Goal: Task Accomplishment & Management: Manage account settings

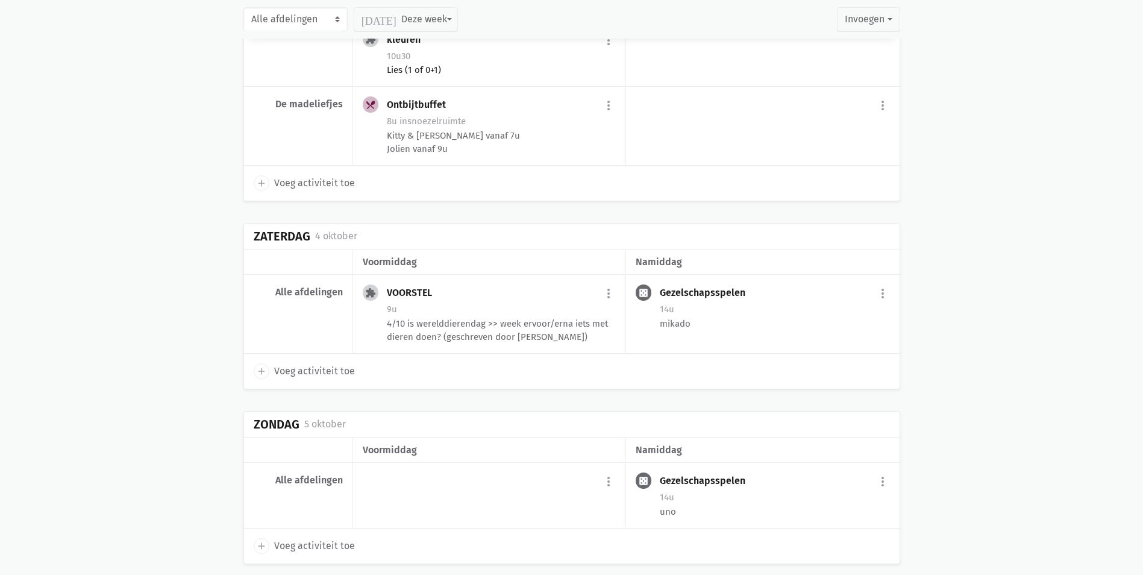
scroll to position [2354, 0]
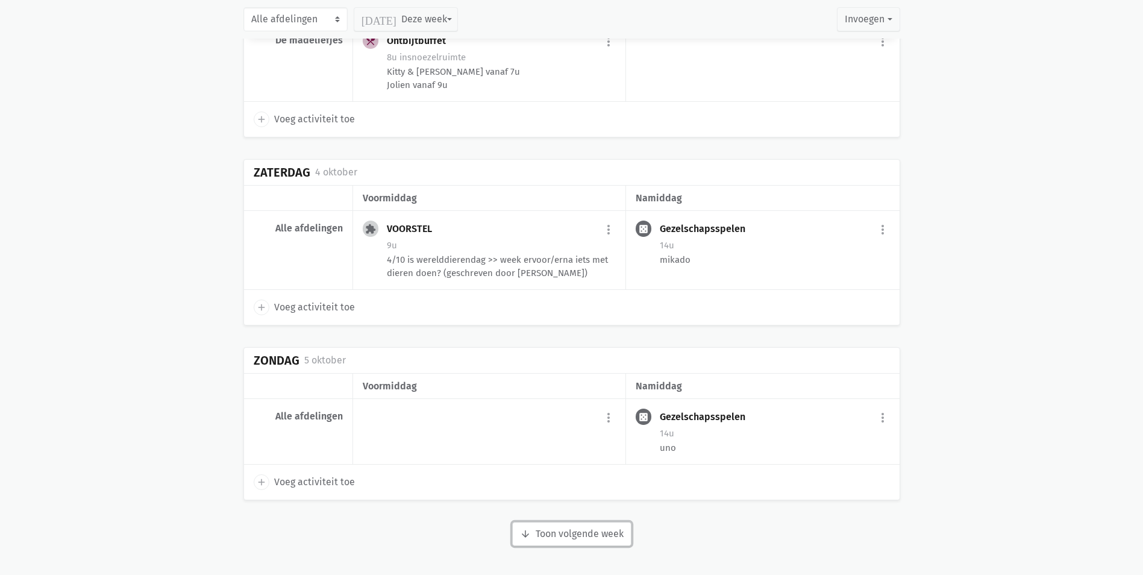
click at [596, 535] on button "arrow_downward Week wordt geladen Toon volgende week" at bounding box center [571, 534] width 119 height 24
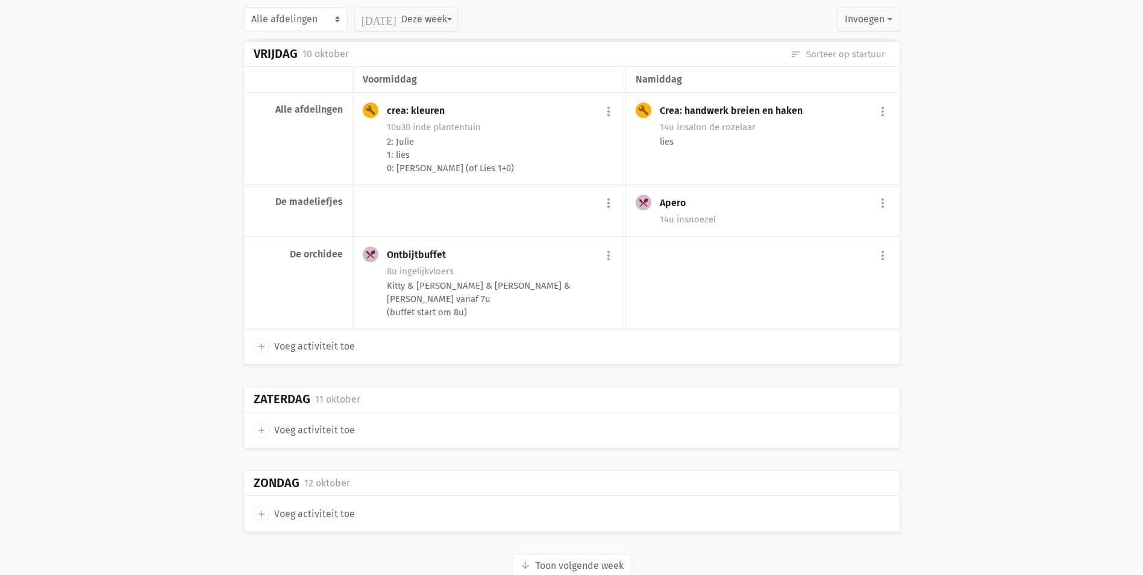
scroll to position [4304, 0]
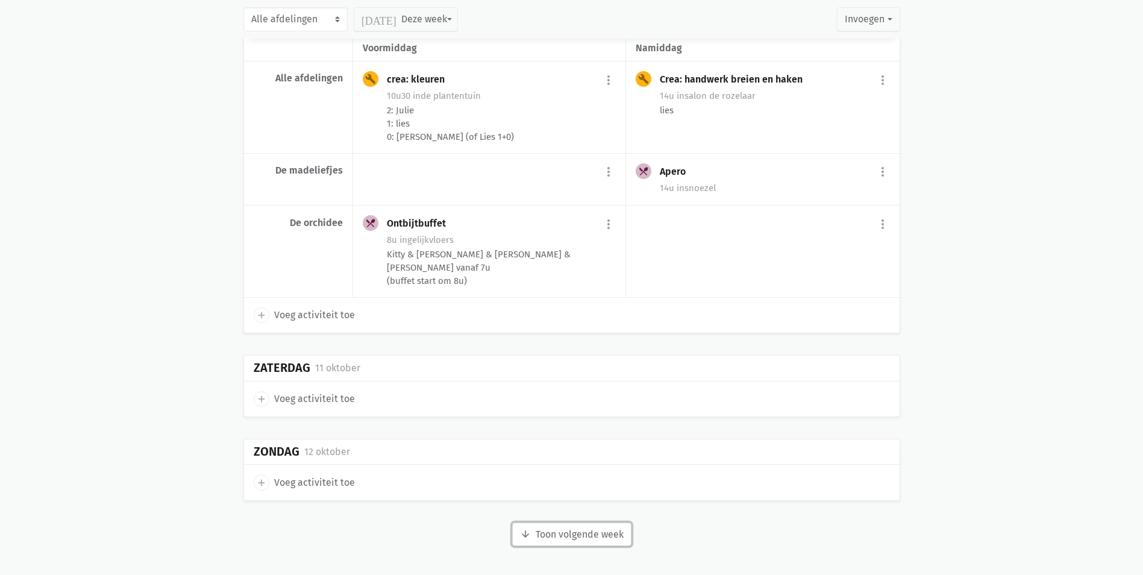
click at [613, 539] on button "arrow_downward Week wordt geladen Toon volgende week" at bounding box center [571, 534] width 119 height 24
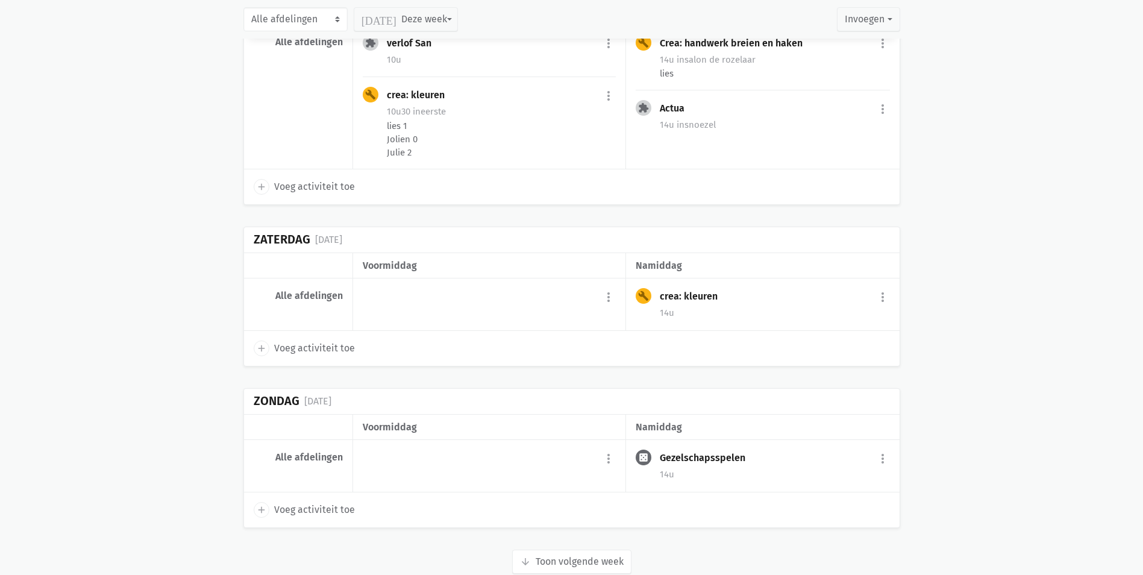
scroll to position [6289, 0]
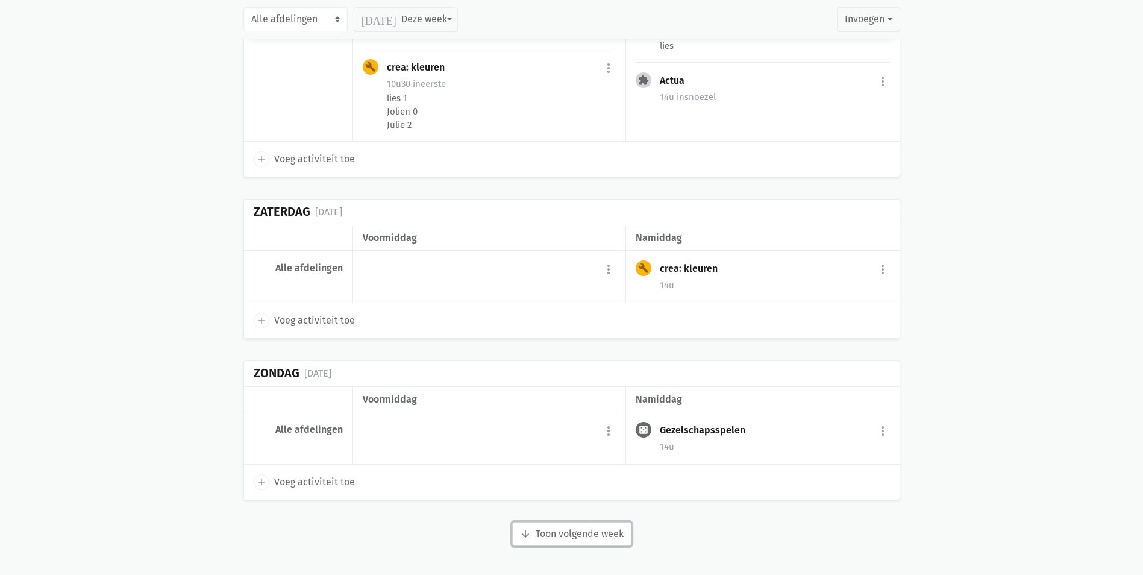
click at [598, 539] on button "arrow_downward Week wordt geladen Toon volgende week" at bounding box center [571, 534] width 119 height 24
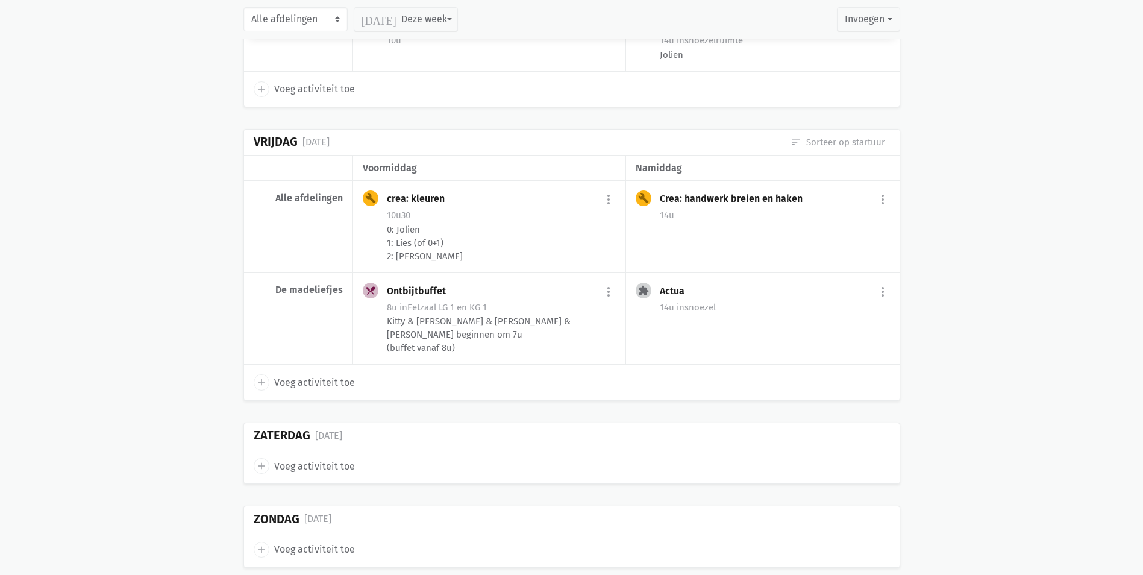
scroll to position [8055, 0]
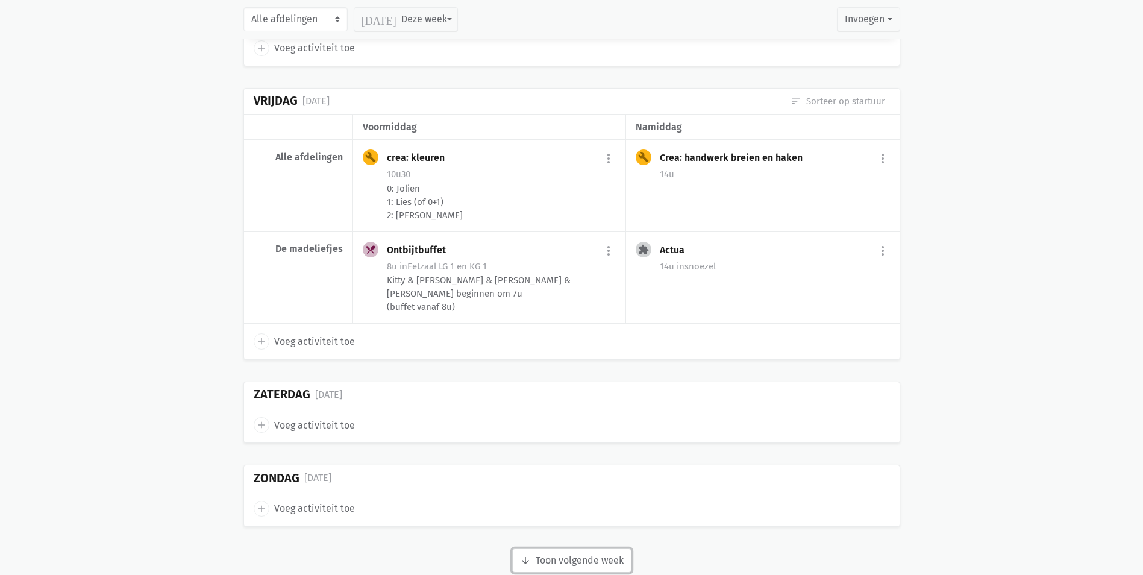
click at [602, 548] on button "arrow_downward Week wordt geladen Toon volgende week" at bounding box center [571, 560] width 119 height 24
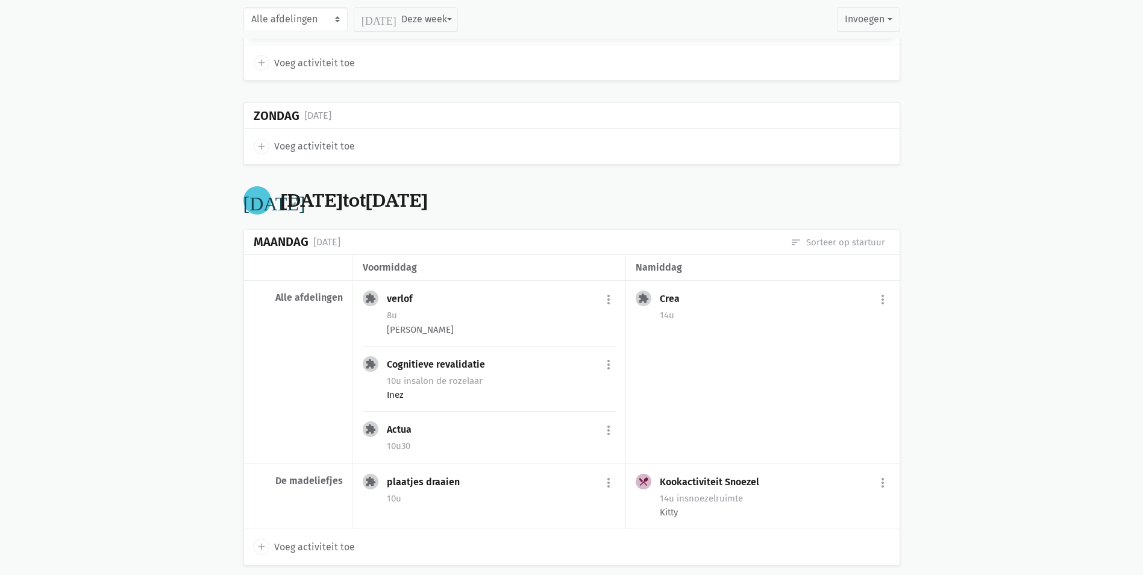
scroll to position [8477, 0]
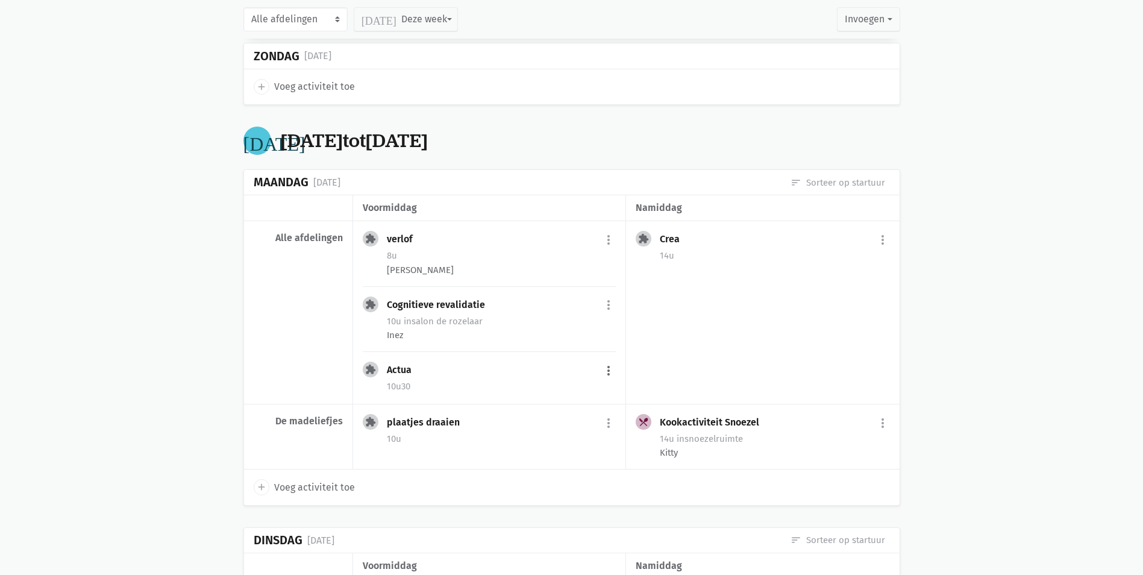
click at [606, 359] on button "more_vert" at bounding box center [608, 370] width 14 height 23
click at [567, 386] on link "edit Bewerk" at bounding box center [569, 396] width 124 height 20
select select "10:30"
select select "11:30"
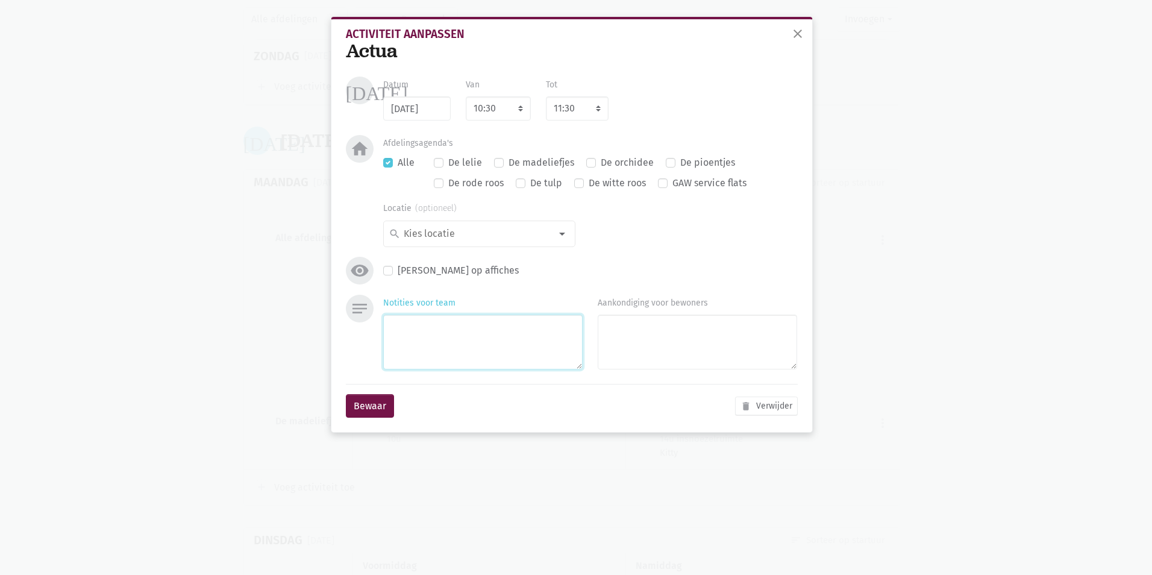
click at [421, 333] on textarea "Notities voor team" at bounding box center [482, 342] width 199 height 55
type textarea "lies"
click at [368, 416] on button "Bewaar" at bounding box center [370, 406] width 48 height 24
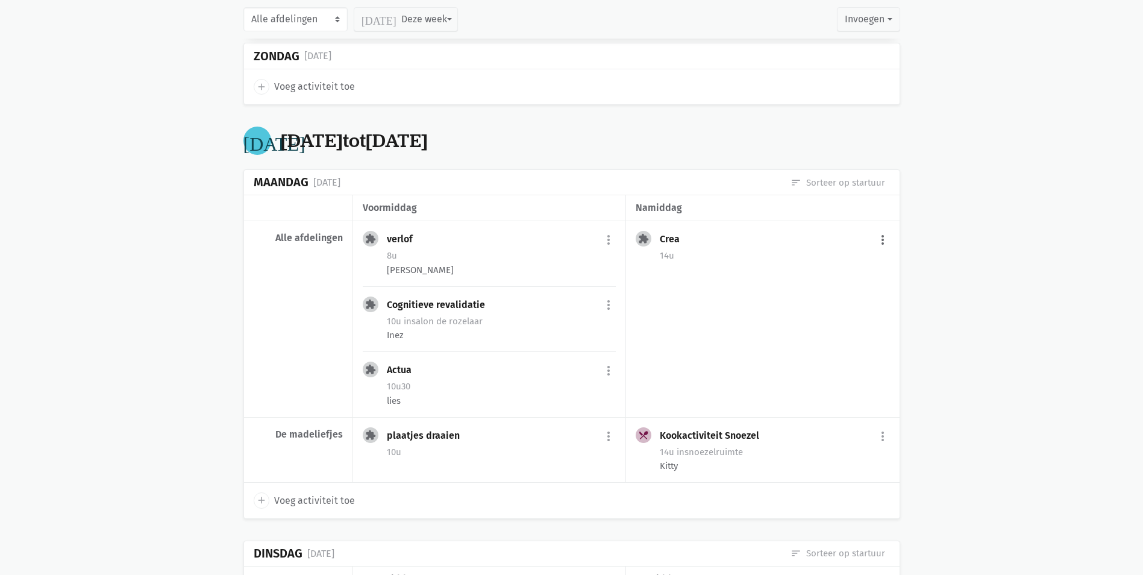
click at [880, 228] on button "more_vert" at bounding box center [883, 239] width 14 height 23
click at [818, 256] on link "edit Bewerk" at bounding box center [844, 266] width 124 height 20
select select "14:00"
select select "15:00"
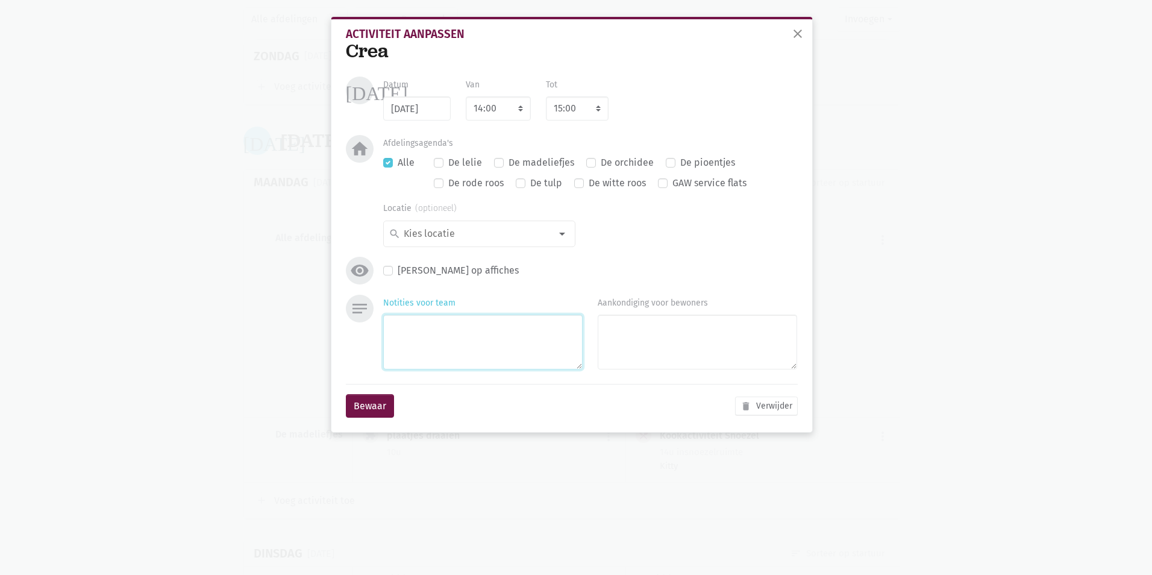
click at [455, 344] on textarea "Notities voor team" at bounding box center [482, 342] width 199 height 55
type textarea "lies"
click at [367, 404] on button "Bewaar" at bounding box center [370, 406] width 48 height 24
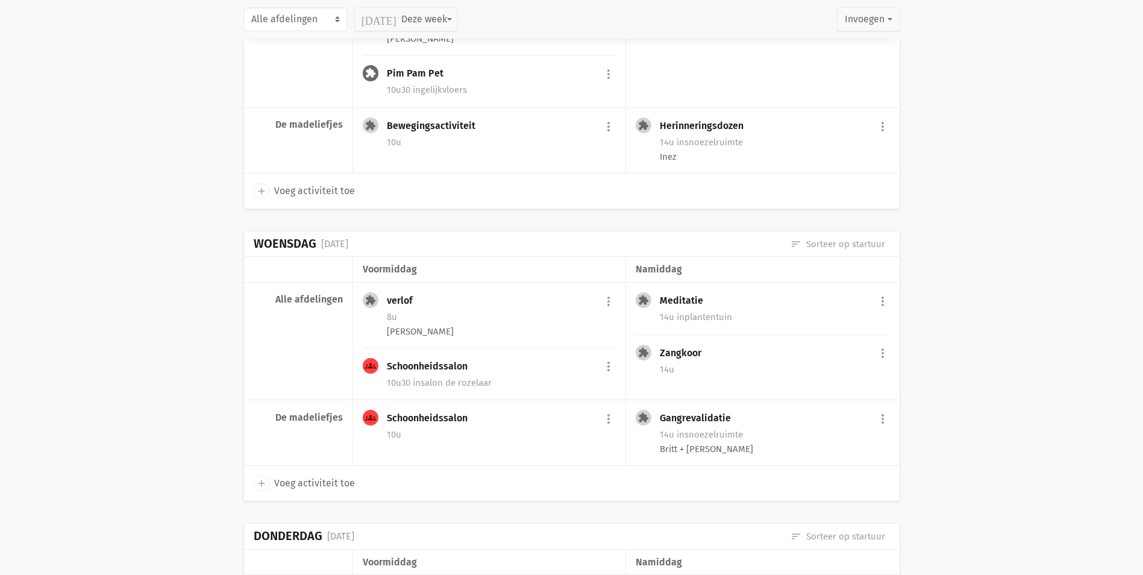
scroll to position [9079, 0]
click at [885, 342] on button "more_vert" at bounding box center [883, 353] width 14 height 23
click at [826, 369] on link "edit Bewerk" at bounding box center [844, 379] width 124 height 20
select select "14:00"
select select "15:00"
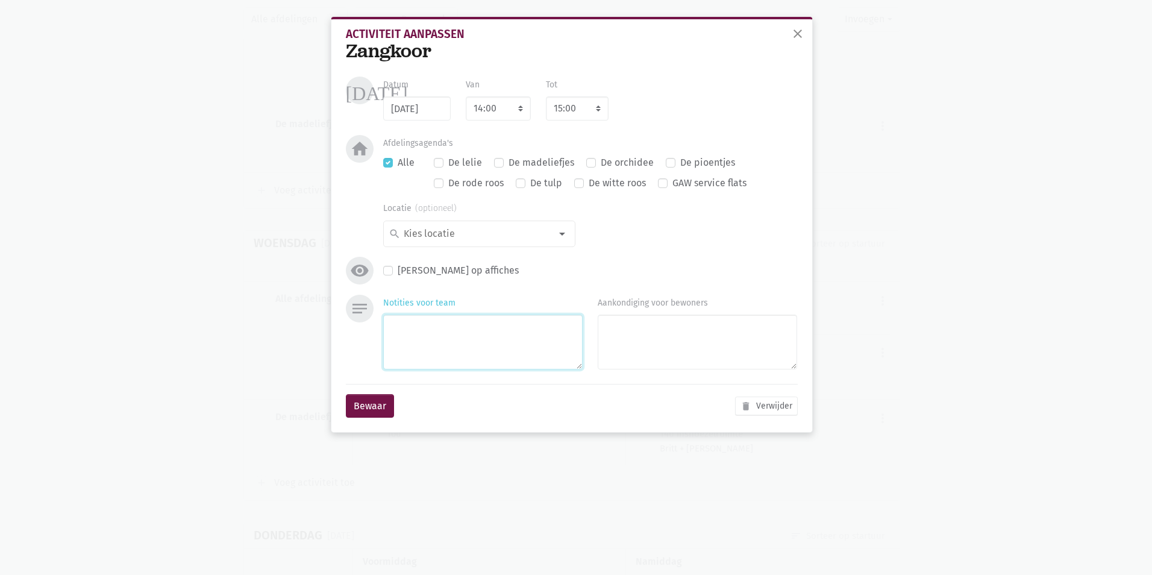
click at [480, 325] on textarea "Notities voor team" at bounding box center [482, 342] width 199 height 55
type textarea "lies en jolien"
click at [376, 406] on button "Bewaar" at bounding box center [370, 406] width 48 height 24
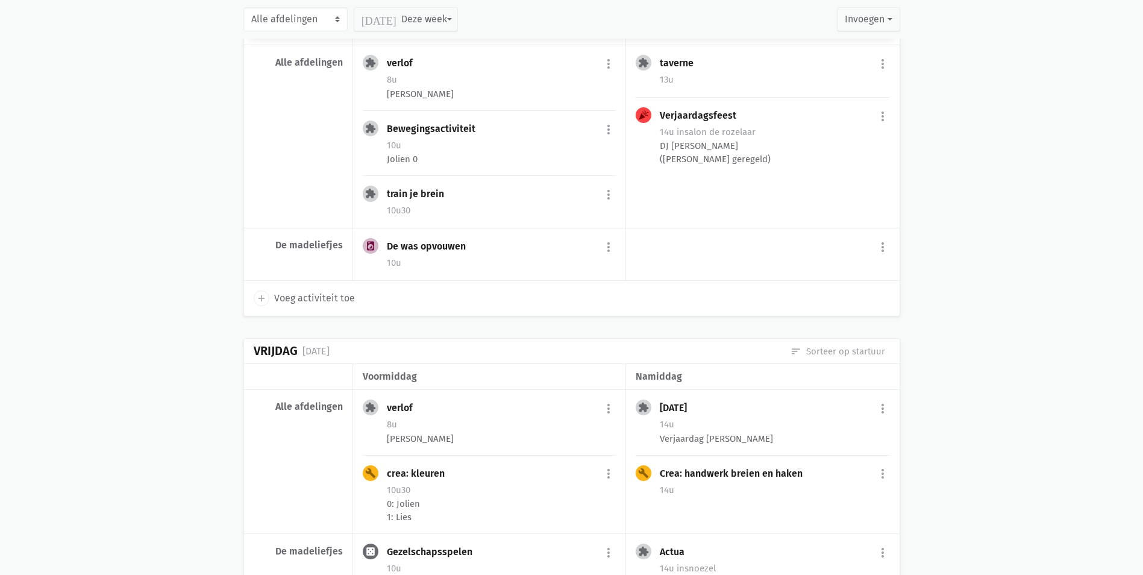
scroll to position [9682, 0]
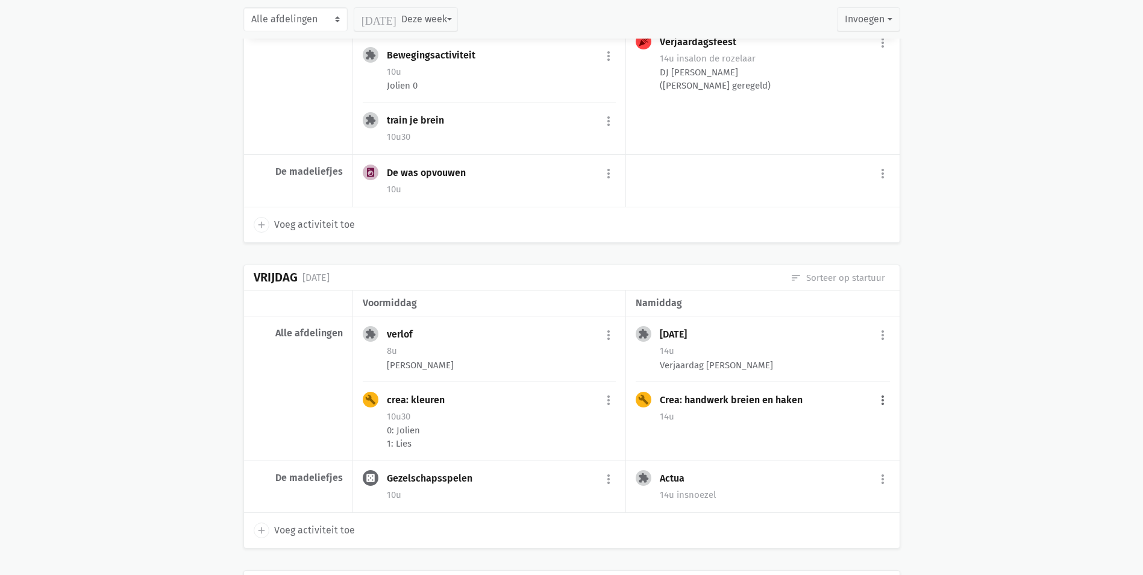
click at [886, 389] on button "more_vert" at bounding box center [883, 400] width 14 height 23
click at [861, 416] on link "edit Bewerk" at bounding box center [844, 426] width 124 height 20
select select "14:00"
select select "15:00"
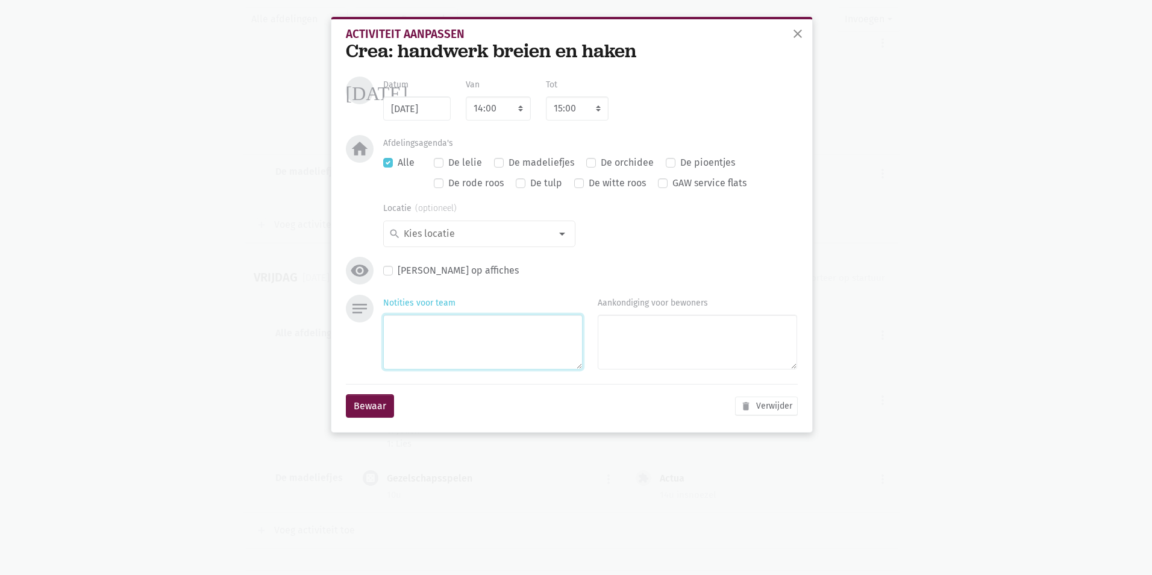
click at [464, 346] on textarea "Notities voor team" at bounding box center [482, 342] width 199 height 55
type textarea "lies"
click at [365, 408] on button "Bewaar" at bounding box center [370, 406] width 48 height 24
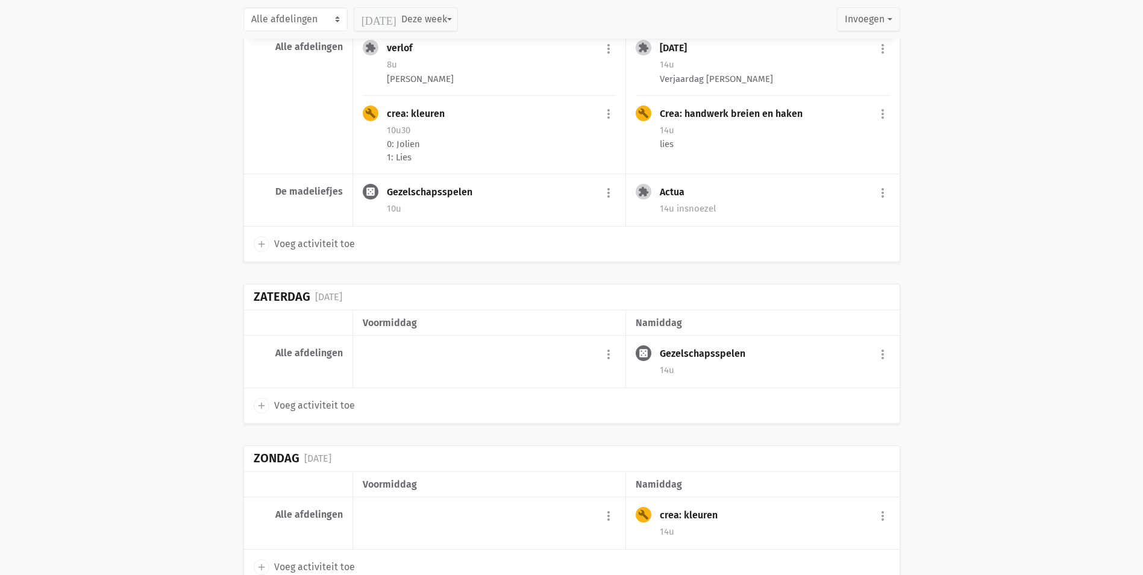
scroll to position [10027, 0]
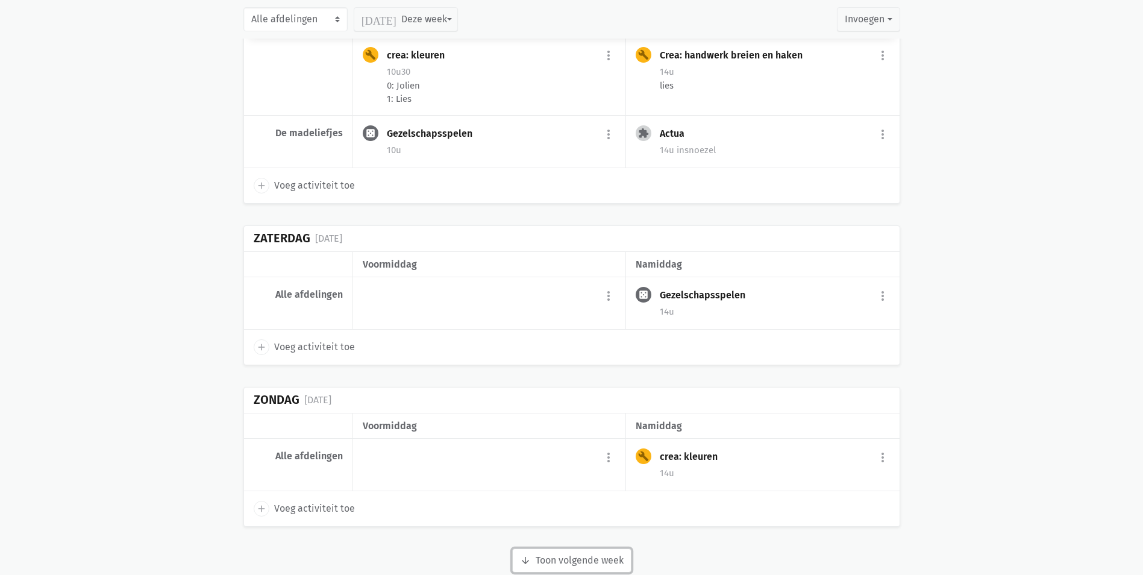
click at [601, 548] on button "arrow_downward Week wordt geladen Toon volgende week" at bounding box center [571, 560] width 119 height 24
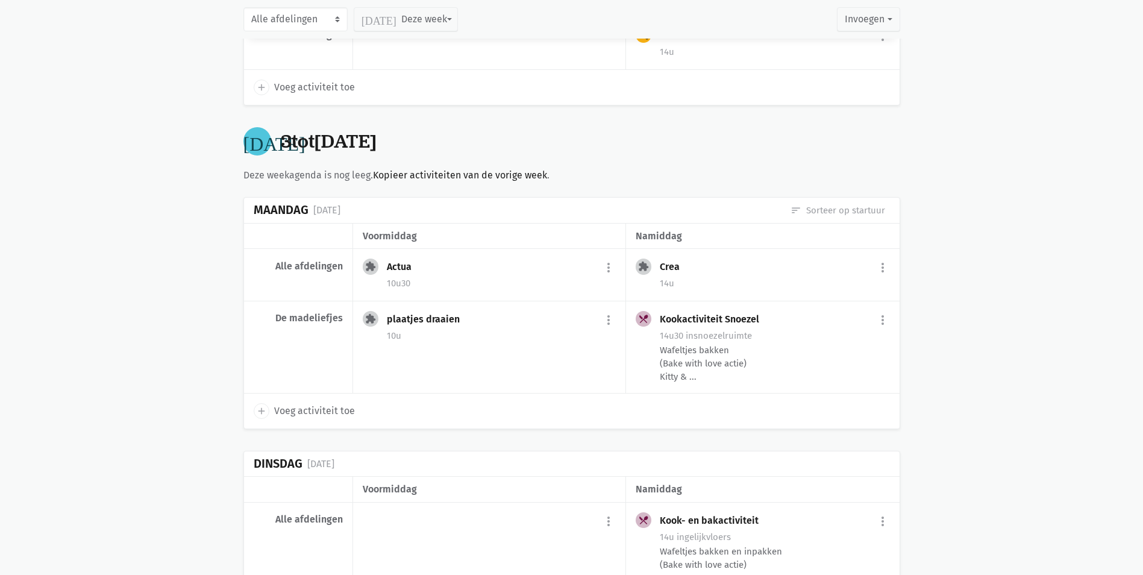
scroll to position [10449, 0]
click at [609, 256] on button "more_vert" at bounding box center [608, 267] width 14 height 23
click at [565, 283] on link "edit Bewerk" at bounding box center [569, 293] width 124 height 20
select select "10:30"
select select "11:30"
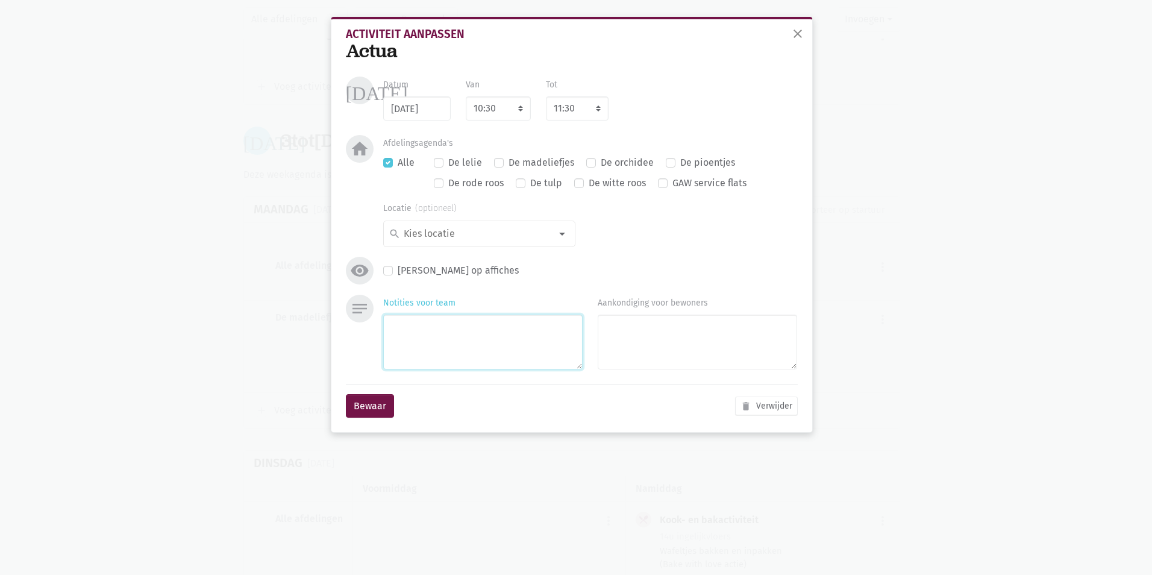
click at [439, 337] on textarea "Notities voor team" at bounding box center [482, 342] width 199 height 55
type textarea "lies"
click at [363, 407] on button "Bewaar" at bounding box center [370, 406] width 48 height 24
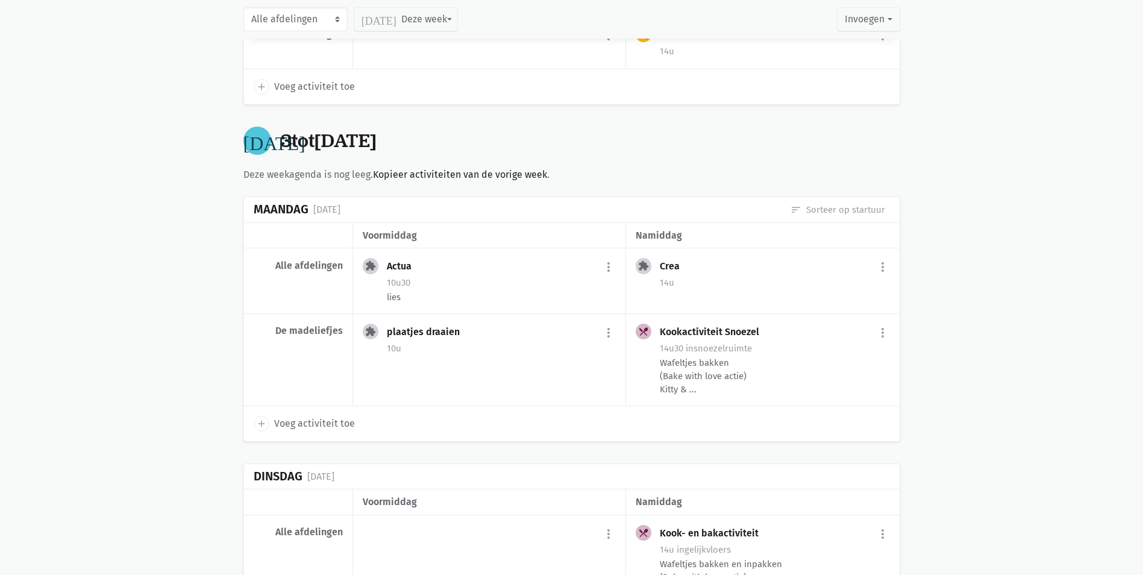
click at [889, 248] on div "extension Crea more_vert edit Bewerk [PERSON_NAME] fiche [DATE] Plan opnieuw in…" at bounding box center [762, 281] width 273 height 66
click at [879, 256] on button "more_vert" at bounding box center [883, 267] width 14 height 23
click at [821, 283] on link "edit Bewerk" at bounding box center [844, 293] width 124 height 20
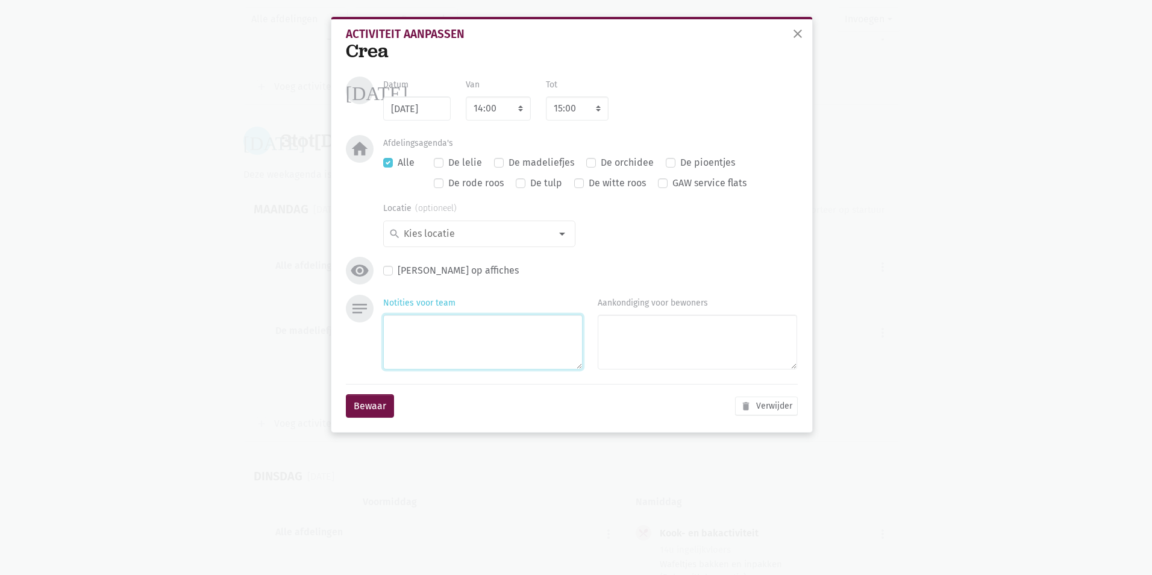
click at [469, 328] on textarea "Notities voor team" at bounding box center [482, 342] width 199 height 55
type textarea "lies"
click at [378, 412] on button "Bewaar" at bounding box center [370, 406] width 48 height 24
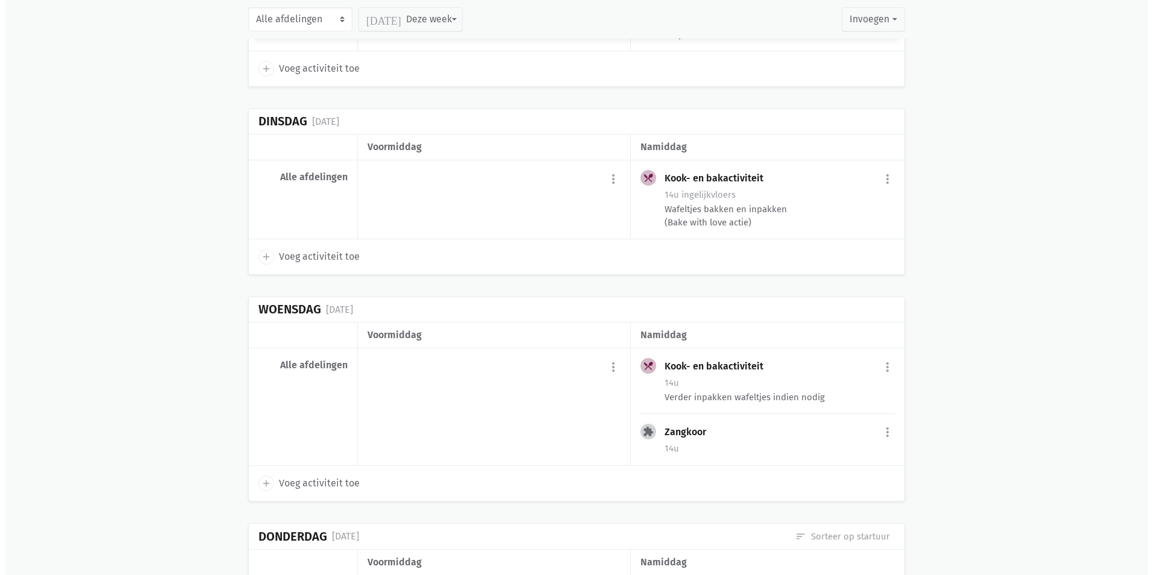
scroll to position [10810, 0]
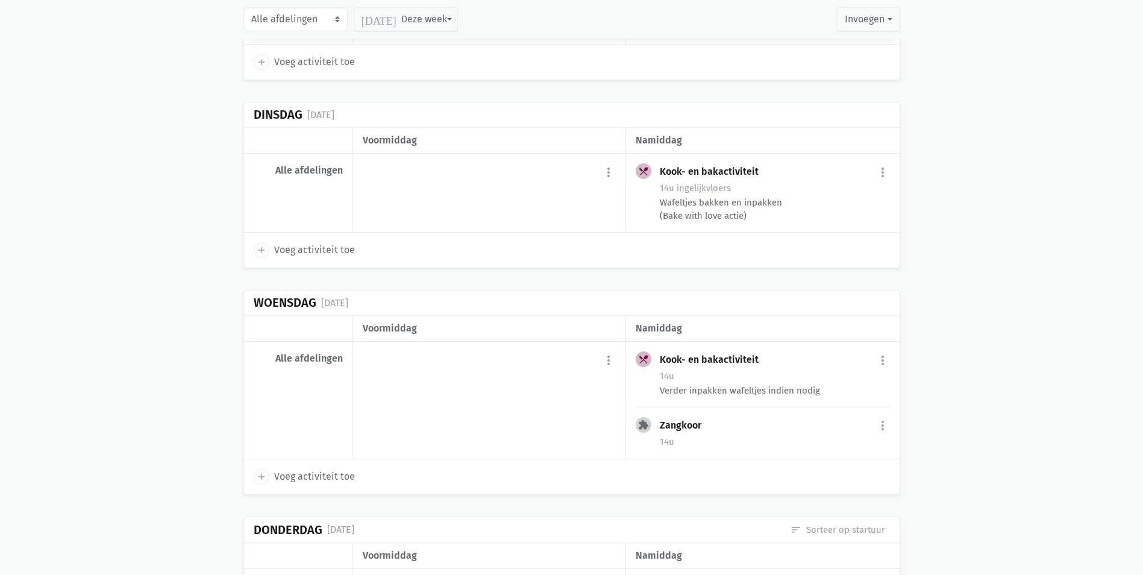
click at [290, 469] on span "Voeg activiteit toe" at bounding box center [314, 477] width 81 height 16
select select "14:00"
select select "15:00"
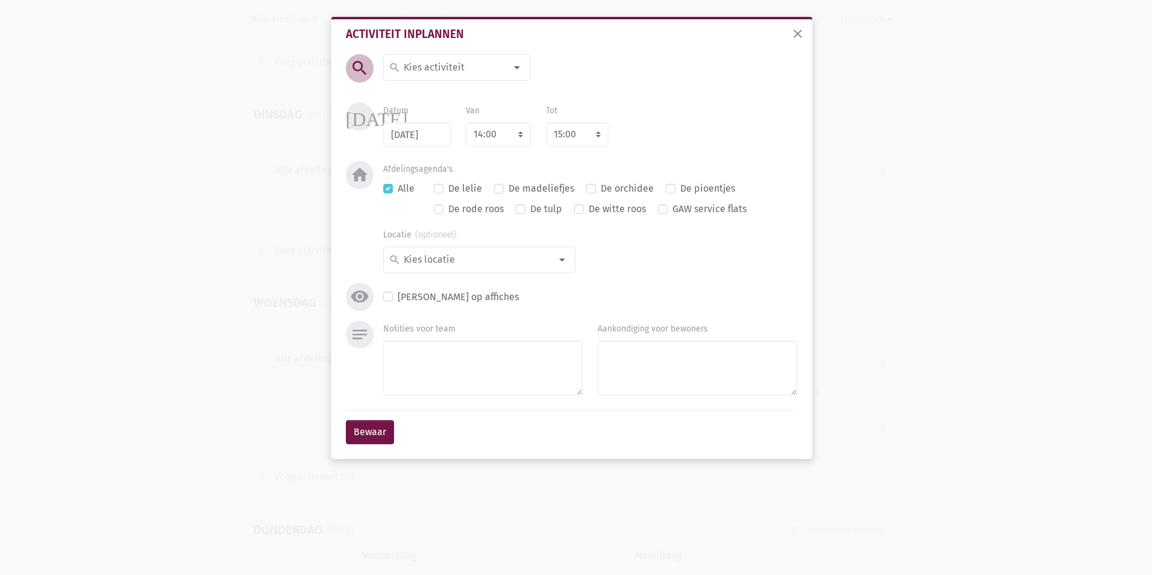
click at [518, 72] on div at bounding box center [517, 67] width 24 height 24
type input "bab"
click at [491, 91] on span "babbelbladen" at bounding box center [463, 92] width 148 height 16
click at [458, 370] on textarea "Notities voor team" at bounding box center [482, 367] width 199 height 55
type textarea "lies en jolien"
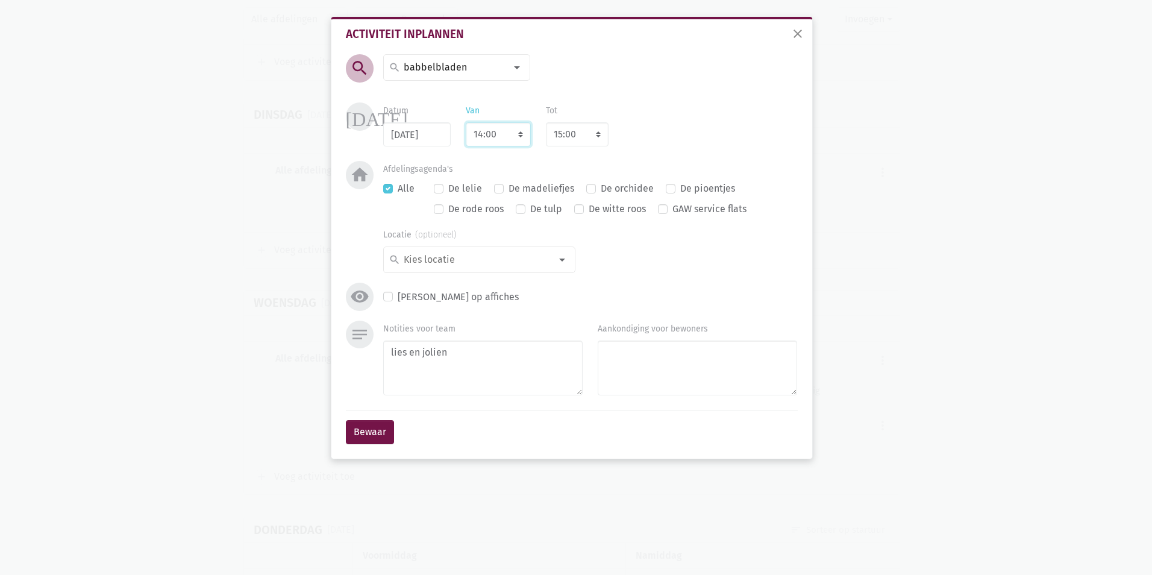
click at [522, 131] on select "7:00 7:15 7:30 7:45 8:00 8:15 8:30 8:45 9:00 9:15 9:30 9:45 10:00 10:15 10:30 1…" at bounding box center [498, 134] width 65 height 24
select select "10:30"
click at [466, 122] on select "7:00 7:15 7:30 7:45 8:00 8:15 8:30 8:45 9:00 9:15 9:30 9:45 10:00 10:15 10:30 1…" at bounding box center [498, 134] width 65 height 24
click at [580, 122] on select "8:00 8:15 8:30 8:45 9:00 9:15 9:30 9:45 10:00 10:15 10:30 10:45 11:00 11:15 11:…" at bounding box center [577, 134] width 63 height 24
select select "11:30"
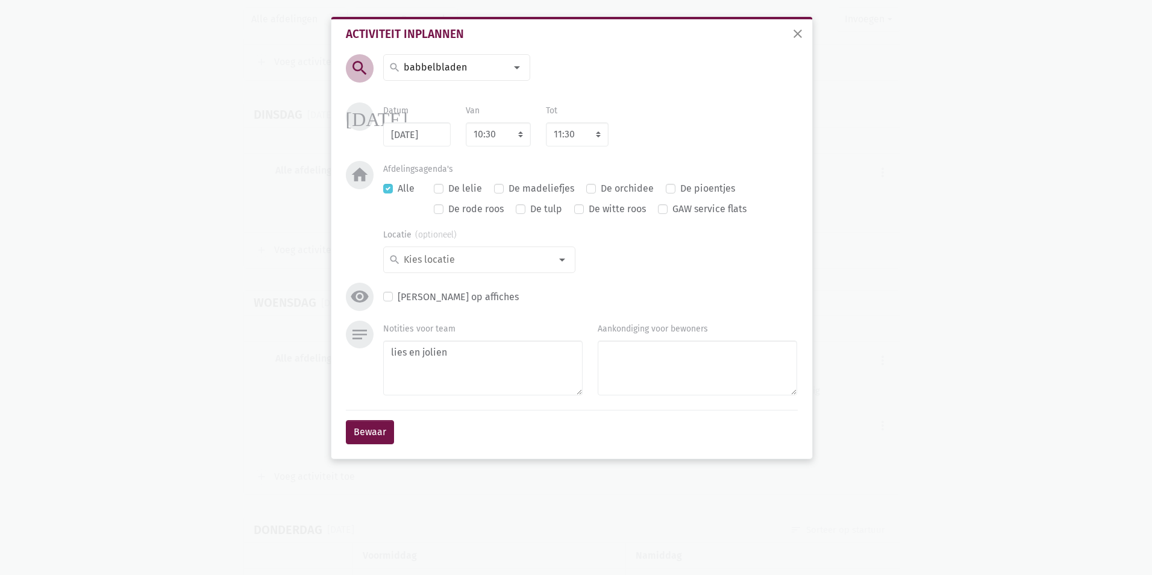
click at [691, 116] on div "Datum [DATE] Van 7:00 7:15 7:30 7:45 8:00 8:15 8:30 8:45 9:00 9:15 9:30 9:45 10…" at bounding box center [590, 124] width 429 height 44
click at [378, 431] on button "Bewaar" at bounding box center [370, 432] width 48 height 24
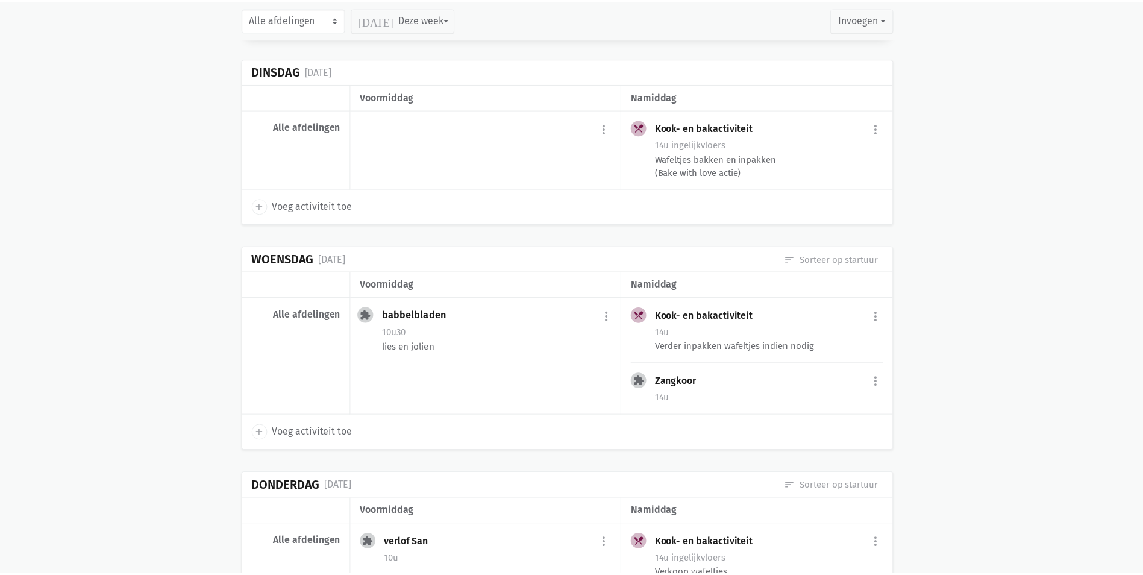
scroll to position [10860, 0]
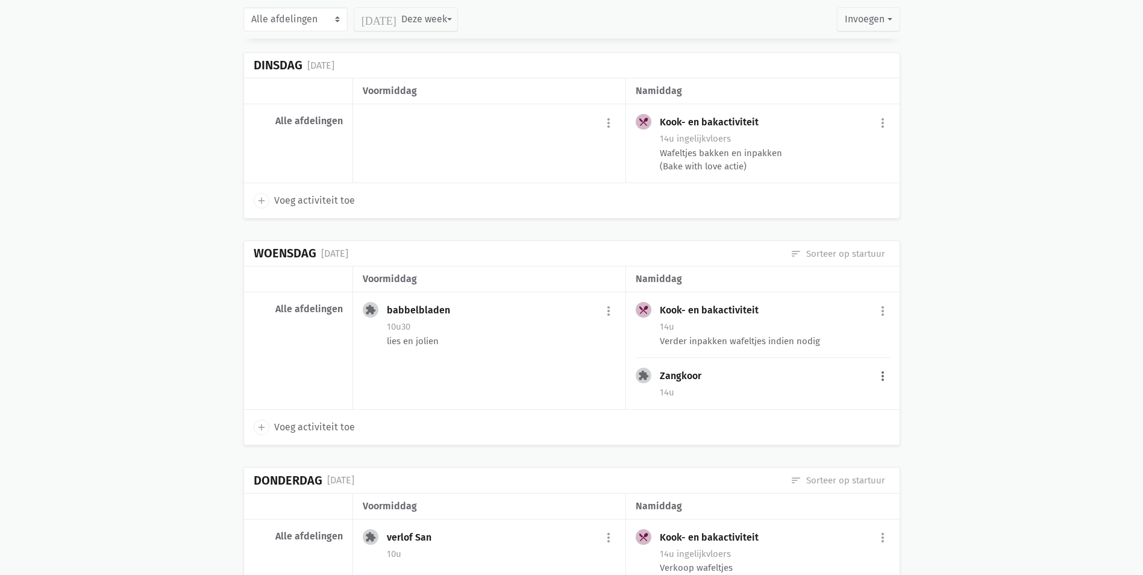
click at [876, 365] on button "more_vert" at bounding box center [883, 376] width 14 height 23
click at [806, 392] on link "edit Bewerk" at bounding box center [844, 402] width 124 height 20
select select "14:00"
select select "15:00"
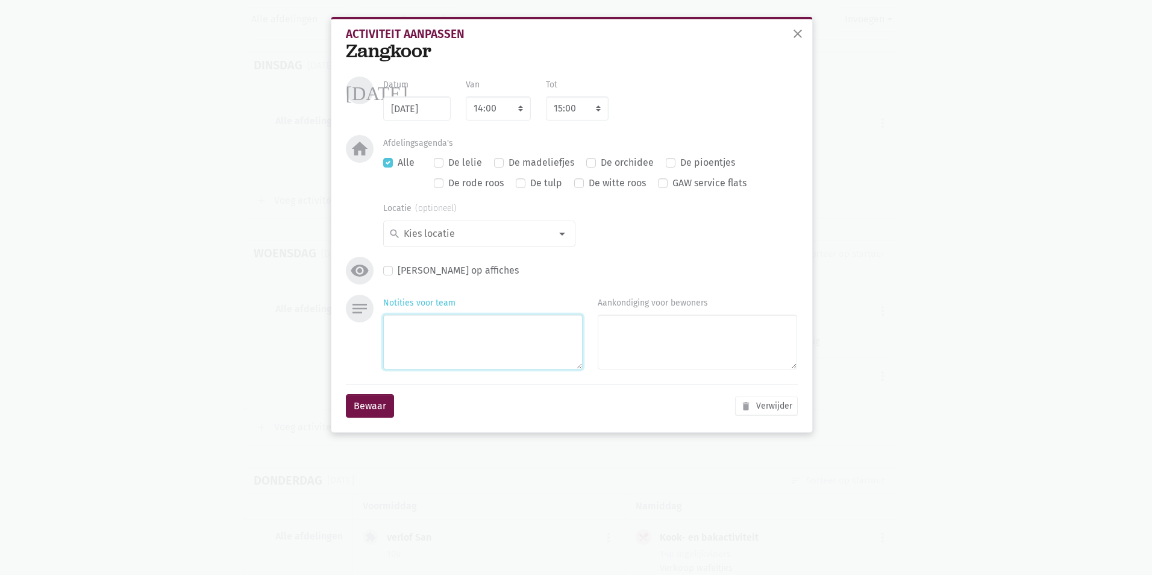
click at [459, 342] on textarea "Notities voor team" at bounding box center [482, 342] width 199 height 55
type textarea "lies en jolien"
click at [359, 412] on button "Bewaar" at bounding box center [370, 406] width 48 height 24
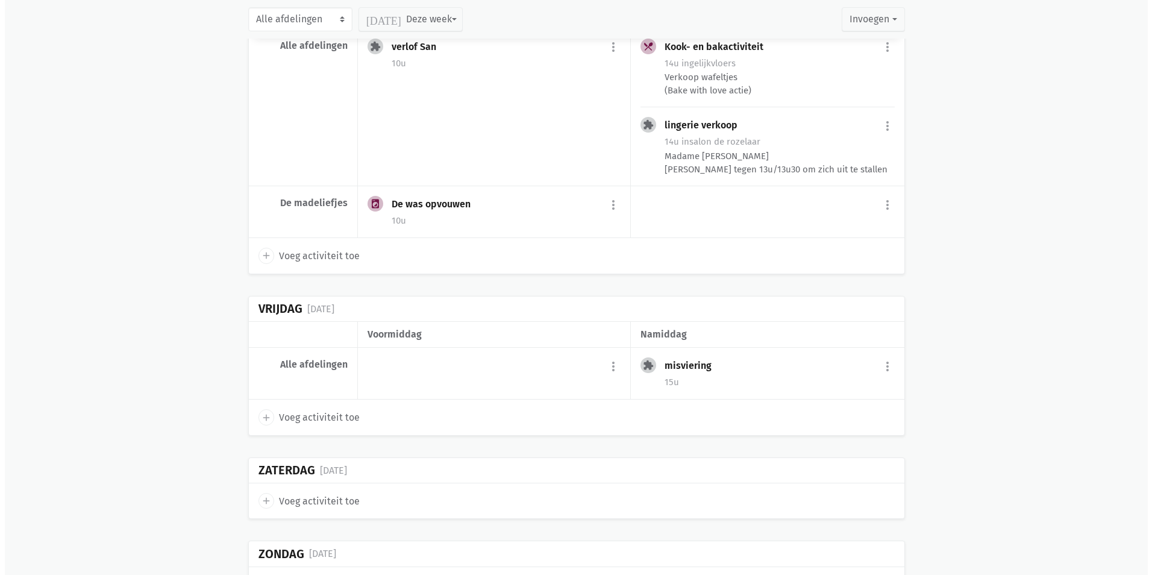
scroll to position [11402, 0]
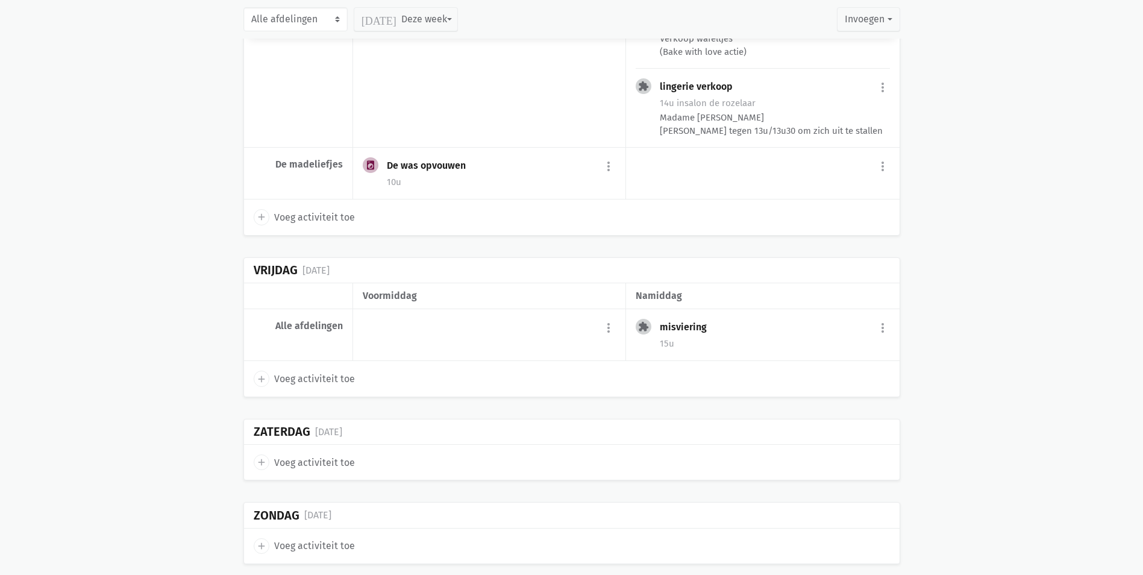
click at [327, 371] on span "Voeg activiteit toe" at bounding box center [314, 379] width 81 height 16
select select "14:00"
select select "15:00"
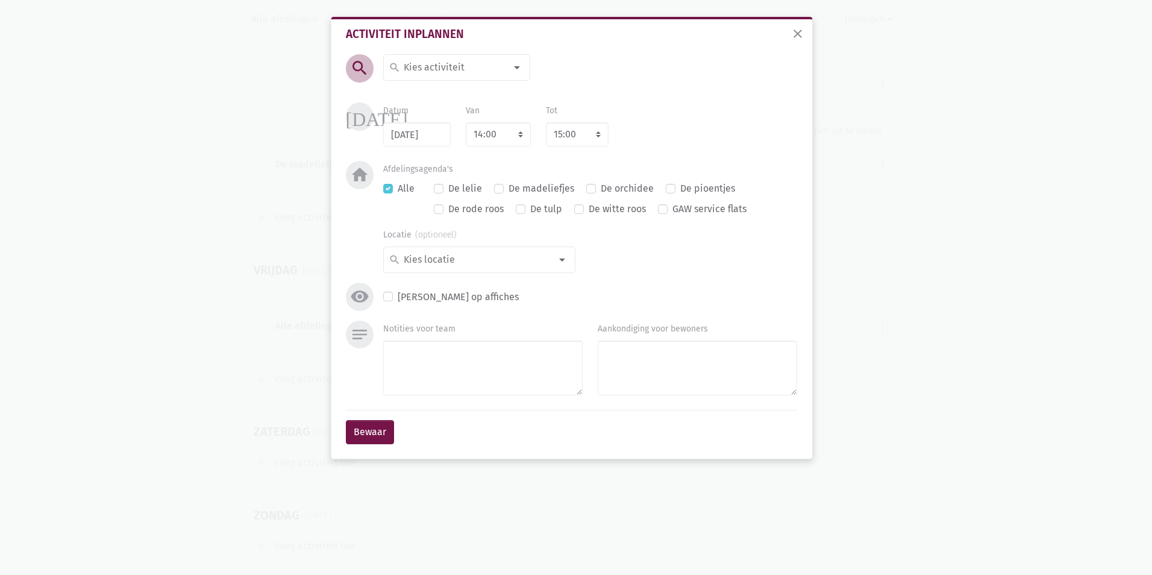
click at [500, 66] on input at bounding box center [454, 68] width 104 height 16
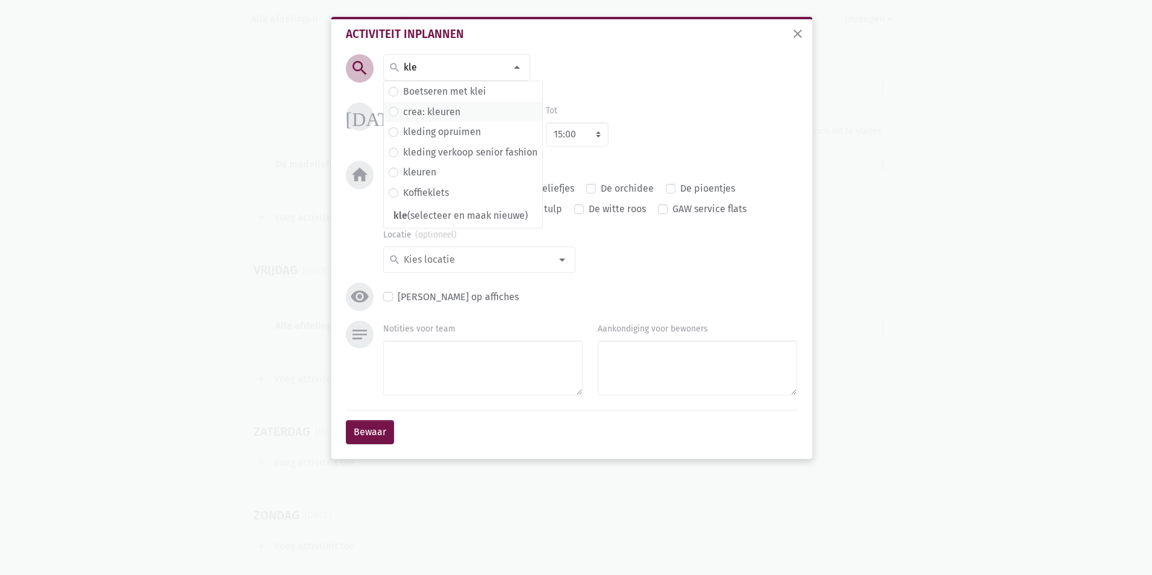
type input "kle"
click at [466, 115] on span "crea: kleuren" at bounding box center [463, 112] width 149 height 16
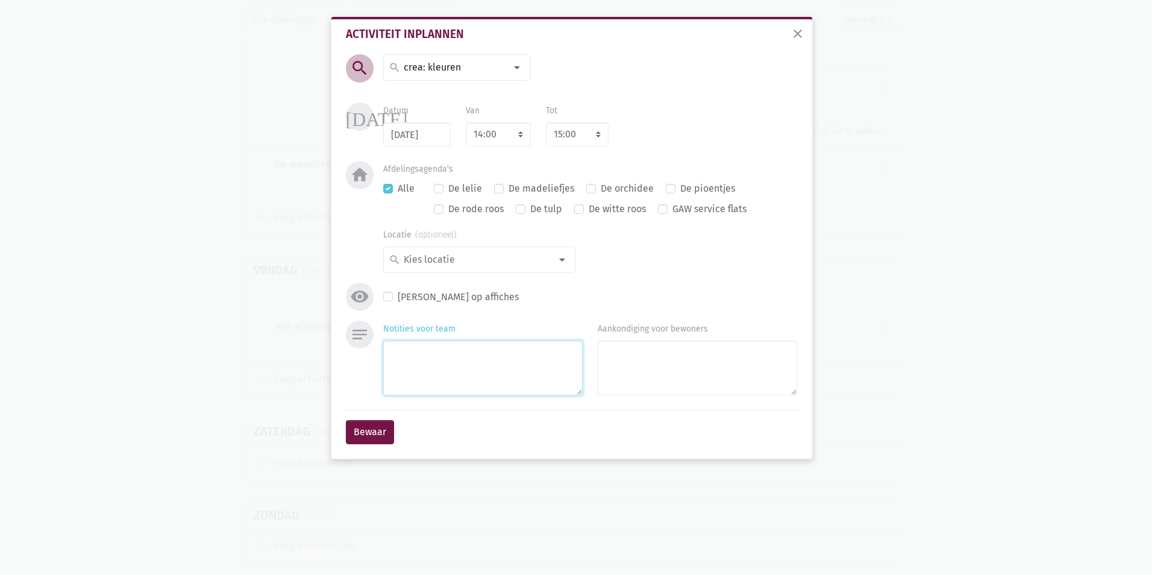
click at [428, 357] on textarea "Notities voor team" at bounding box center [482, 367] width 199 height 55
type textarea "lies"
click at [373, 423] on button "Bewaar" at bounding box center [370, 432] width 48 height 24
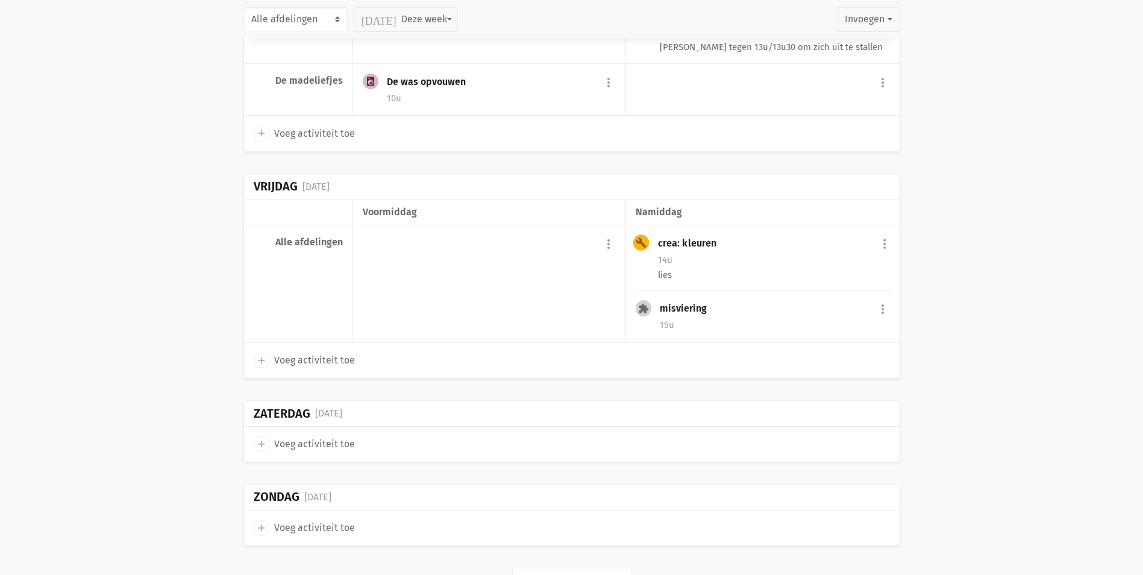
scroll to position [11504, 0]
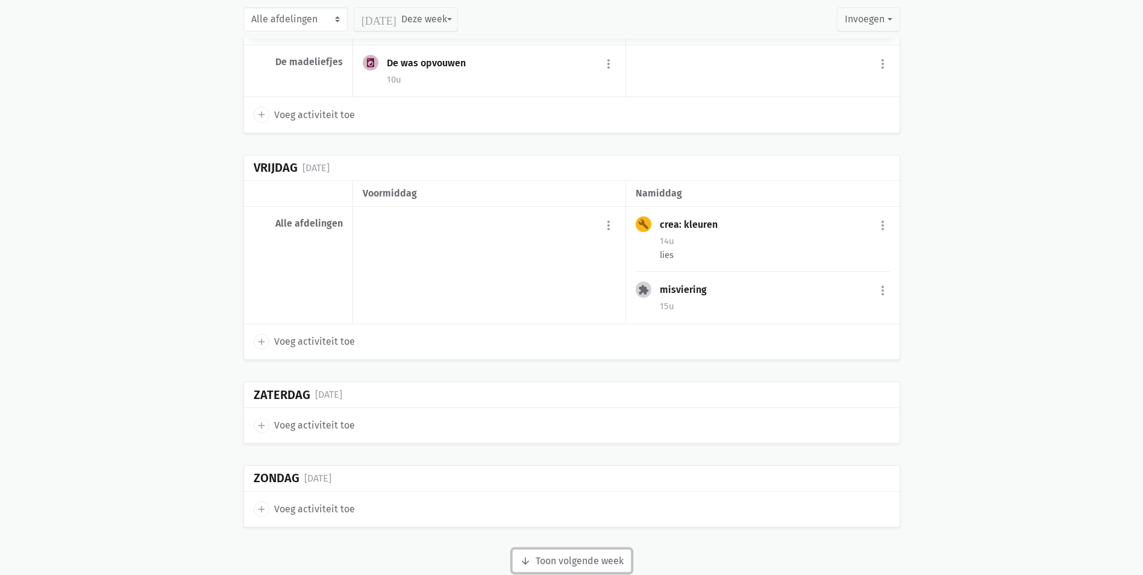
click at [598, 549] on button "arrow_downward Week wordt geladen Toon volgende week" at bounding box center [571, 561] width 119 height 24
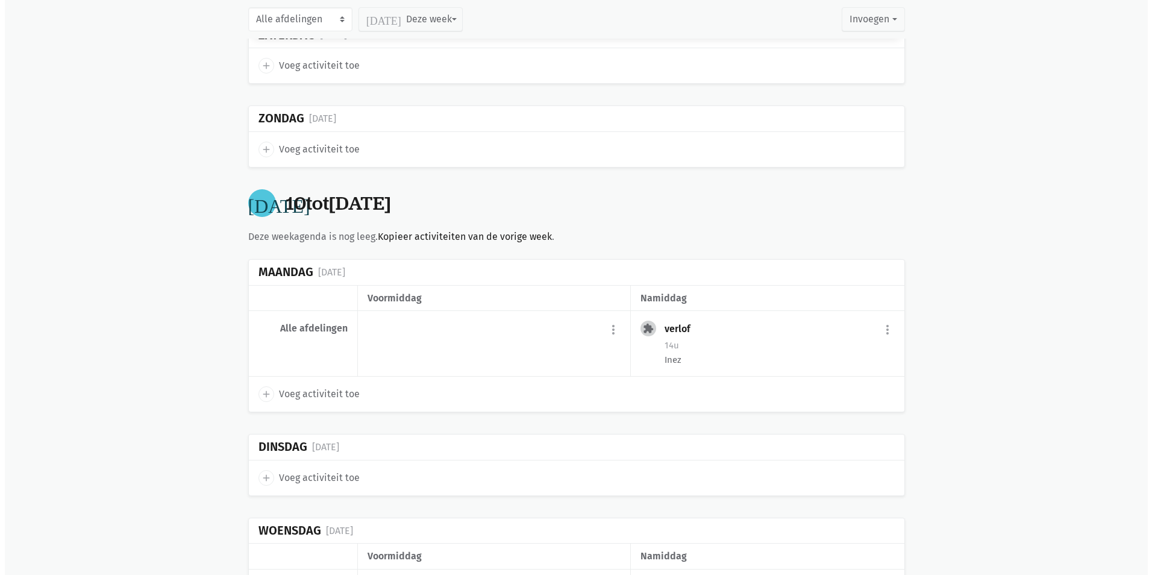
scroll to position [12047, 0]
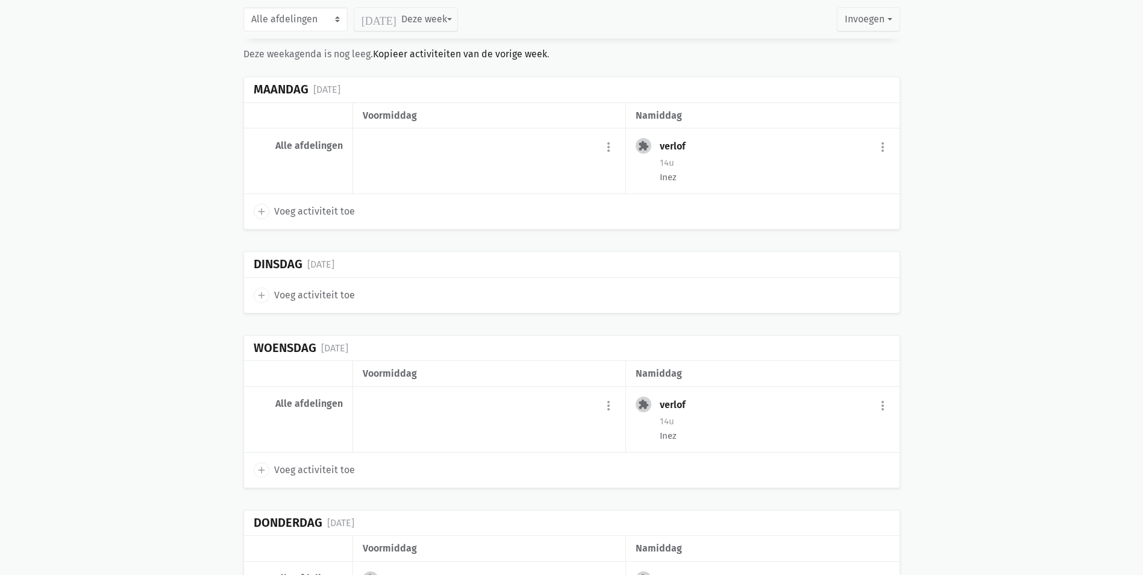
drag, startPoint x: 300, startPoint y: 443, endPoint x: 307, endPoint y: 441, distance: 7.5
click at [300, 462] on span "Voeg activiteit toe" at bounding box center [314, 470] width 81 height 16
select select "14:00"
select select "15:00"
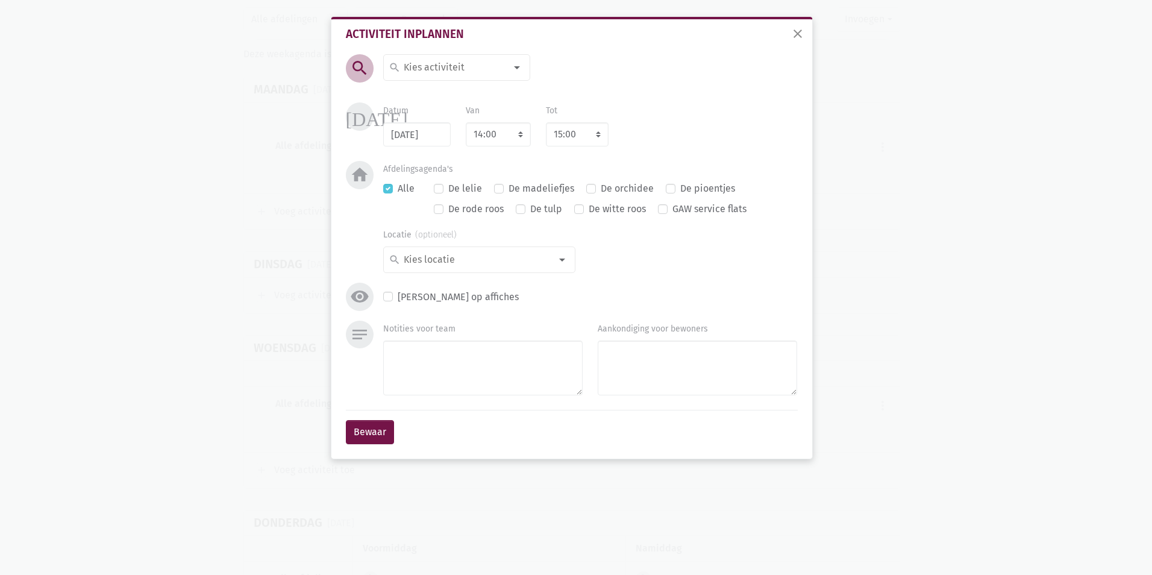
click at [516, 66] on div at bounding box center [517, 67] width 24 height 24
type input "schoo"
click at [482, 106] on label "Schoonheidssalon" at bounding box center [443, 112] width 80 height 16
click at [428, 372] on textarea "Notities voor team" at bounding box center [482, 367] width 199 height 55
type textarea "lies en jolien"
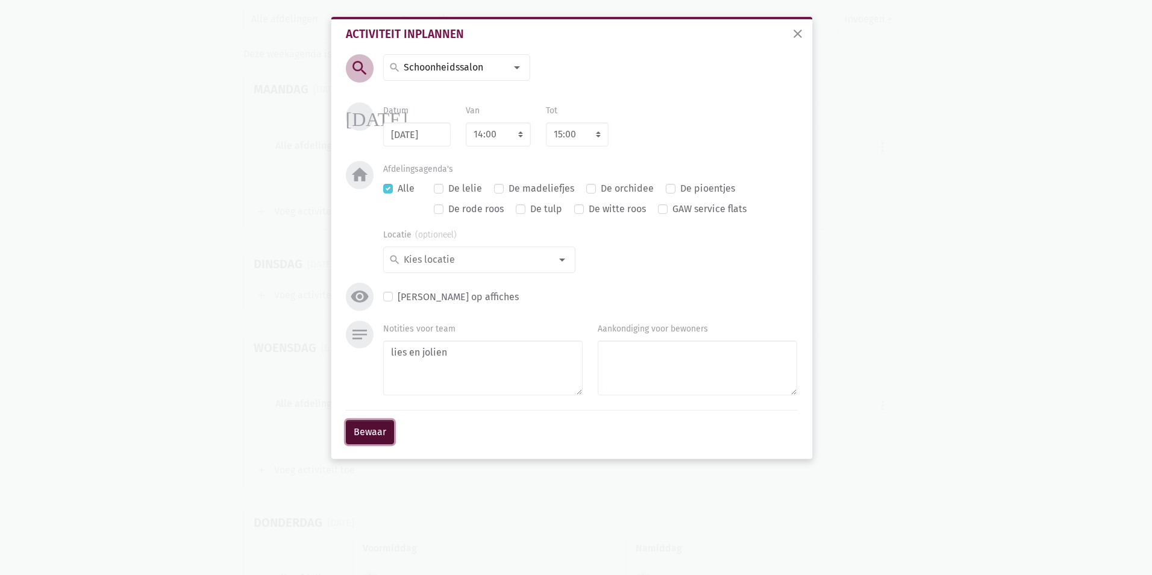
click at [387, 433] on button "Bewaar" at bounding box center [370, 432] width 48 height 24
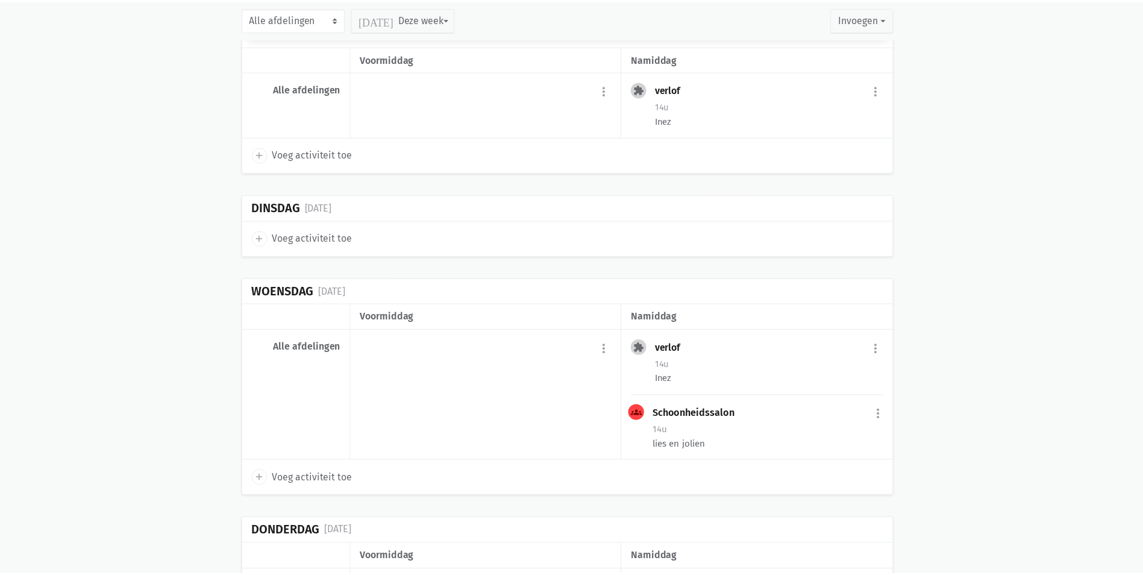
scroll to position [12148, 0]
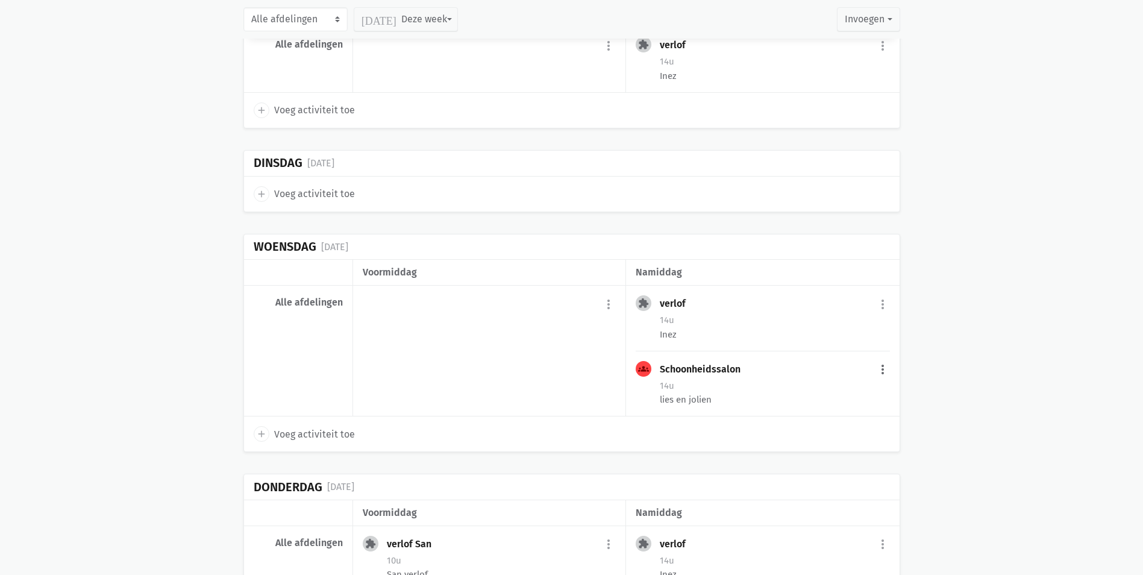
click at [880, 359] on button "more_vert" at bounding box center [883, 370] width 14 height 23
click at [826, 386] on link "edit Bewerk" at bounding box center [844, 396] width 124 height 20
select select "14:00"
select select "15:00"
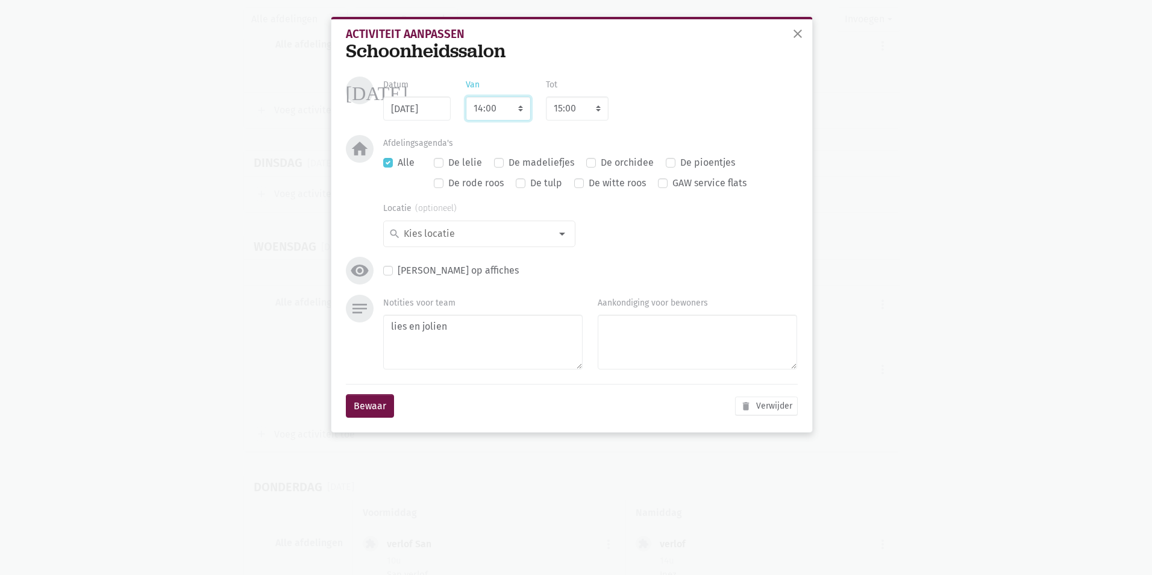
click at [519, 104] on select "7:00 7:15 7:30 7:45 8:00 8:15 8:30 8:45 9:00 9:15 9:30 9:45 10:00 10:15 10:30 1…" at bounding box center [498, 108] width 65 height 24
select select "10:30"
click at [466, 96] on select "7:00 7:15 7:30 7:45 8:00 8:15 8:30 8:45 9:00 9:15 9:30 9:45 10:00 10:15 10:30 1…" at bounding box center [498, 108] width 65 height 24
select select "11:30"
click at [594, 106] on select "8:00 8:15 8:30 8:45 9:00 9:15 9:30 9:45 10:00 10:15 10:30 10:45 11:00 11:15 11:…" at bounding box center [577, 108] width 63 height 24
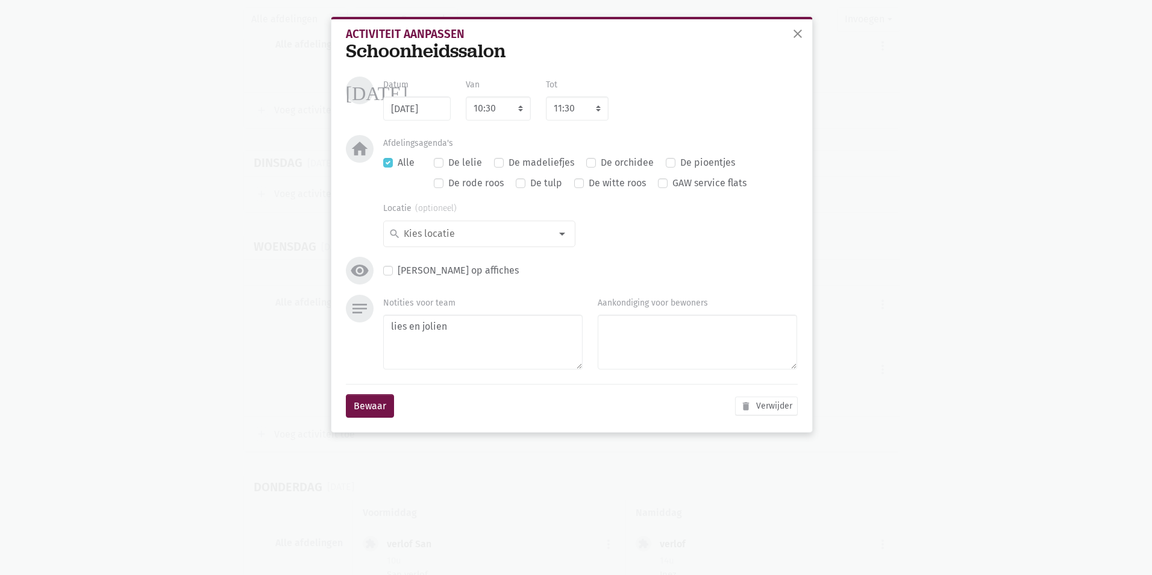
click at [678, 42] on div "Schoonheidssalon" at bounding box center [572, 51] width 452 height 22
click at [389, 412] on button "Bewaar" at bounding box center [370, 406] width 48 height 24
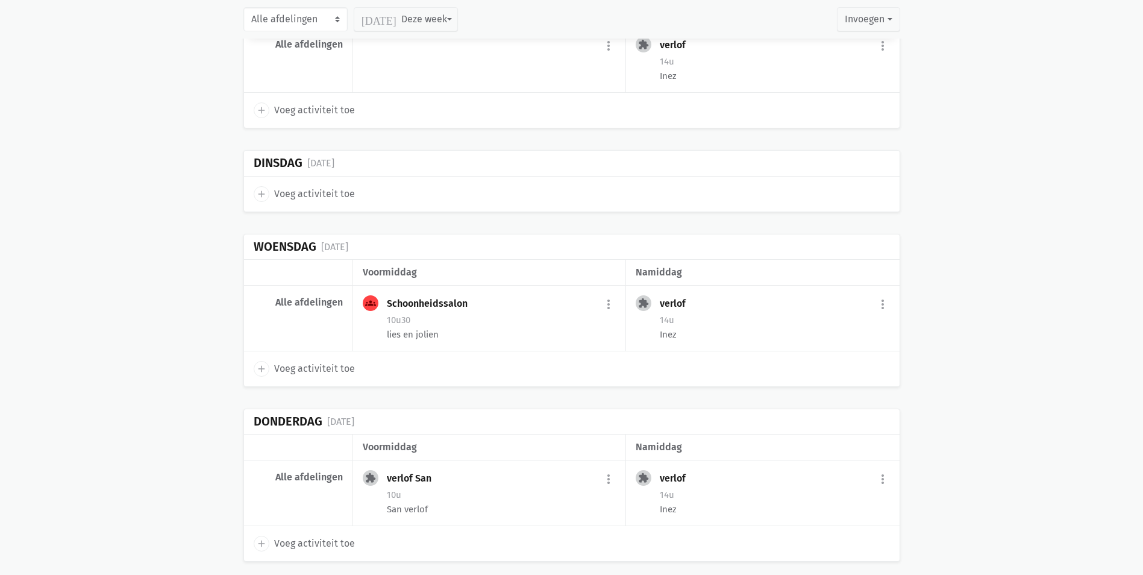
click at [325, 361] on span "Voeg activiteit toe" at bounding box center [314, 369] width 81 height 16
select select "14:00"
select select "15:00"
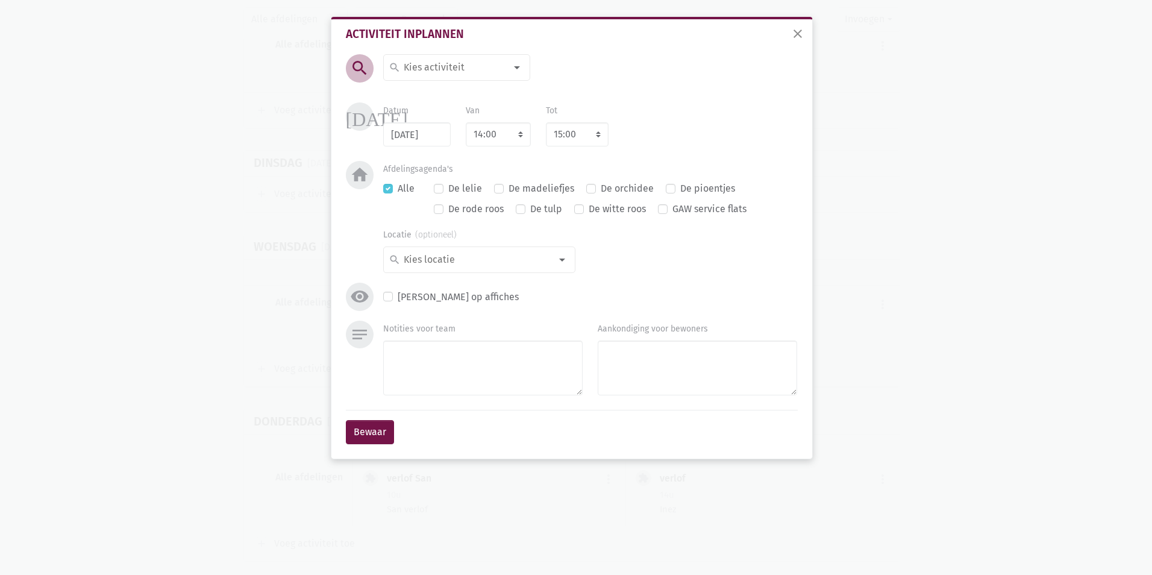
click at [515, 61] on div at bounding box center [517, 67] width 24 height 24
type input "zang"
click at [467, 90] on span "Zangkoor" at bounding box center [464, 92] width 151 height 16
click at [430, 383] on textarea "Notities voor team" at bounding box center [482, 367] width 199 height 55
type textarea "lies en jolien"
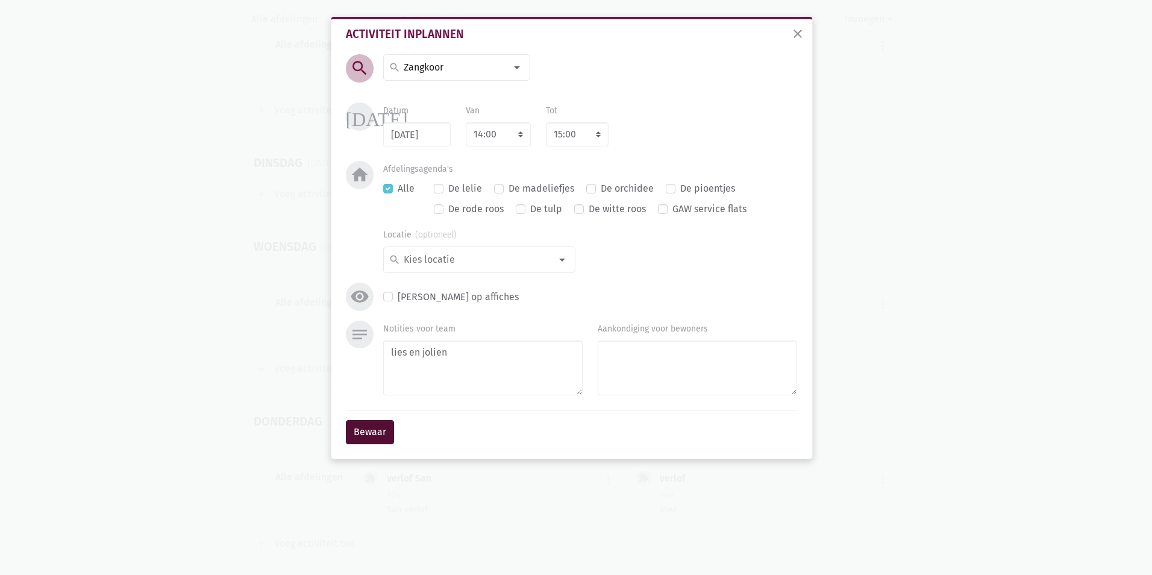
drag, startPoint x: 395, startPoint y: 427, endPoint x: 389, endPoint y: 431, distance: 7.9
click at [394, 427] on div "Bewaar" at bounding box center [572, 432] width 452 height 44
click at [386, 431] on button "Bewaar" at bounding box center [370, 432] width 48 height 24
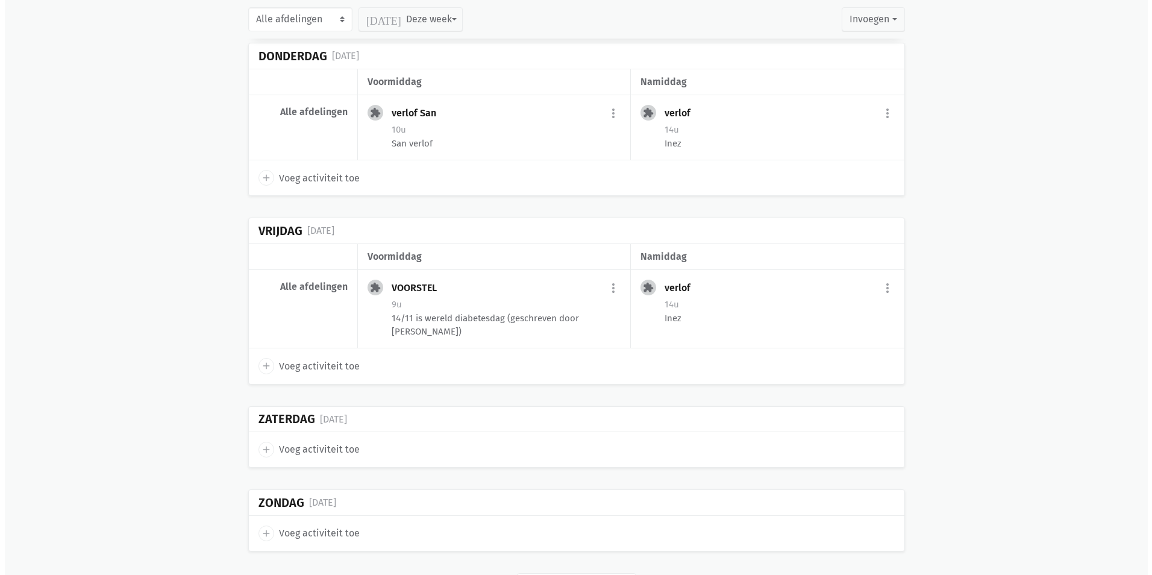
scroll to position [12590, 0]
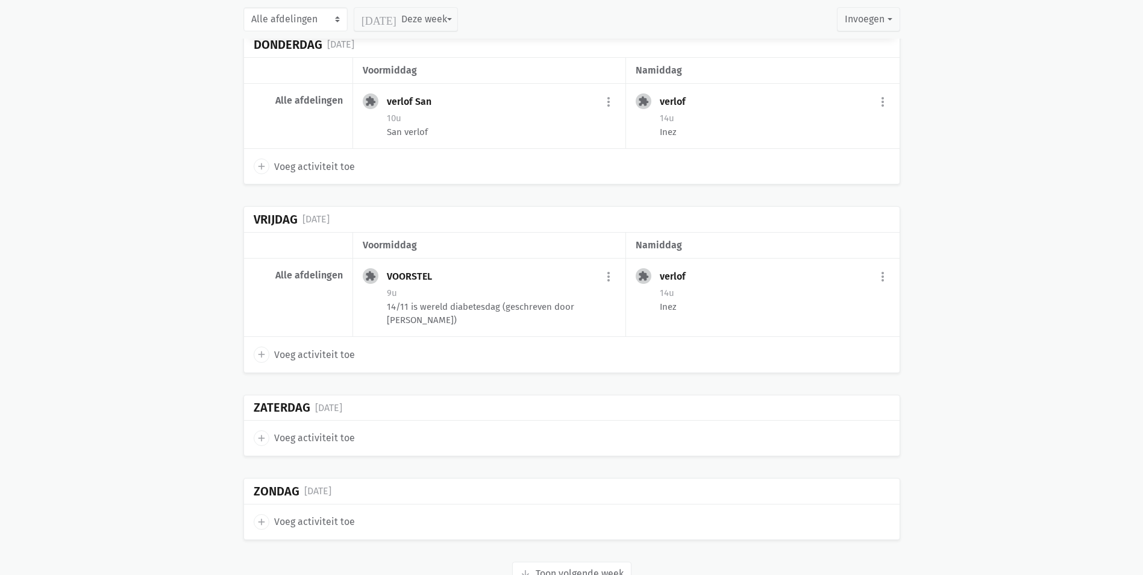
click at [314, 430] on span "Voeg activiteit toe" at bounding box center [314, 438] width 81 height 16
select select "14:00"
select select "15:00"
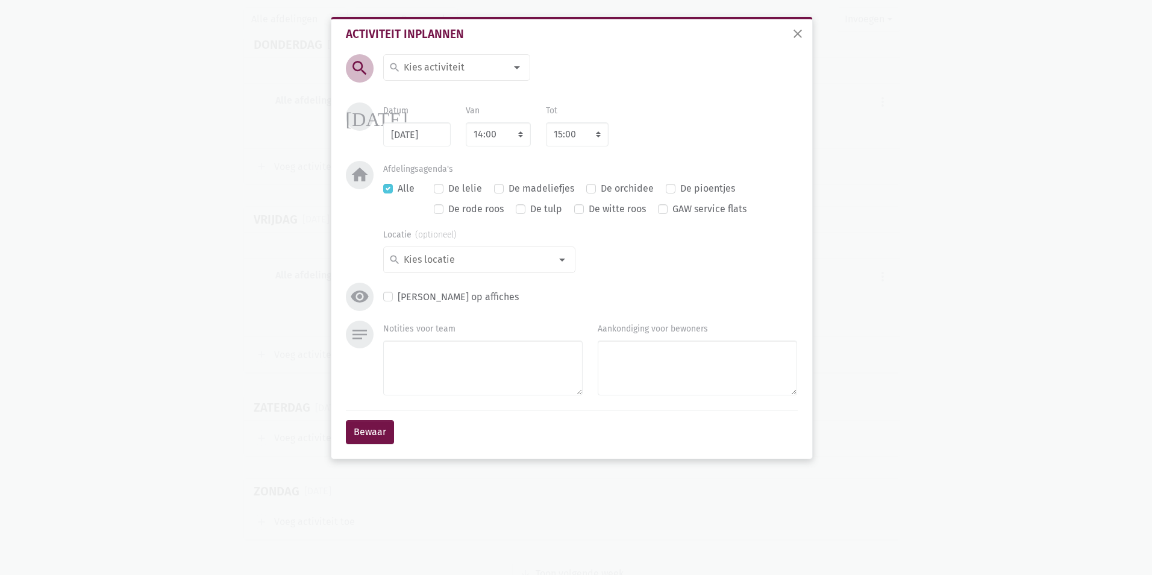
click at [516, 66] on div at bounding box center [517, 67] width 24 height 24
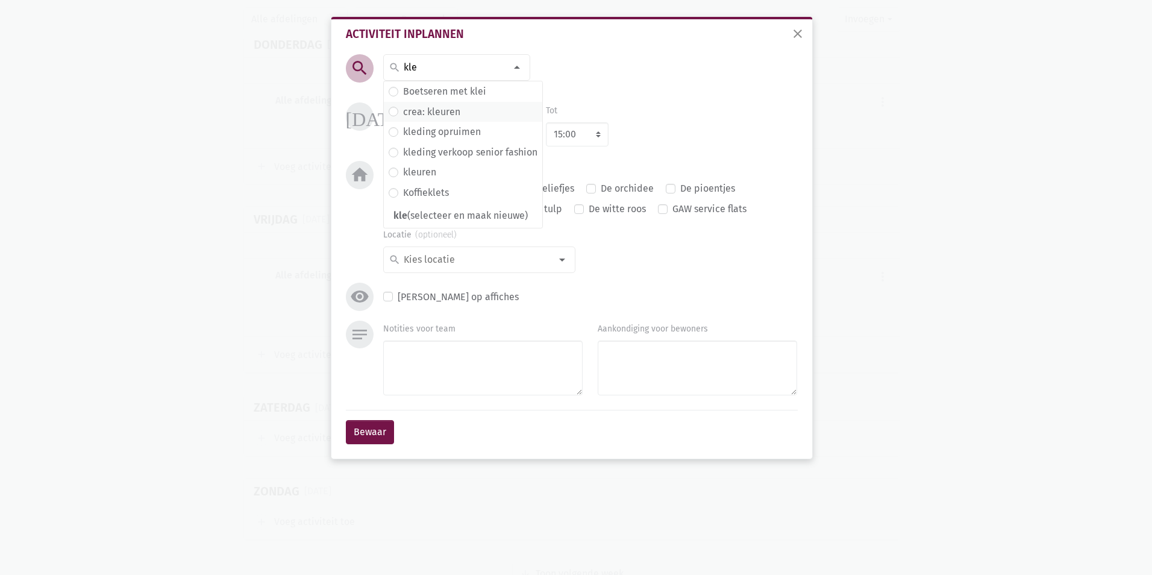
type input "kle"
click at [440, 114] on label "crea: kleuren" at bounding box center [431, 112] width 57 height 16
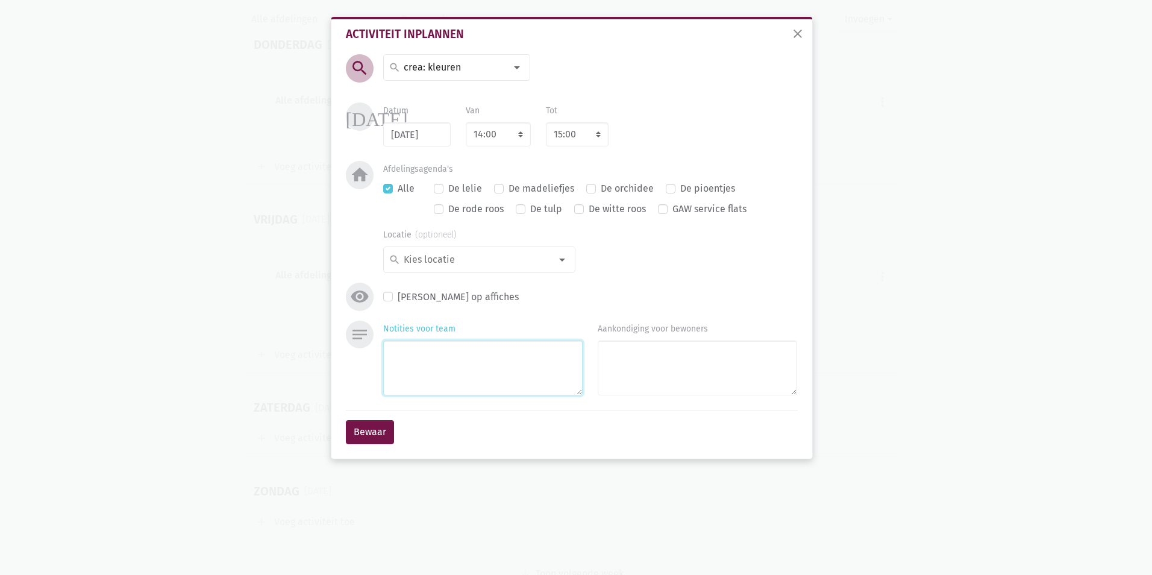
click at [427, 367] on textarea "Notities voor team" at bounding box center [482, 367] width 199 height 55
type textarea "lies"
click at [374, 428] on button "Bewaar" at bounding box center [370, 432] width 48 height 24
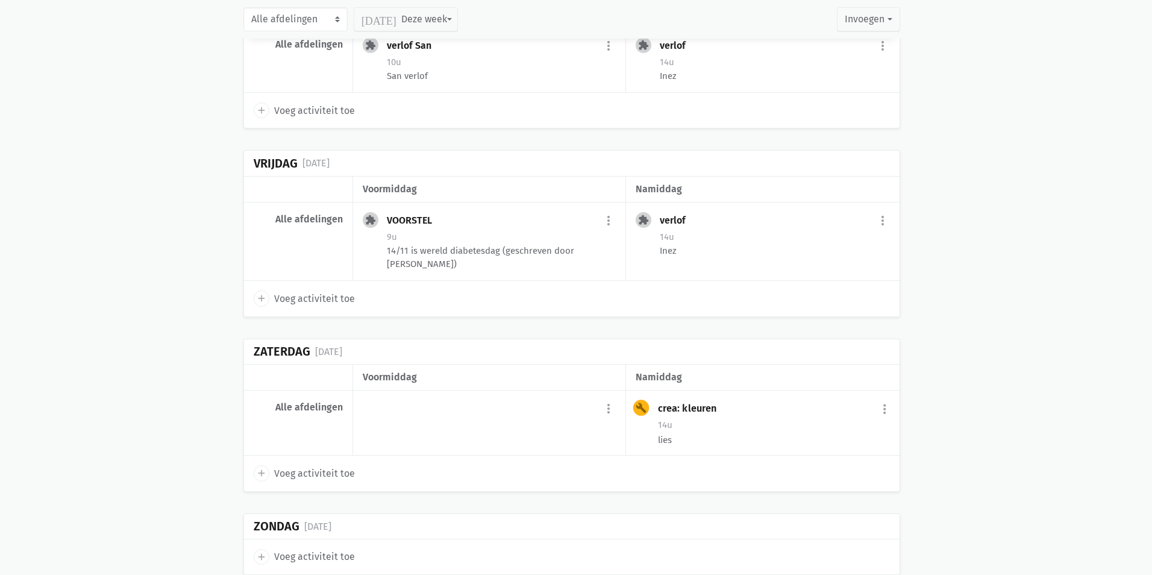
scroll to position [12681, 0]
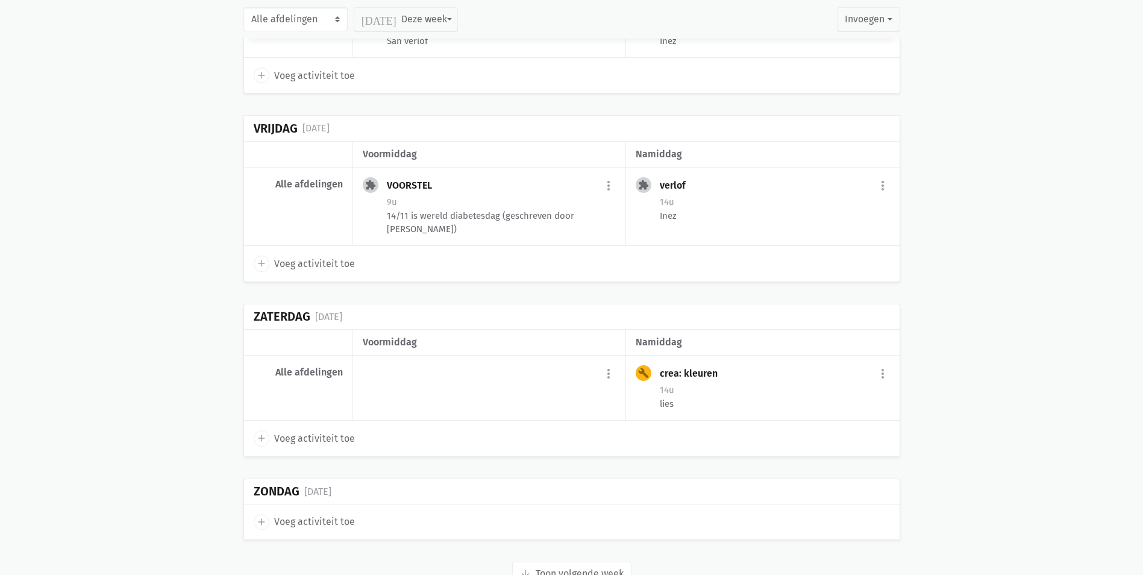
click at [325, 514] on span "Voeg activiteit toe" at bounding box center [314, 522] width 81 height 16
select select "14:00"
select select "15:00"
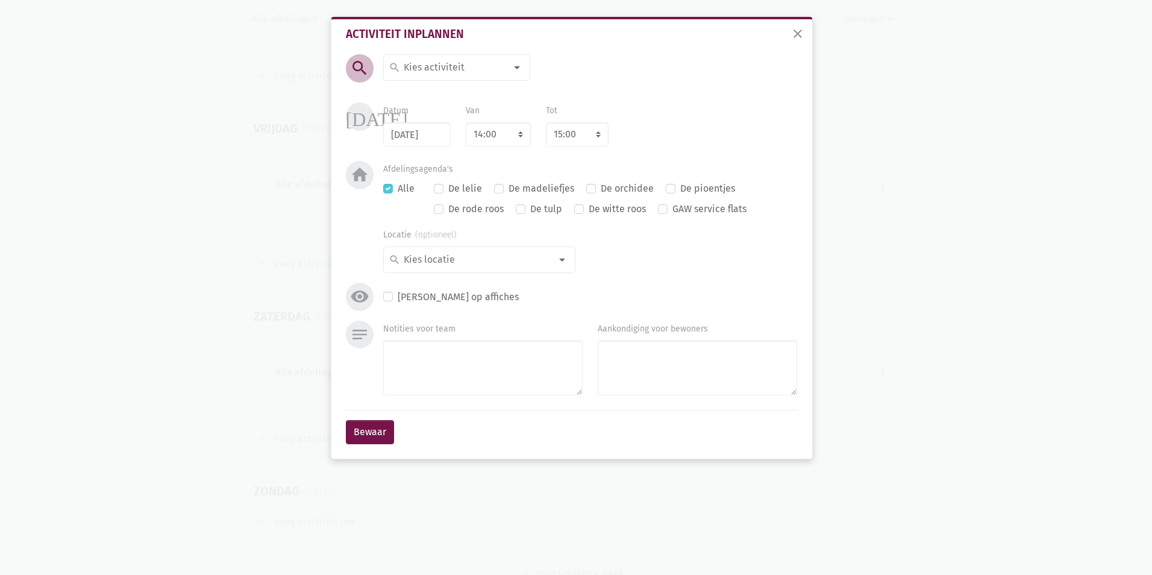
click at [515, 66] on div at bounding box center [517, 67] width 24 height 24
type input "geze"
click at [512, 84] on span "Gezelschapsspelen" at bounding box center [464, 92] width 151 height 16
click at [409, 364] on textarea "Notities voor team" at bounding box center [482, 367] width 199 height 55
type textarea "lies"
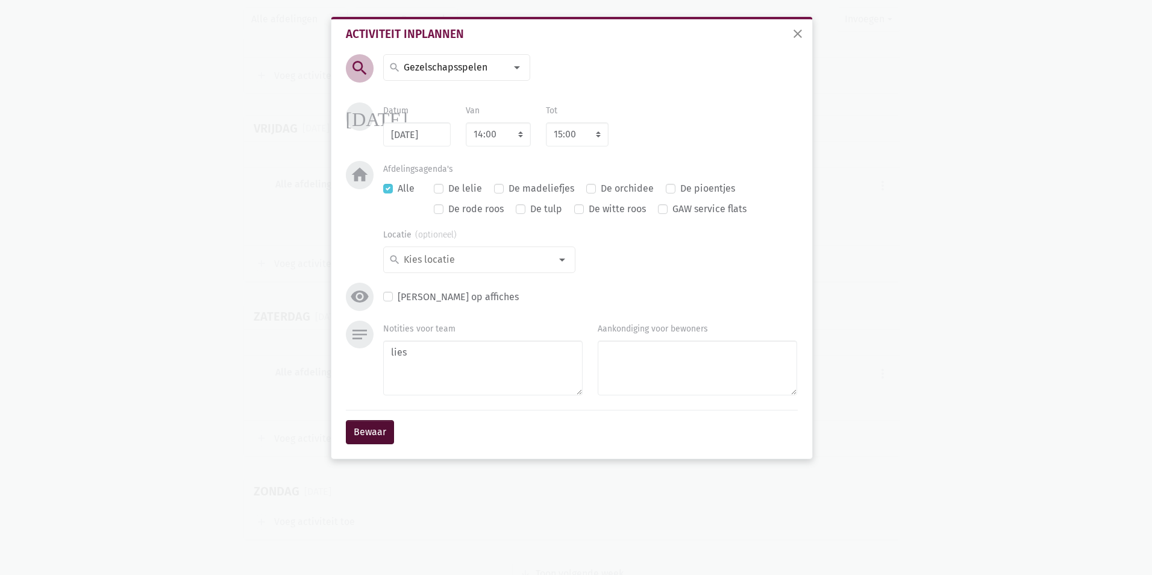
drag, startPoint x: 375, startPoint y: 445, endPoint x: 375, endPoint y: 437, distance: 7.8
click at [375, 442] on div "Bewaar" at bounding box center [572, 432] width 452 height 44
click at [375, 434] on button "Bewaar" at bounding box center [370, 432] width 48 height 24
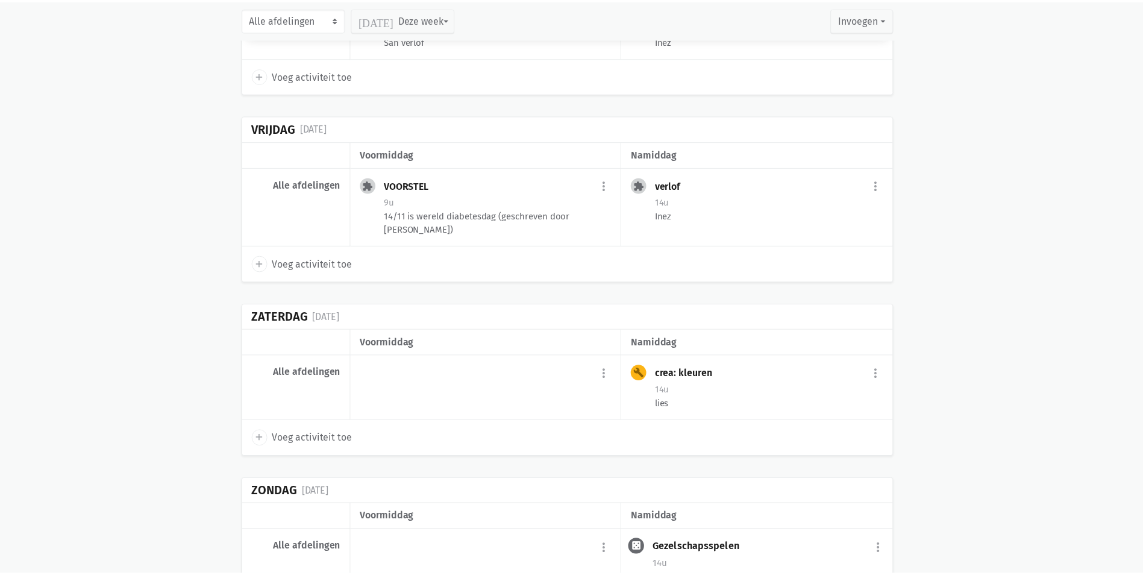
scroll to position [12772, 0]
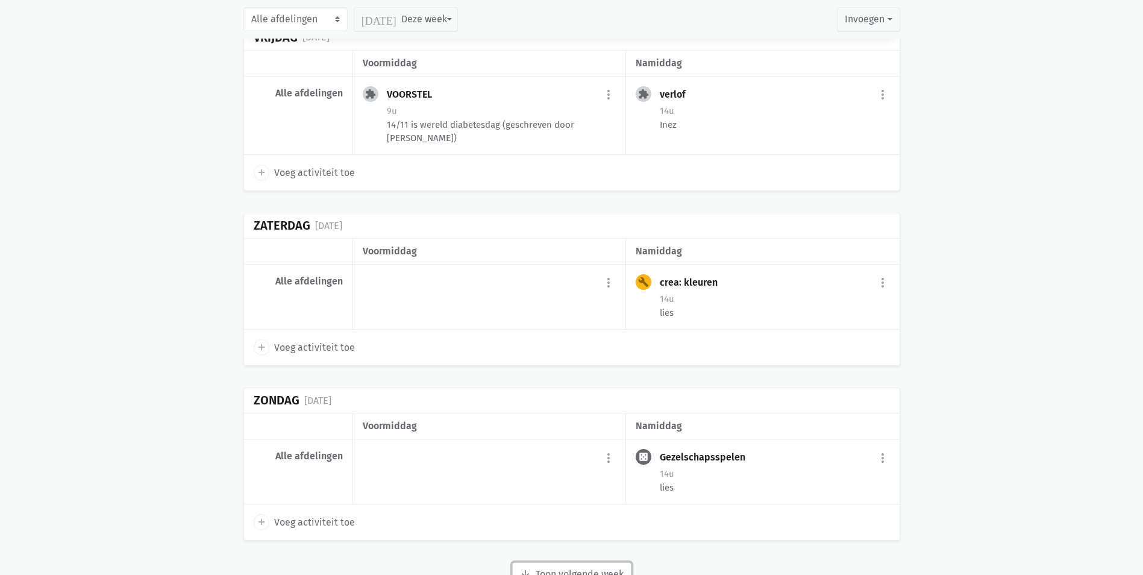
click at [574, 562] on button "arrow_downward Week wordt geladen Toon volgende week" at bounding box center [571, 574] width 119 height 24
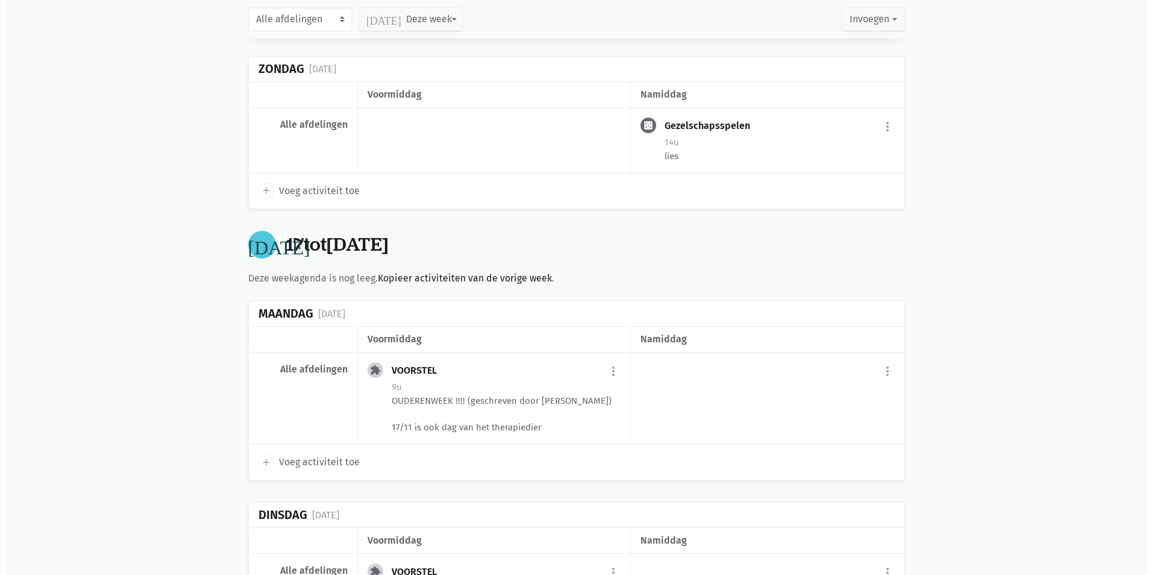
scroll to position [13134, 0]
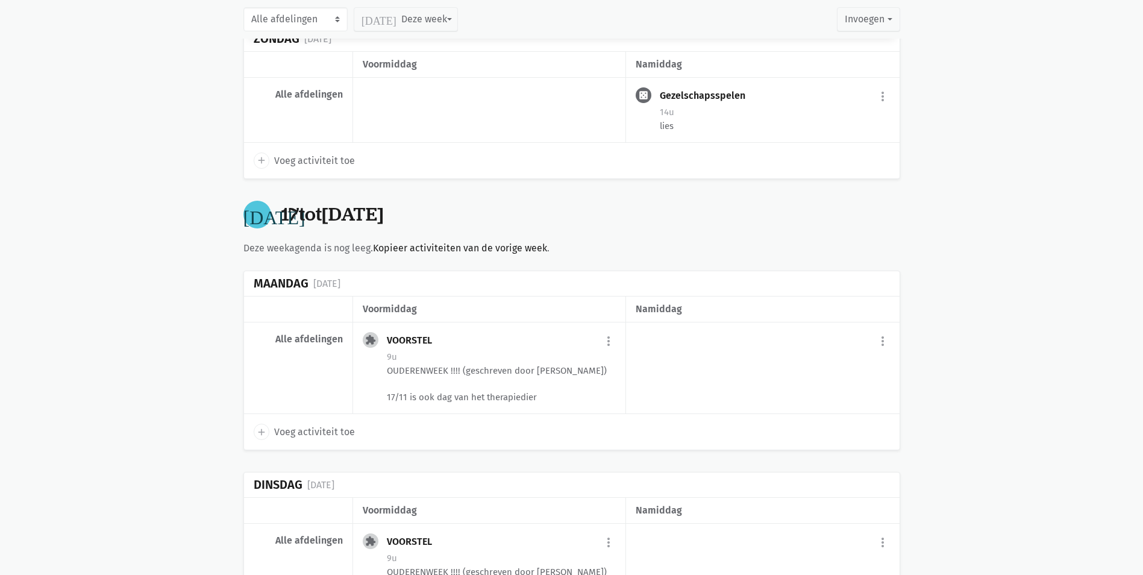
click at [310, 414] on div "add Voeg activiteit toe" at bounding box center [572, 431] width 656 height 35
click at [313, 424] on span "Voeg activiteit toe" at bounding box center [314, 432] width 81 height 16
select select "14:00"
select select "15:00"
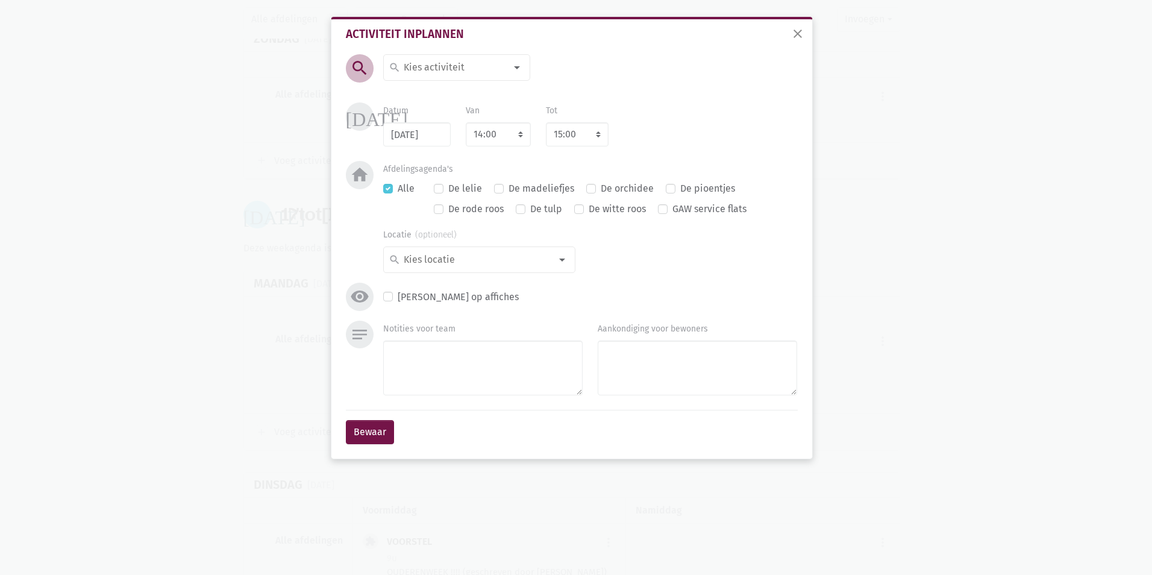
click at [513, 64] on div at bounding box center [517, 67] width 24 height 24
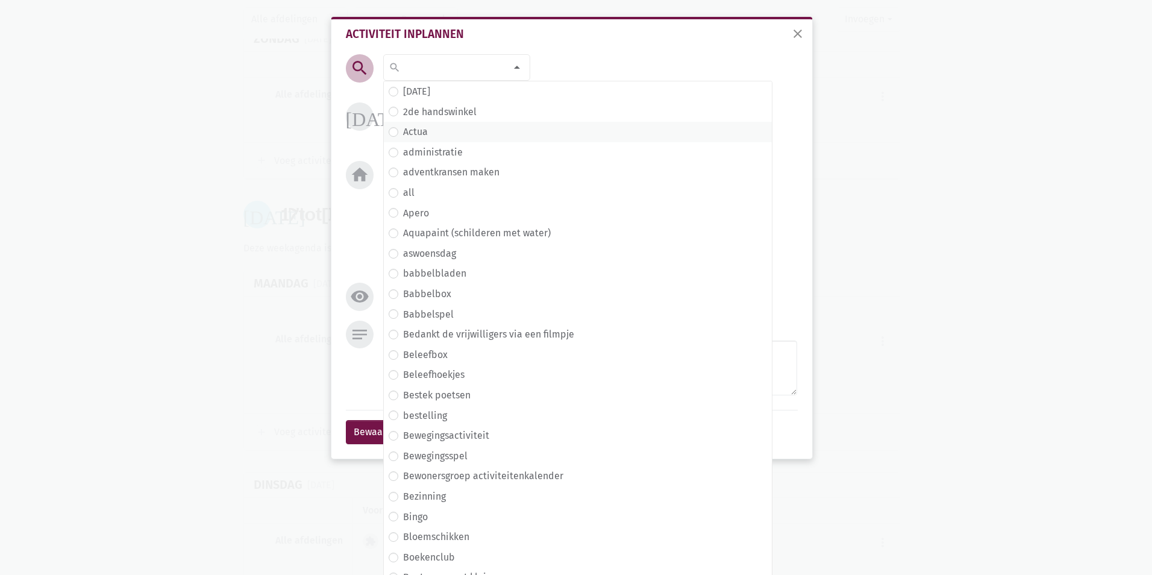
click at [452, 134] on span "Actua" at bounding box center [578, 132] width 378 height 16
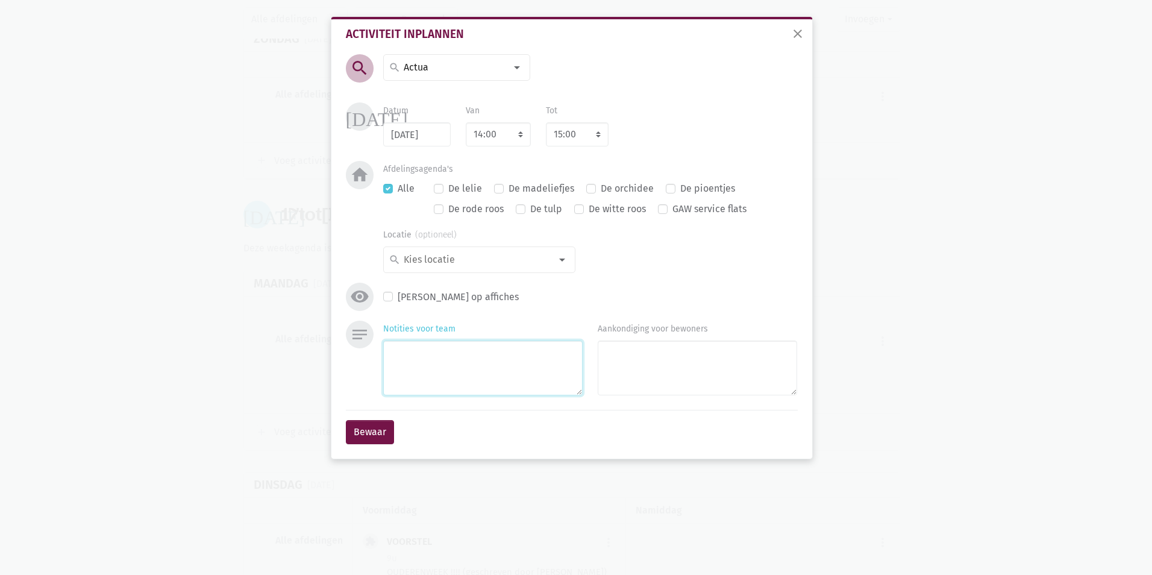
click at [422, 349] on textarea "Notities voor team" at bounding box center [482, 367] width 199 height 55
type textarea "lies"
click at [518, 130] on select "7:00 7:15 7:30 7:45 8:00 8:15 8:30 8:45 9:00 9:15 9:30 9:45 10:00 10:15 10:30 1…" at bounding box center [498, 134] width 65 height 24
select select "10:30"
click at [466, 122] on select "7:00 7:15 7:30 7:45 8:00 8:15 8:30 8:45 9:00 9:15 9:30 9:45 10:00 10:15 10:30 1…" at bounding box center [498, 134] width 65 height 24
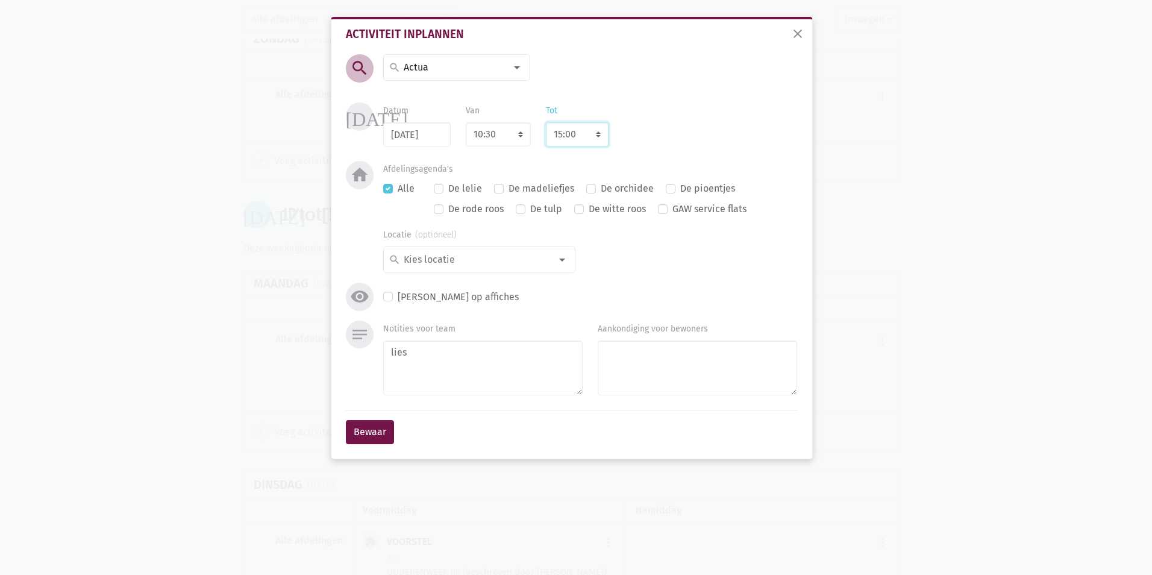
click at [586, 127] on select "8:00 8:15 8:30 8:45 9:00 9:15 9:30 9:45 10:00 10:15 10:30 10:45 11:00 11:15 11:…" at bounding box center [577, 134] width 63 height 24
select select "11:30"
click at [632, 155] on div "[DATE] Datum [DATE] Van 7:00 7:15 7:30 7:45 8:00 8:15 8:30 8:45 9:00 9:15 9:30 …" at bounding box center [572, 131] width 458 height 58
click at [363, 439] on button "Bewaar" at bounding box center [370, 432] width 48 height 24
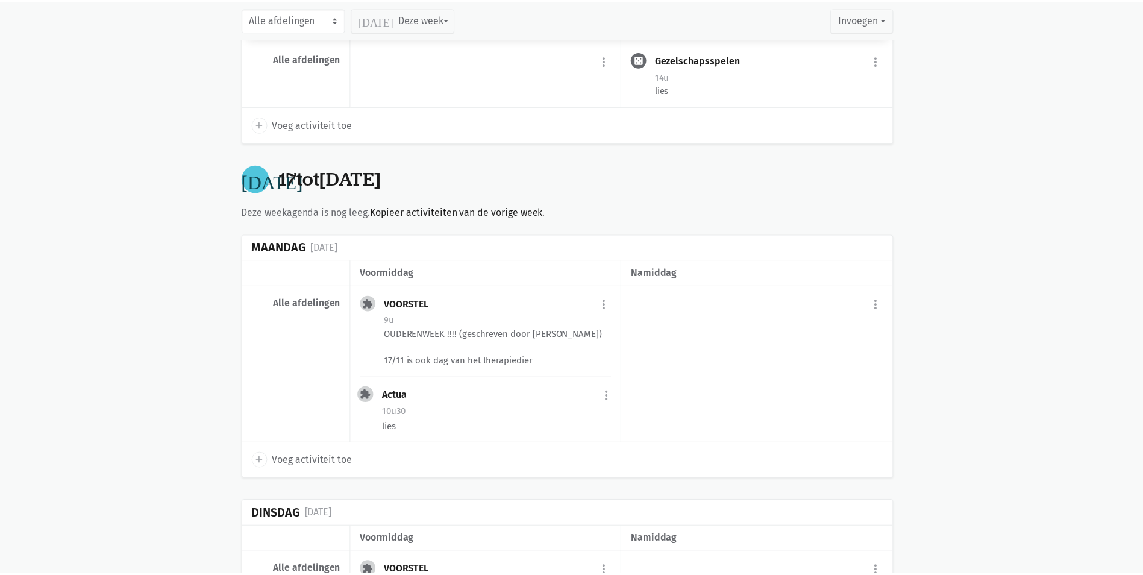
scroll to position [13171, 0]
click at [312, 453] on span "Voeg activiteit toe" at bounding box center [314, 461] width 81 height 16
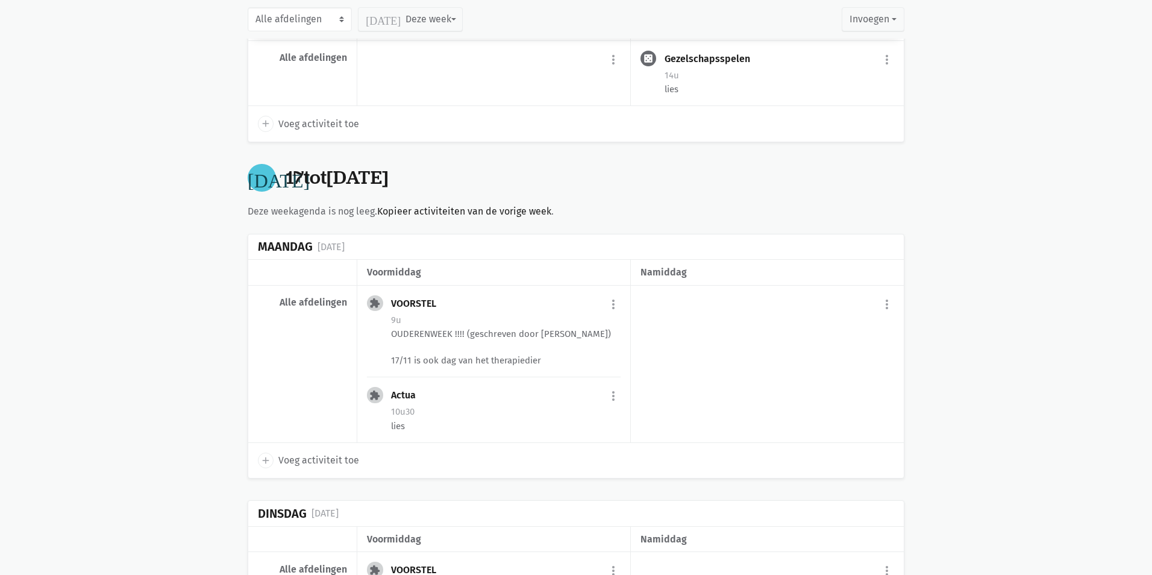
select select "14:00"
select select "15:00"
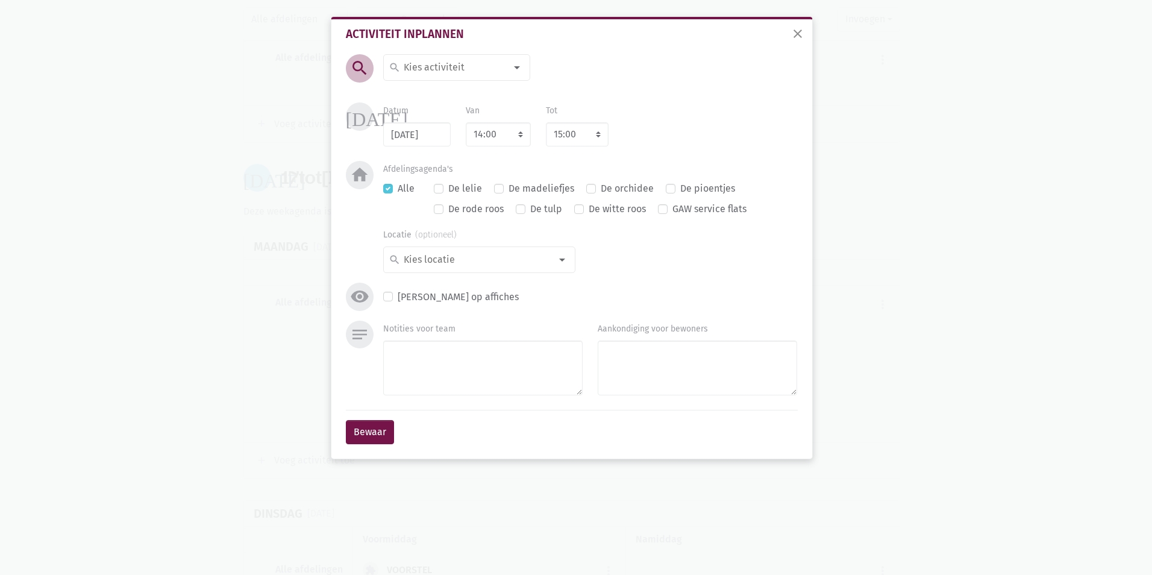
click at [517, 69] on div at bounding box center [517, 67] width 24 height 24
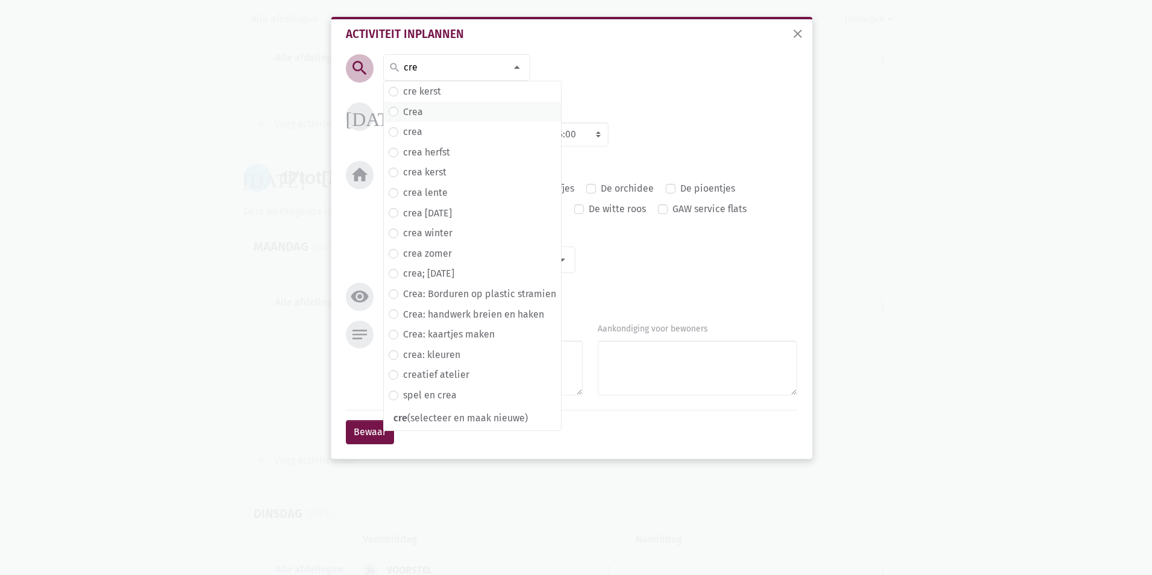
type input "cre"
click at [456, 116] on span "Crea" at bounding box center [473, 112] width 168 height 16
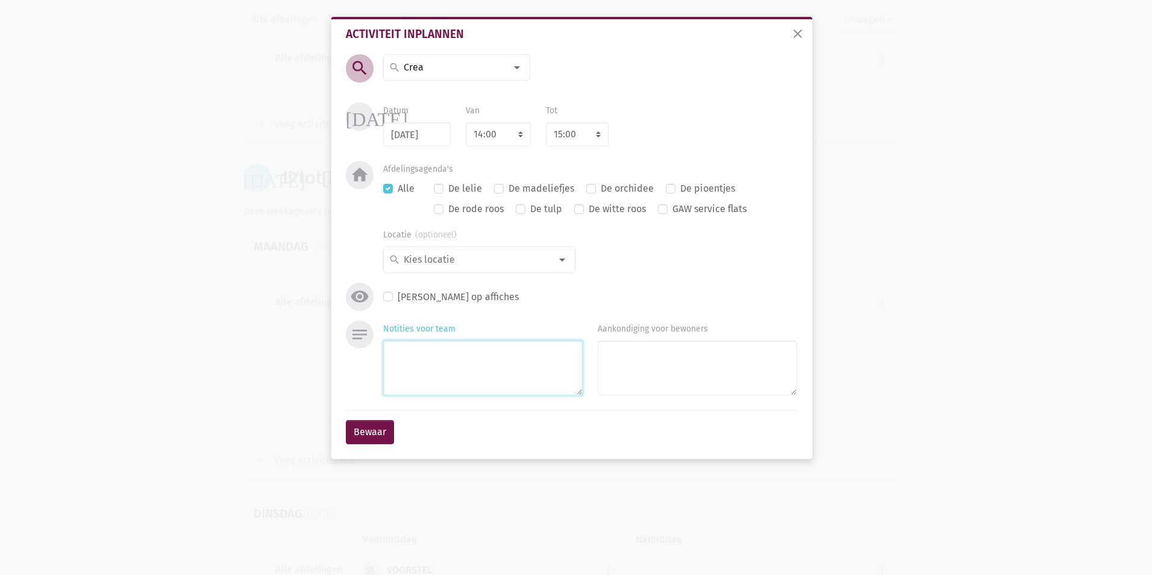
click at [412, 359] on textarea "Notities voor team" at bounding box center [482, 367] width 199 height 55
type textarea "lies"
click at [383, 436] on button "Bewaar" at bounding box center [370, 432] width 48 height 24
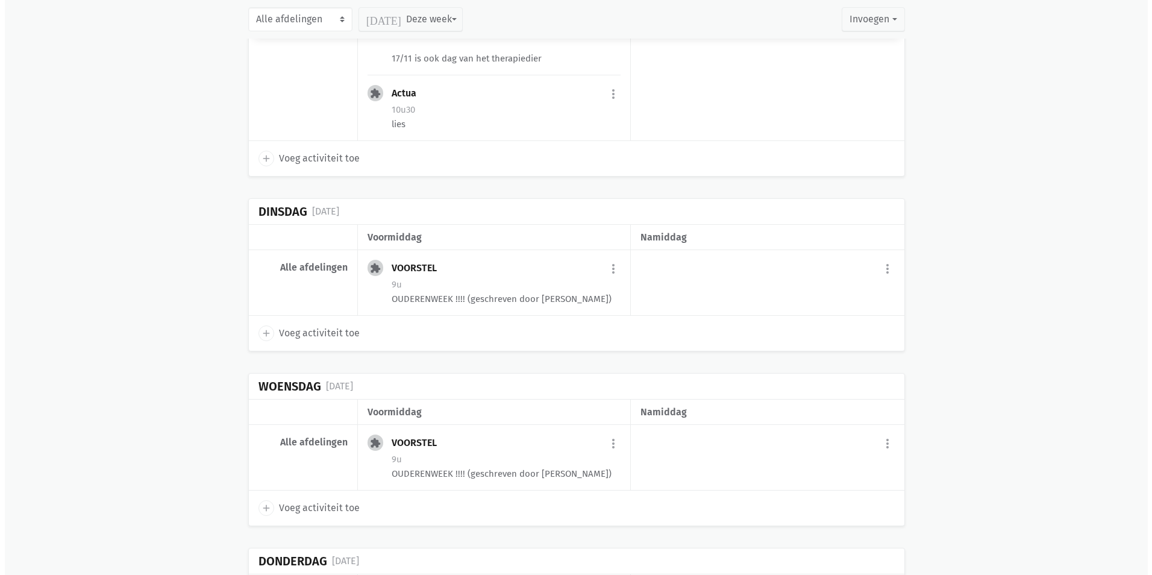
scroll to position [13532, 0]
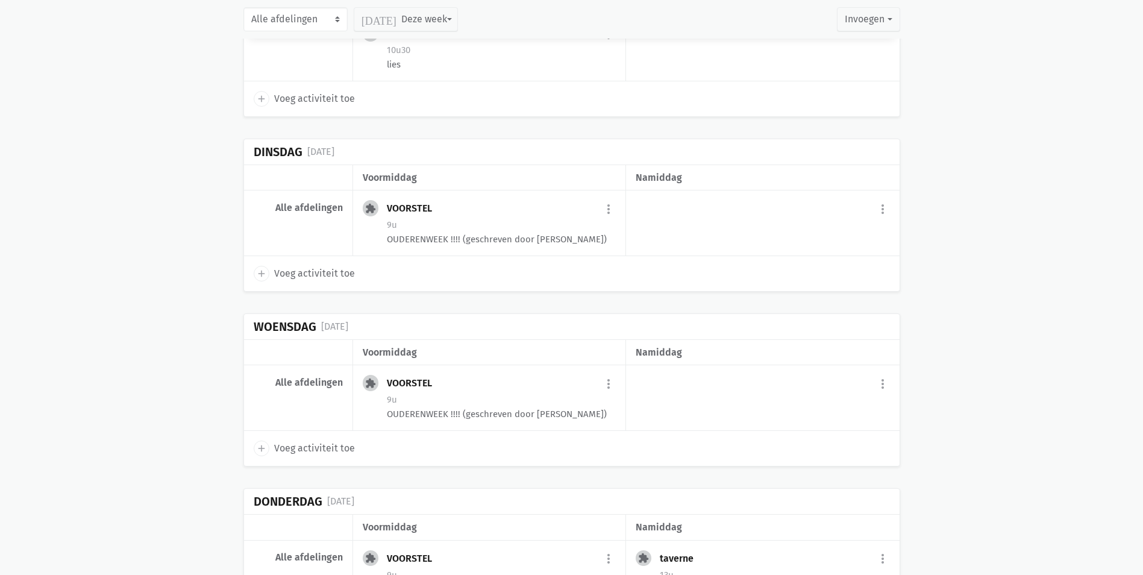
click at [287, 441] on span "Voeg activiteit toe" at bounding box center [314, 449] width 81 height 16
select select "14:00"
select select "15:00"
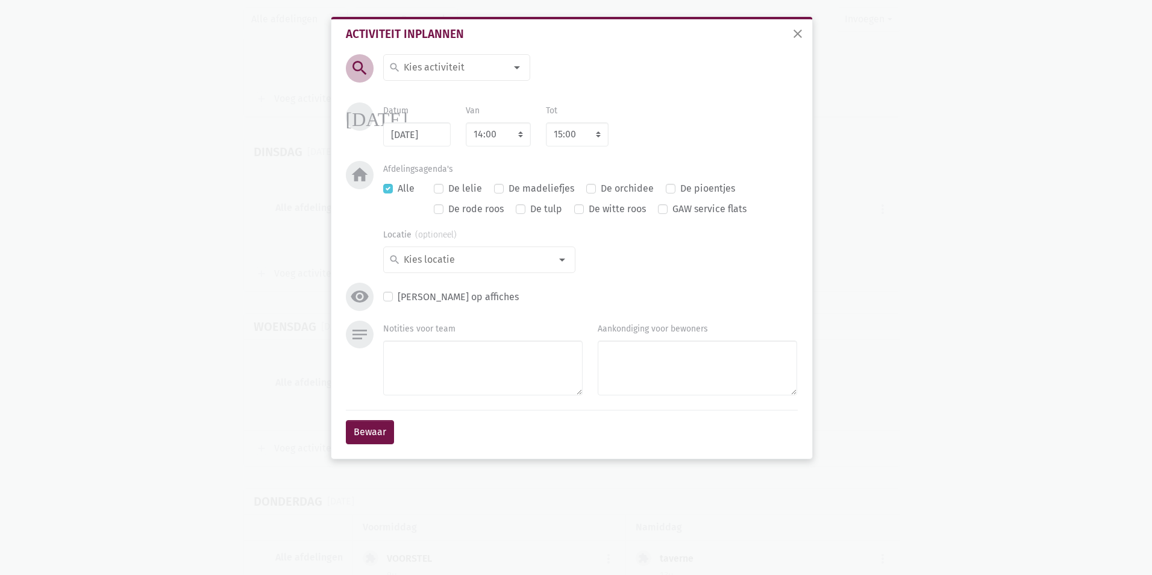
click at [515, 72] on div at bounding box center [517, 67] width 24 height 24
type input "bab"
click at [498, 89] on span "babbelbladen" at bounding box center [463, 92] width 148 height 16
click at [472, 380] on textarea "Notities voor team" at bounding box center [482, 367] width 199 height 55
type textarea "lies en jolien"
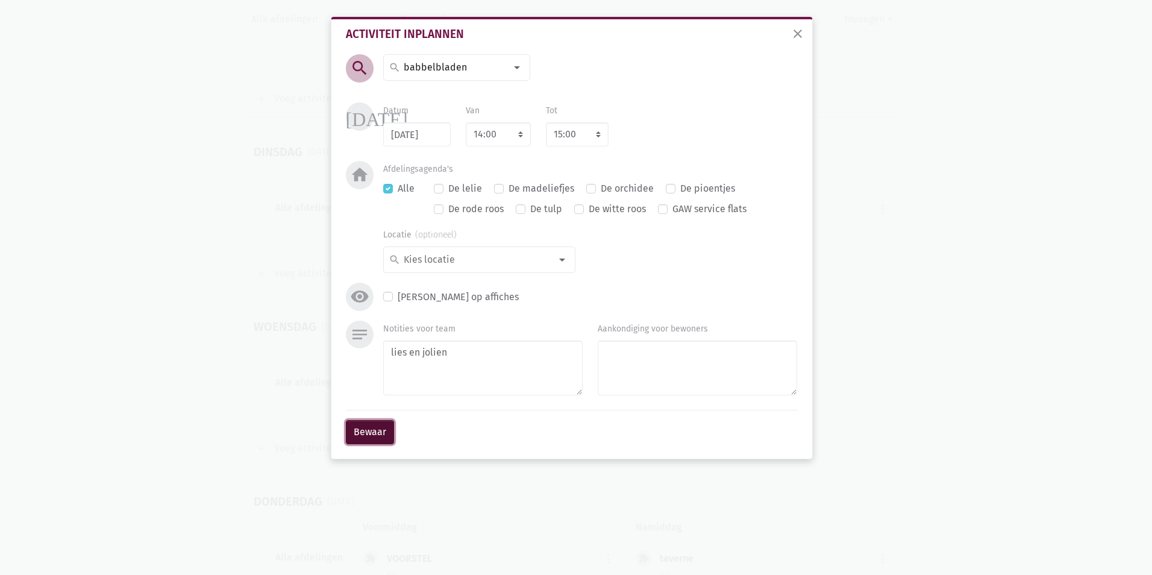
click at [378, 431] on button "Bewaar" at bounding box center [370, 432] width 48 height 24
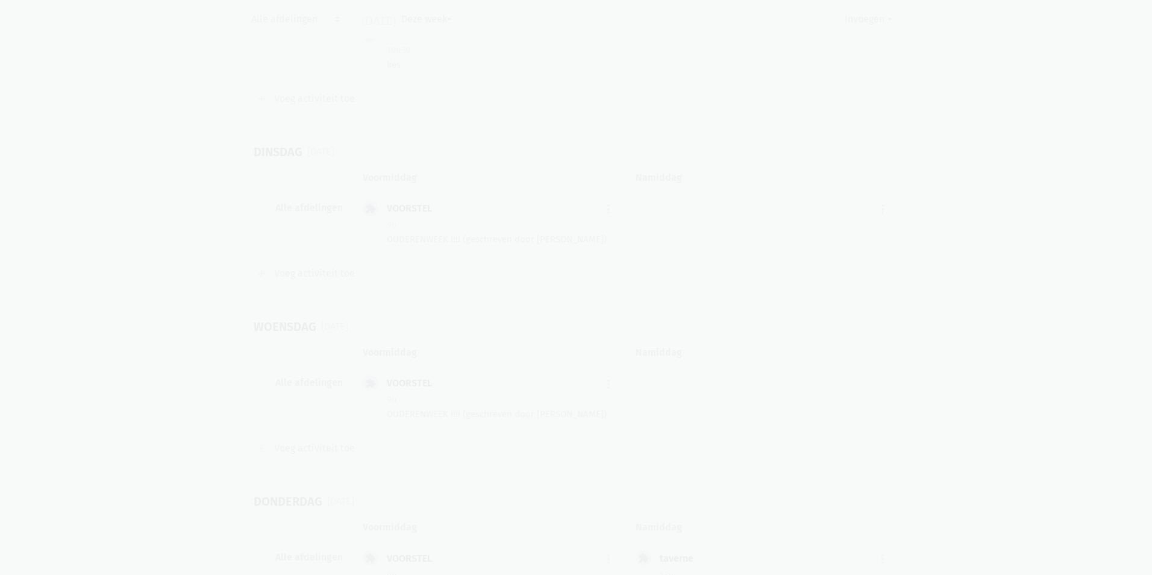
scroll to position [13566, 0]
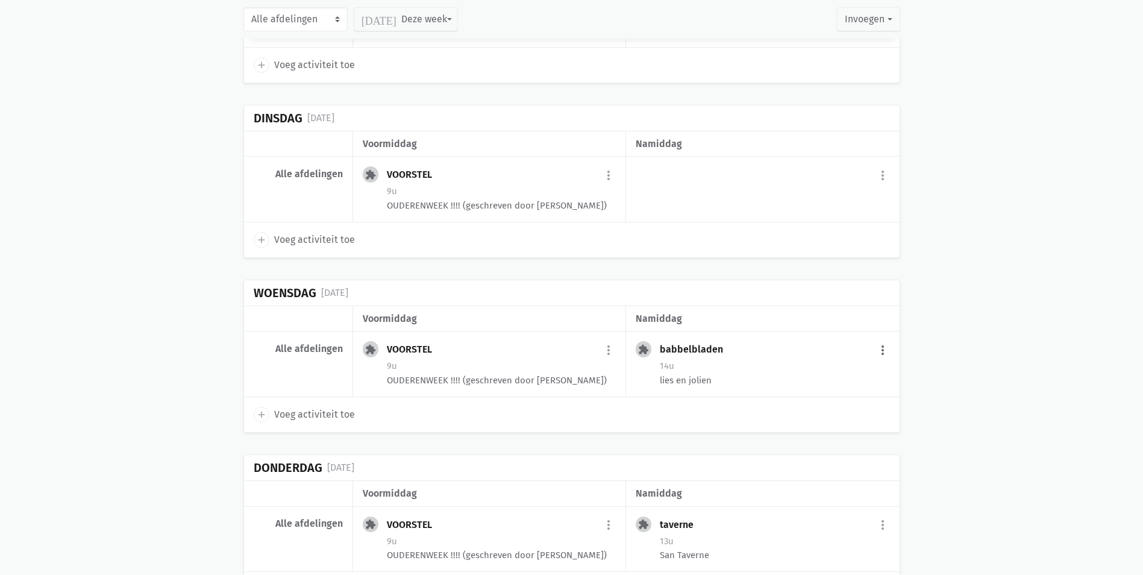
click at [879, 339] on button "more_vert" at bounding box center [883, 350] width 14 height 23
click at [807, 366] on link "edit Bewerk" at bounding box center [844, 376] width 124 height 20
select select "14:00"
select select "15:00"
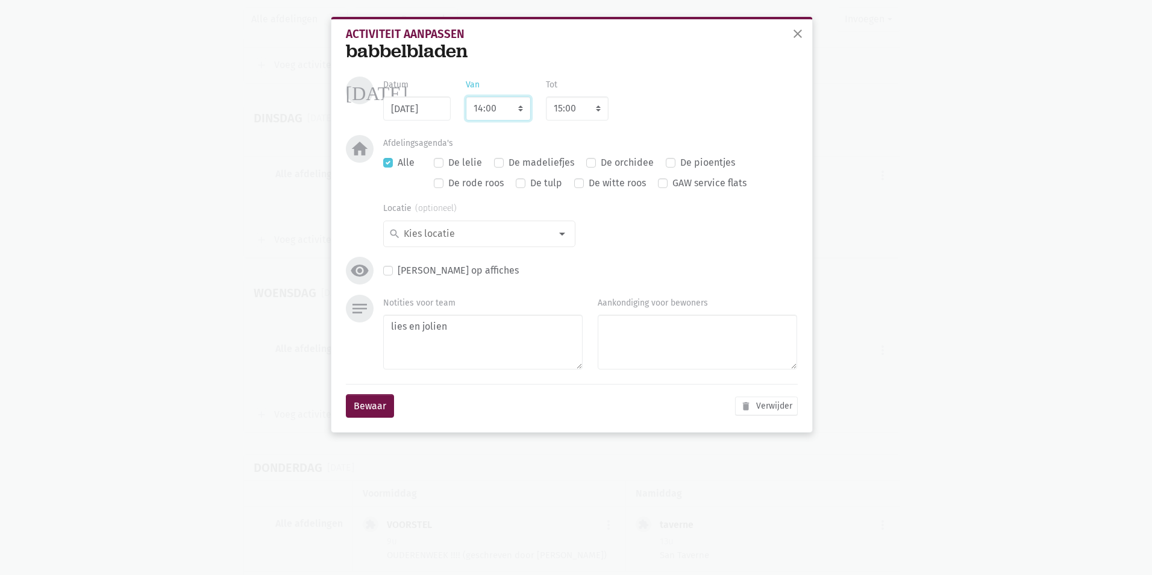
click at [517, 105] on select "7:00 7:15 7:30 7:45 8:00 8:15 8:30 8:45 9:00 9:15 9:30 9:45 10:00 10:15 10:30 1…" at bounding box center [498, 108] width 65 height 24
select select "10:30"
click at [466, 96] on select "7:00 7:15 7:30 7:45 8:00 8:15 8:30 8:45 9:00 9:15 9:30 9:45 10:00 10:15 10:30 1…" at bounding box center [498, 108] width 65 height 24
select select "11:30"
click at [374, 402] on button "Bewaar" at bounding box center [370, 406] width 48 height 24
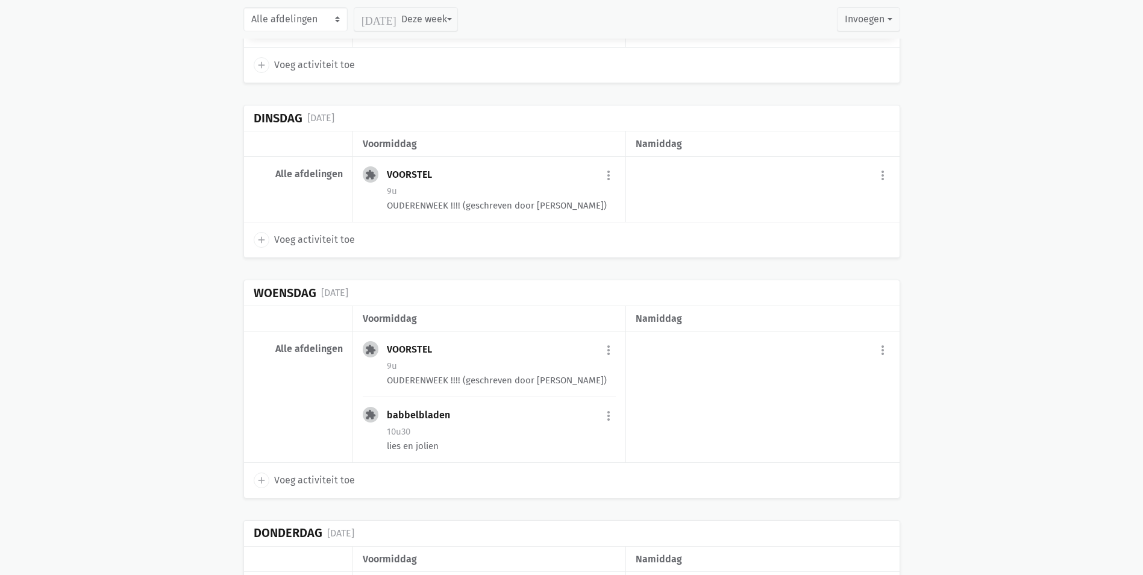
click at [327, 472] on span "Voeg activiteit toe" at bounding box center [314, 480] width 81 height 16
select select "14:00"
select select "15:00"
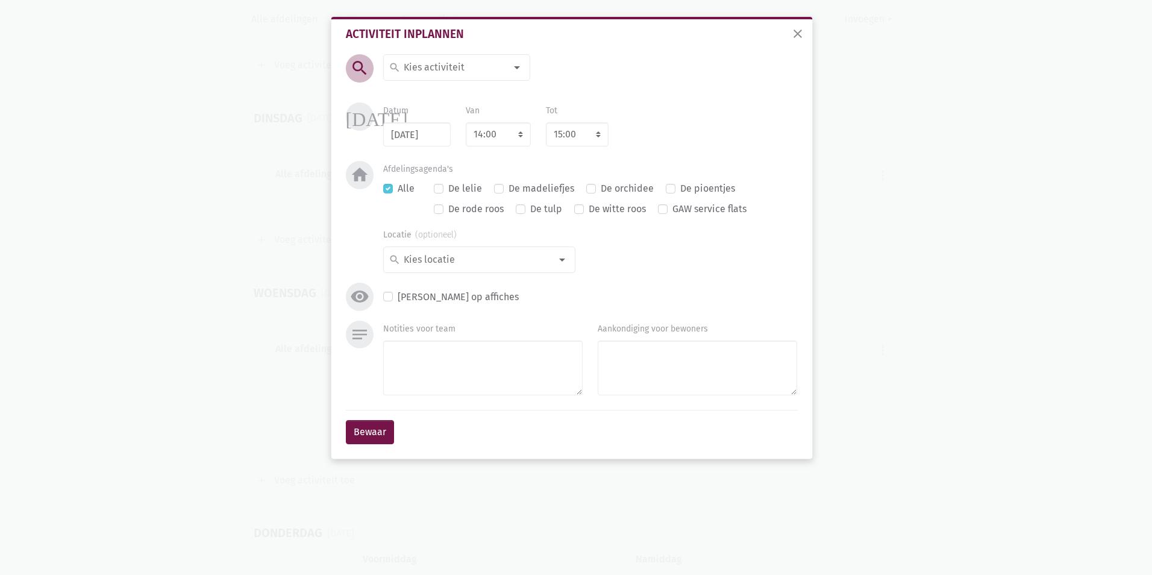
click at [507, 67] on div at bounding box center [517, 67] width 24 height 24
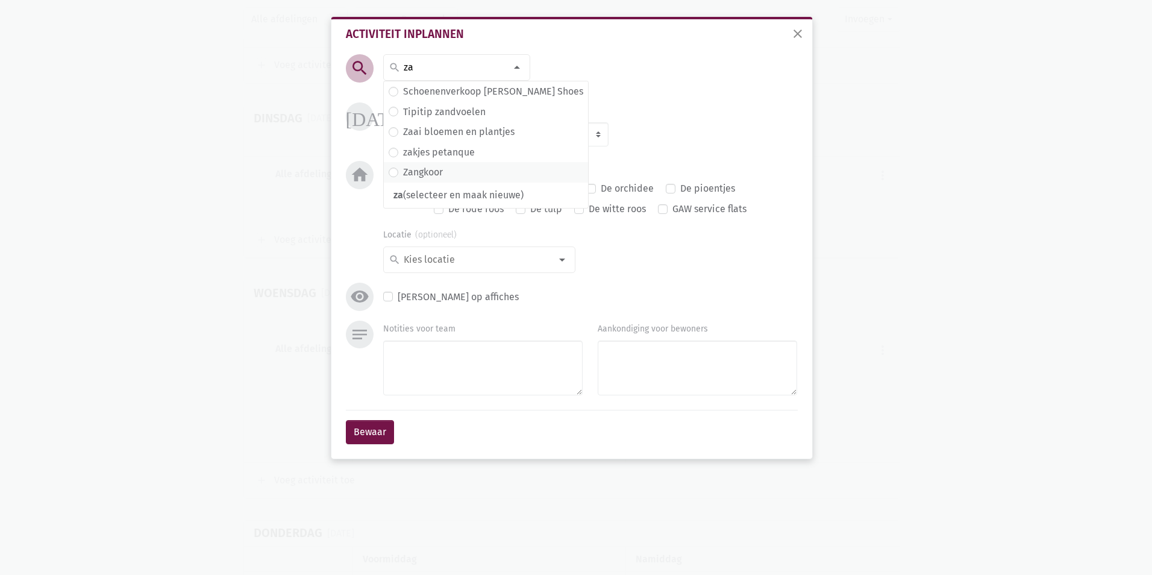
type input "za"
click at [479, 170] on span "Zangkoor" at bounding box center [486, 173] width 195 height 16
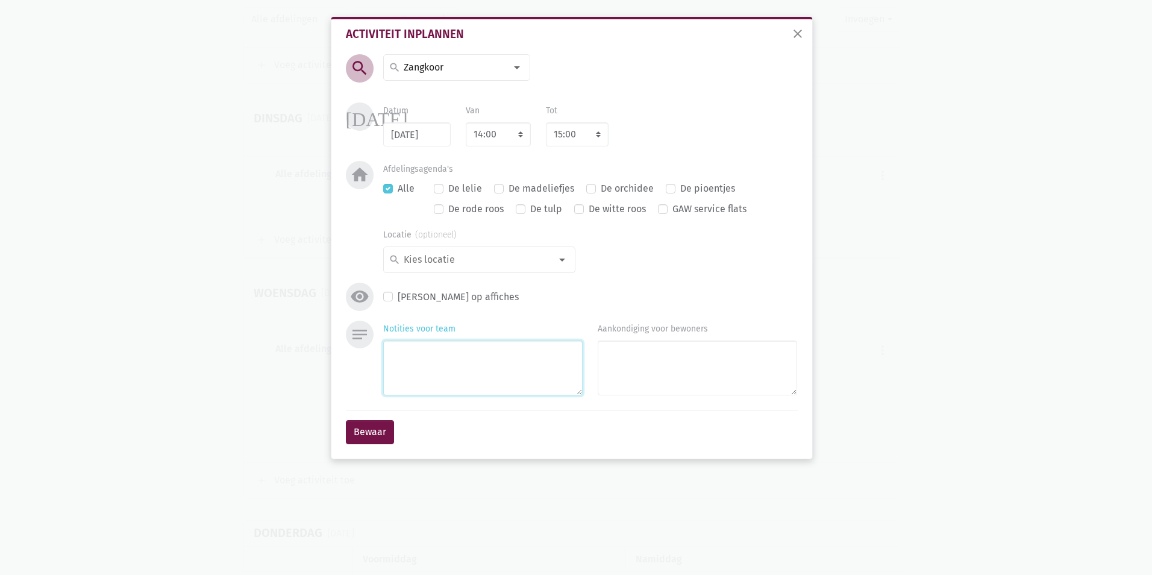
drag, startPoint x: 442, startPoint y: 344, endPoint x: 435, endPoint y: 339, distance: 9.5
click at [441, 343] on textarea "Notities voor team" at bounding box center [482, 367] width 199 height 55
type textarea "lies en jolien"
click at [371, 442] on button "Bewaar" at bounding box center [370, 432] width 48 height 24
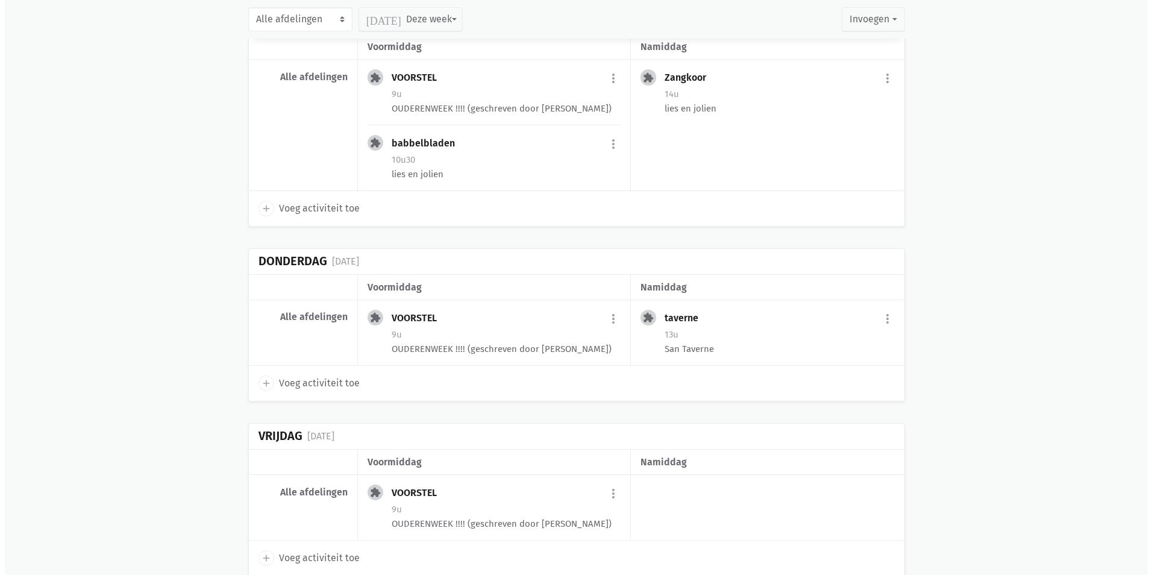
scroll to position [13961, 0]
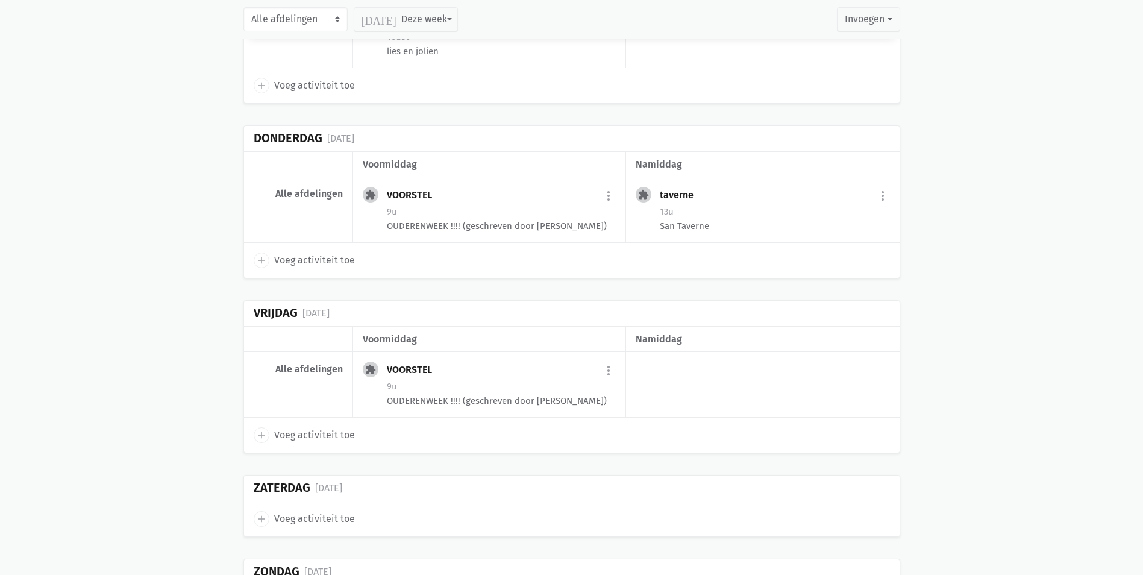
click at [295, 427] on span "Voeg activiteit toe" at bounding box center [314, 435] width 81 height 16
select select "14:00"
select select "15:00"
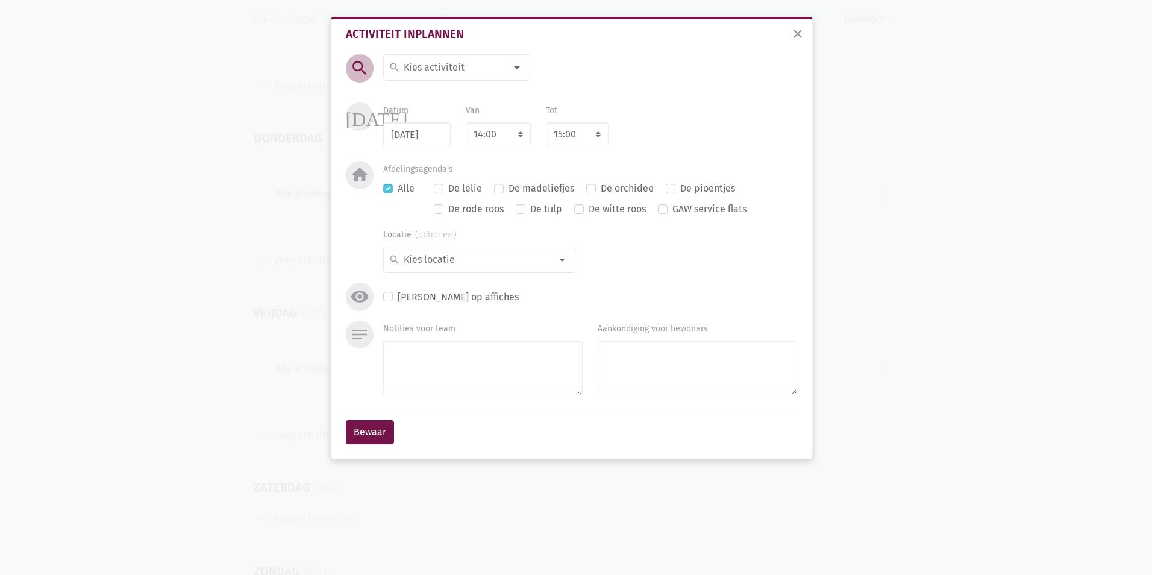
click at [515, 68] on div at bounding box center [517, 67] width 24 height 24
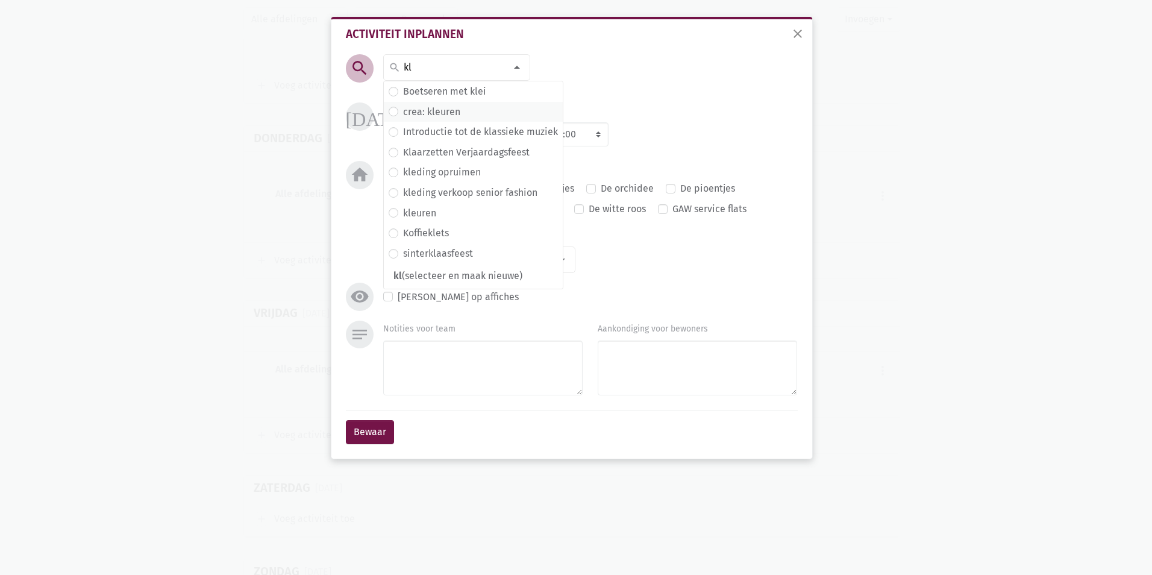
type input "kl"
click at [472, 107] on span "crea: kleuren" at bounding box center [473, 112] width 169 height 16
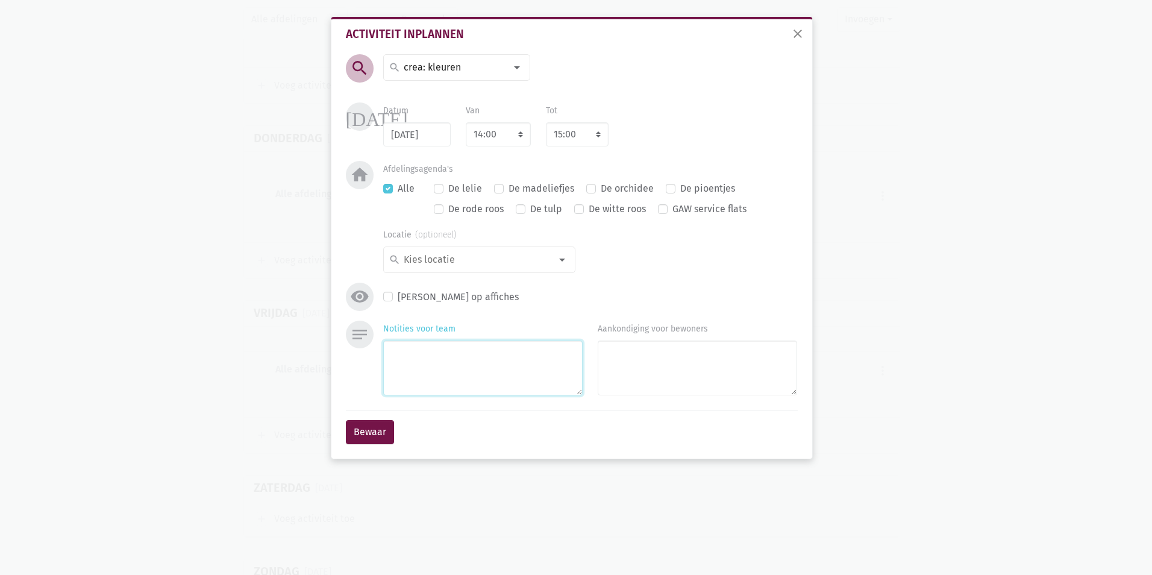
drag, startPoint x: 446, startPoint y: 360, endPoint x: 428, endPoint y: 351, distance: 20.2
click at [445, 361] on textarea "Notities voor team" at bounding box center [482, 367] width 199 height 55
type textarea "lies"
click at [372, 425] on button "Bewaar" at bounding box center [370, 432] width 48 height 24
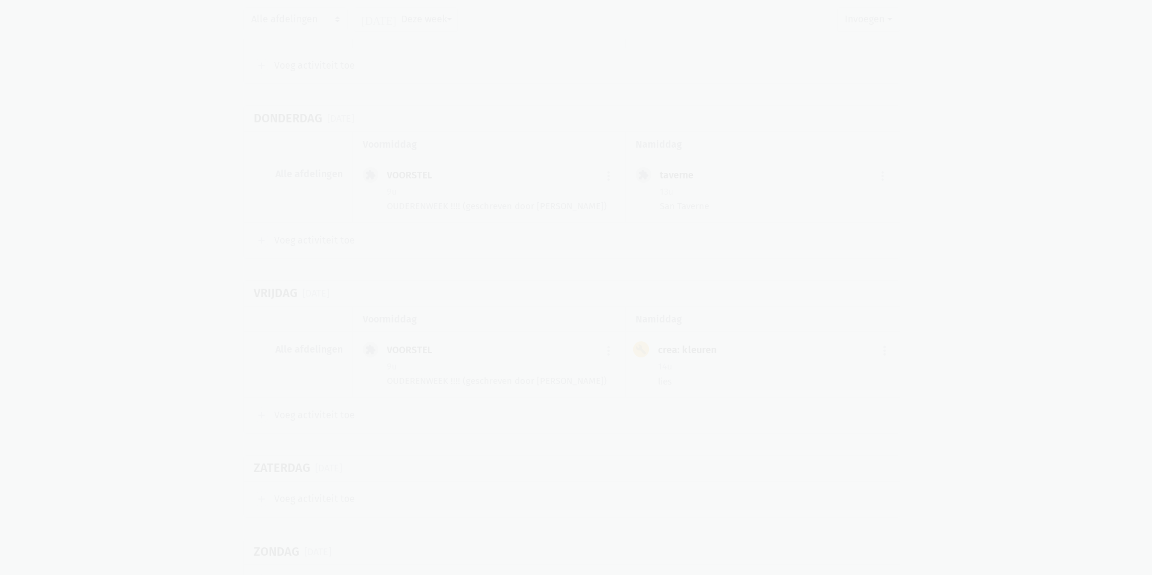
scroll to position [13981, 0]
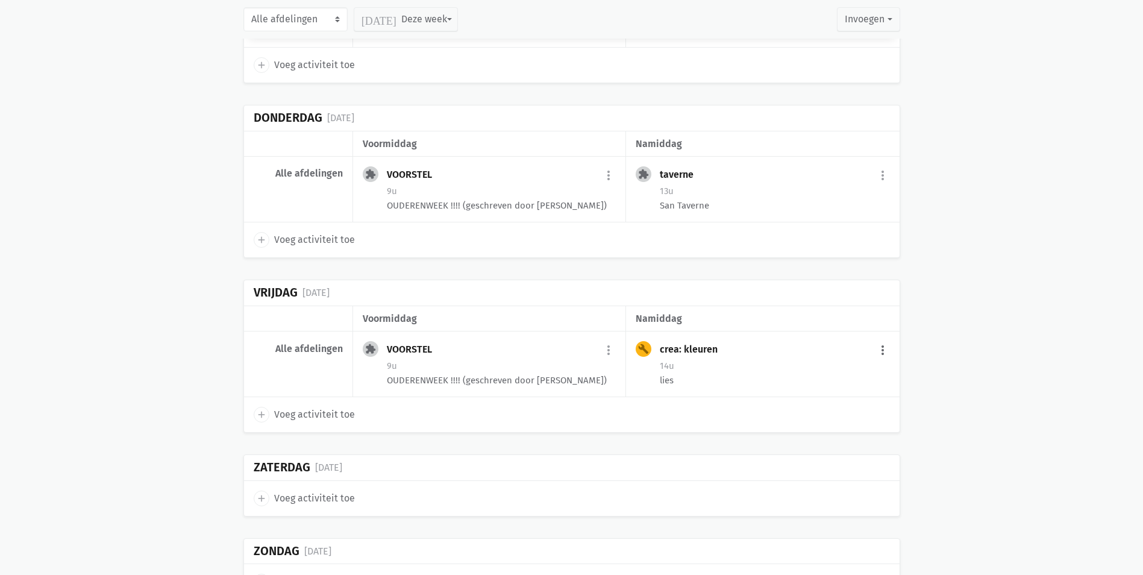
click at [882, 339] on button "more_vert" at bounding box center [883, 350] width 14 height 23
click at [853, 366] on link "edit Bewerk" at bounding box center [844, 376] width 124 height 20
select select "14:00"
select select "15:00"
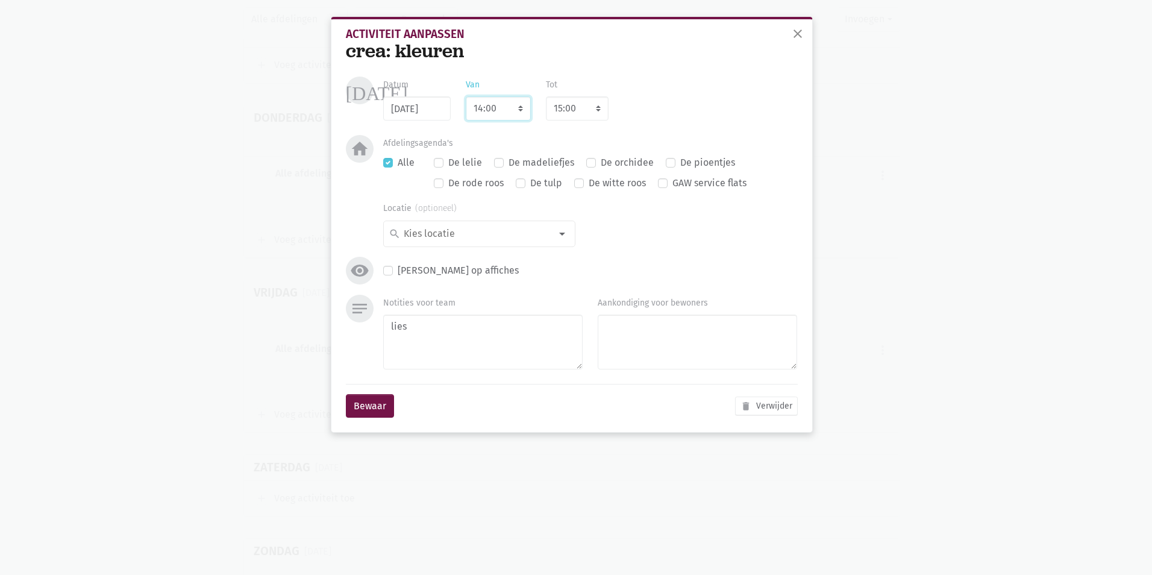
click at [520, 101] on select "7:00 7:15 7:30 7:45 8:00 8:15 8:30 8:45 9:00 9:15 9:30 9:45 10:00 10:15 10:30 1…" at bounding box center [498, 108] width 65 height 24
select select "10:30"
click at [466, 96] on select "7:00 7:15 7:30 7:45 8:00 8:15 8:30 8:45 9:00 9:15 9:30 9:45 10:00 10:15 10:30 1…" at bounding box center [498, 108] width 65 height 24
select select "11:30"
click at [368, 409] on button "Bewaar" at bounding box center [370, 406] width 48 height 24
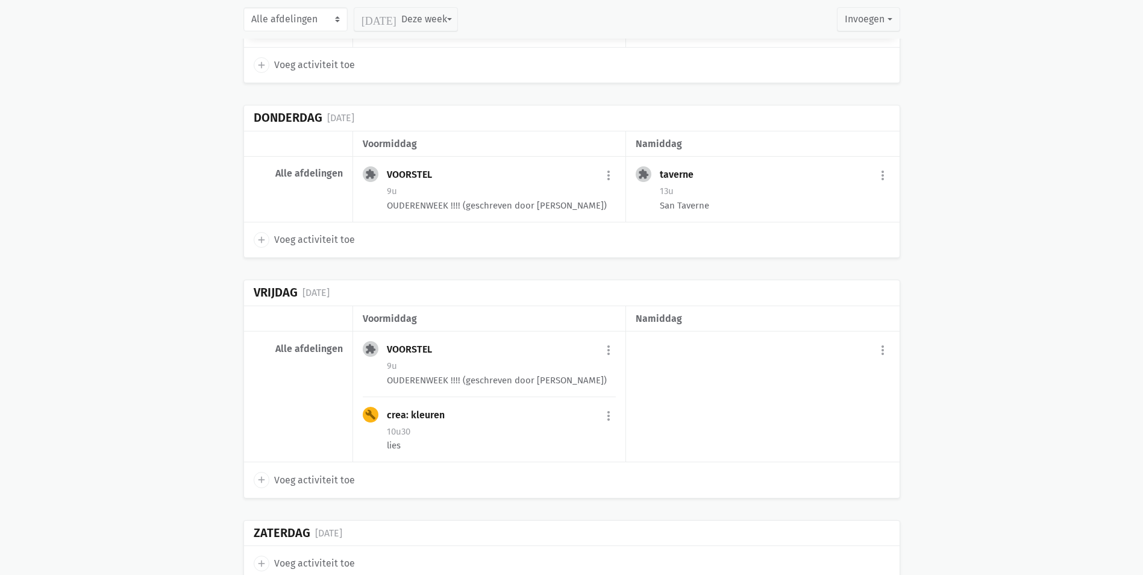
click at [320, 472] on span "Voeg activiteit toe" at bounding box center [314, 480] width 81 height 16
select select "14:00"
select select "15:00"
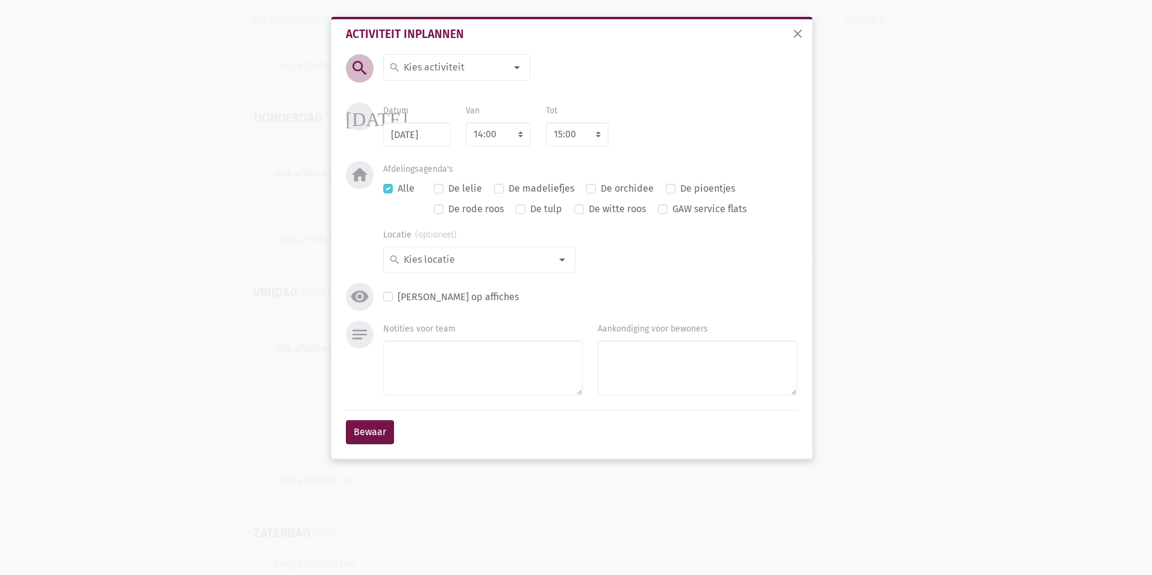
click at [512, 64] on div at bounding box center [517, 67] width 24 height 24
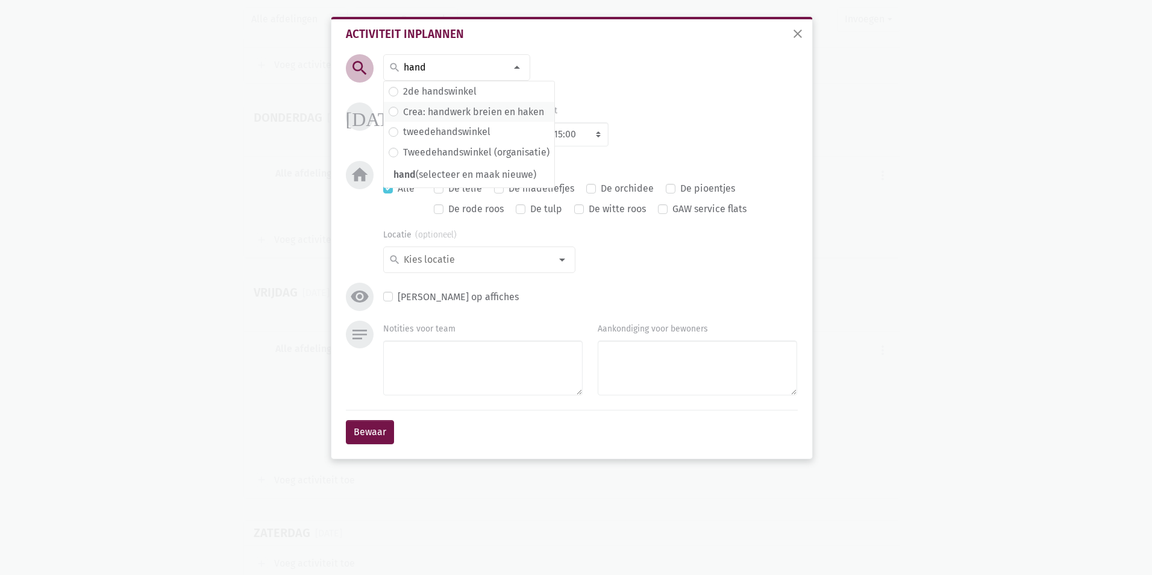
type input "hand"
click at [489, 113] on label "Crea: handwerk breien en haken" at bounding box center [473, 112] width 141 height 16
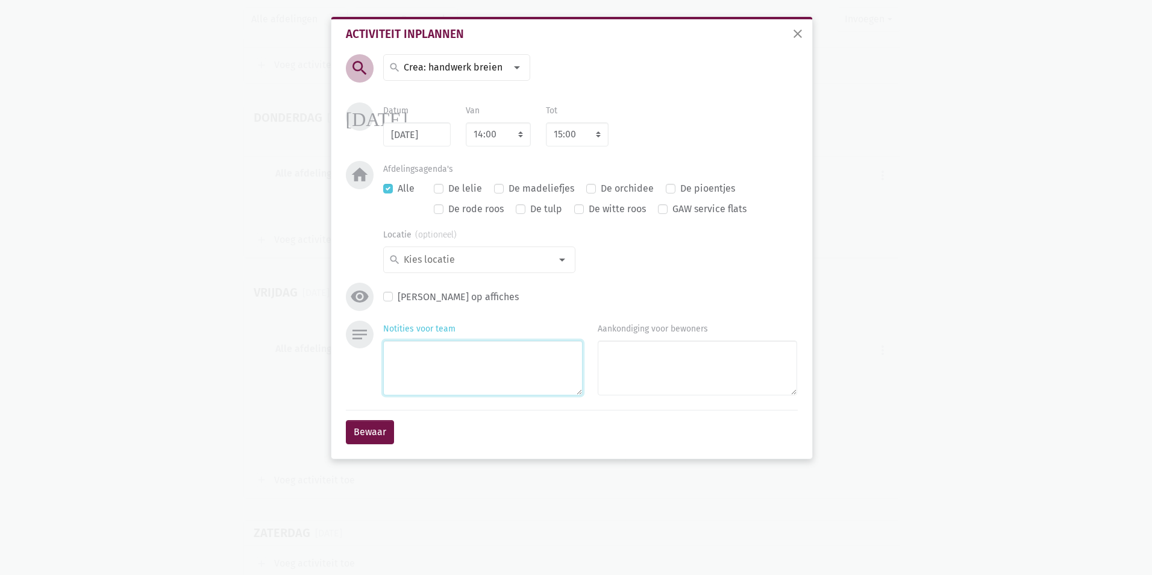
click at [467, 348] on textarea "Notities voor team" at bounding box center [482, 367] width 199 height 55
type textarea "lies"
click at [371, 430] on button "Bewaar" at bounding box center [370, 432] width 48 height 24
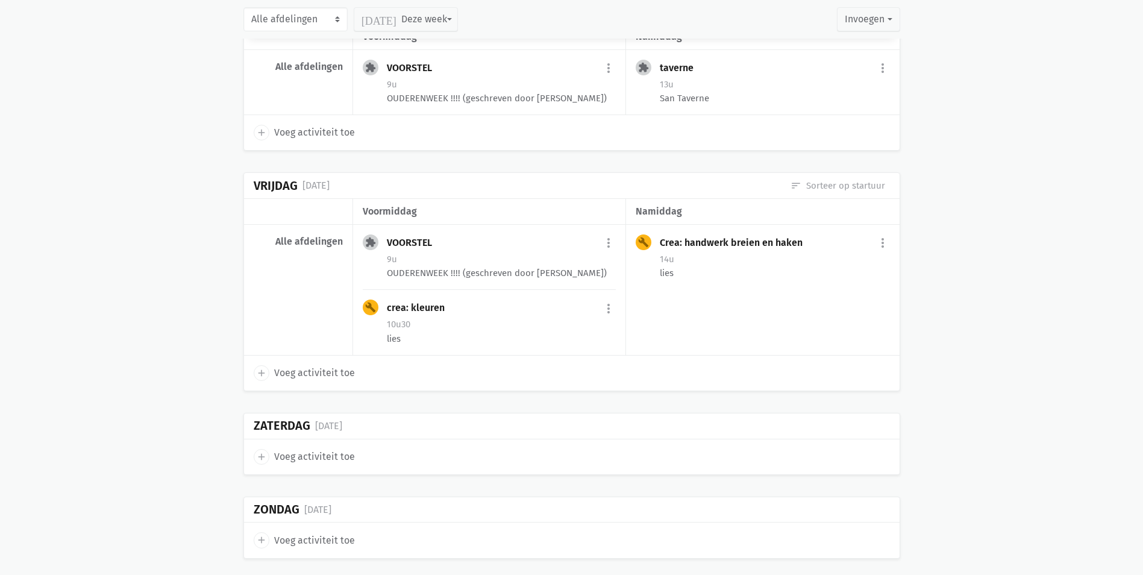
scroll to position [14079, 0]
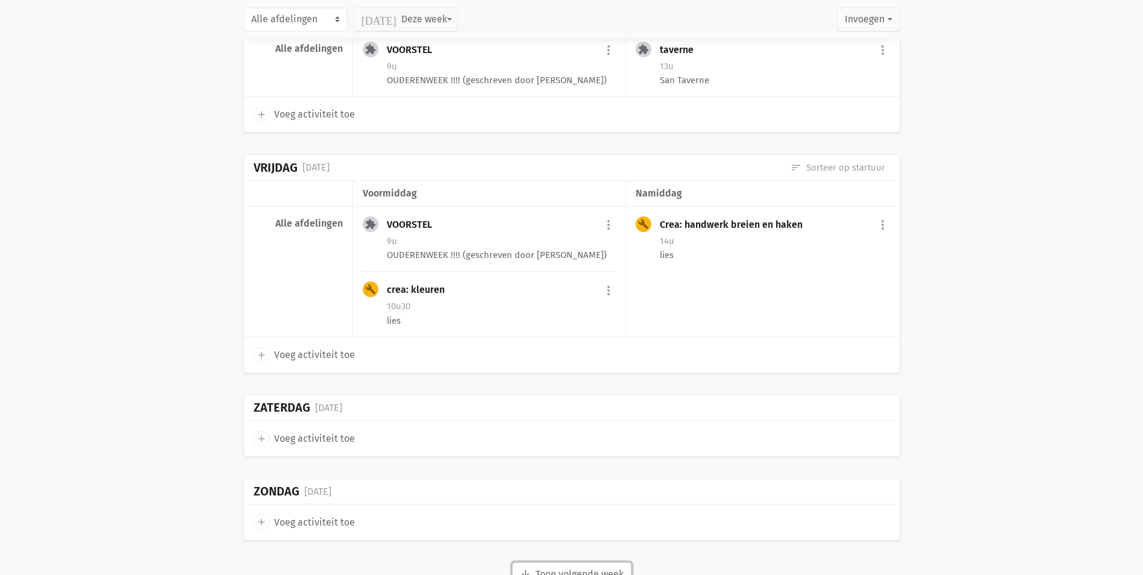
click at [598, 562] on button "arrow_downward Week wordt geladen Toon volgende week" at bounding box center [571, 574] width 119 height 24
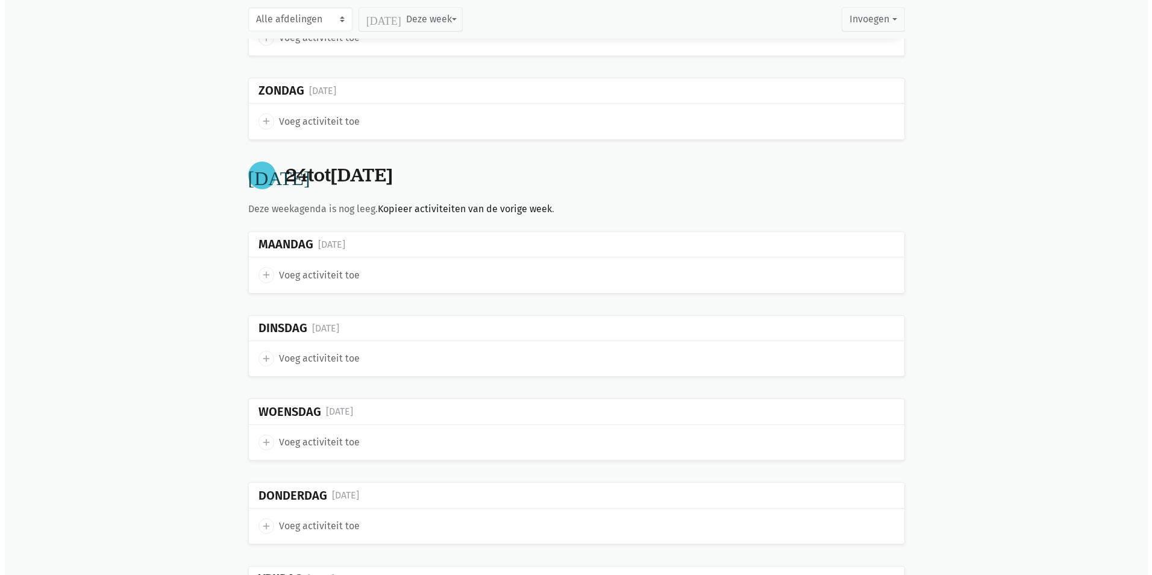
scroll to position [14501, 0]
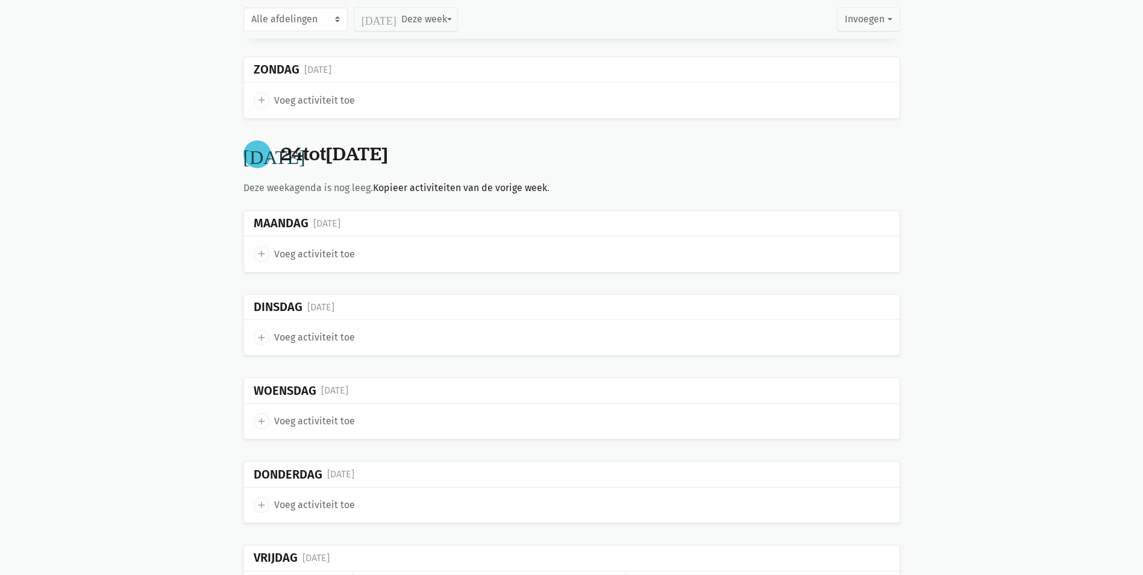
click at [351, 246] on span "Voeg activiteit toe" at bounding box center [314, 254] width 81 height 16
select select "14:00"
select select "15:00"
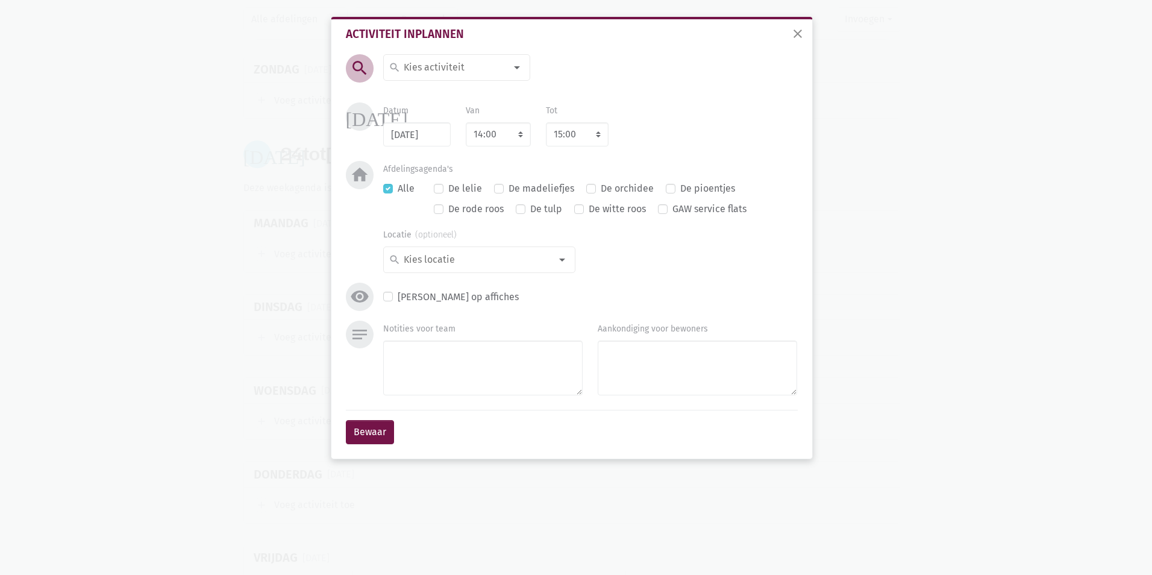
click at [515, 71] on div at bounding box center [517, 67] width 24 height 24
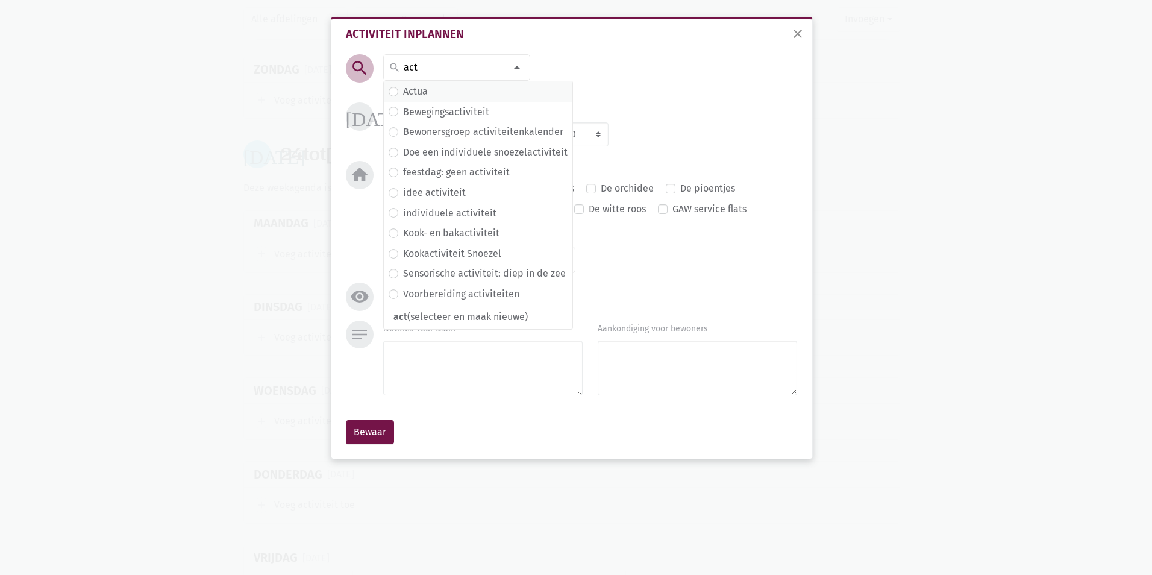
type input "act"
click at [483, 93] on span "Actua" at bounding box center [478, 92] width 179 height 16
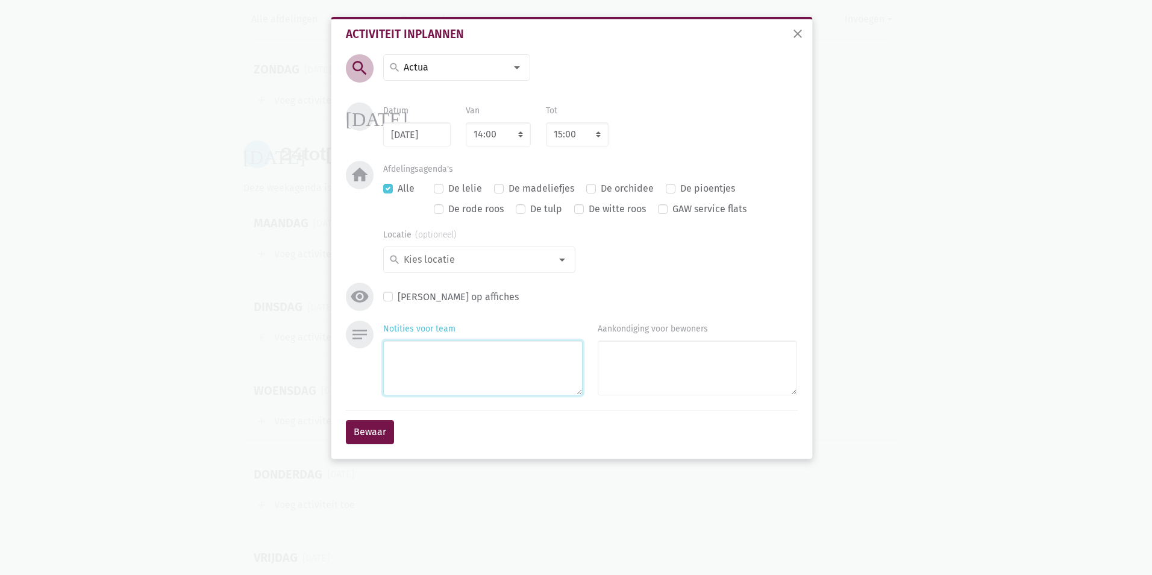
drag, startPoint x: 488, startPoint y: 358, endPoint x: 484, endPoint y: 368, distance: 10.9
click at [487, 359] on textarea "Notities voor team" at bounding box center [482, 367] width 199 height 55
type textarea "lies"
click at [375, 433] on button "Bewaar" at bounding box center [370, 432] width 48 height 24
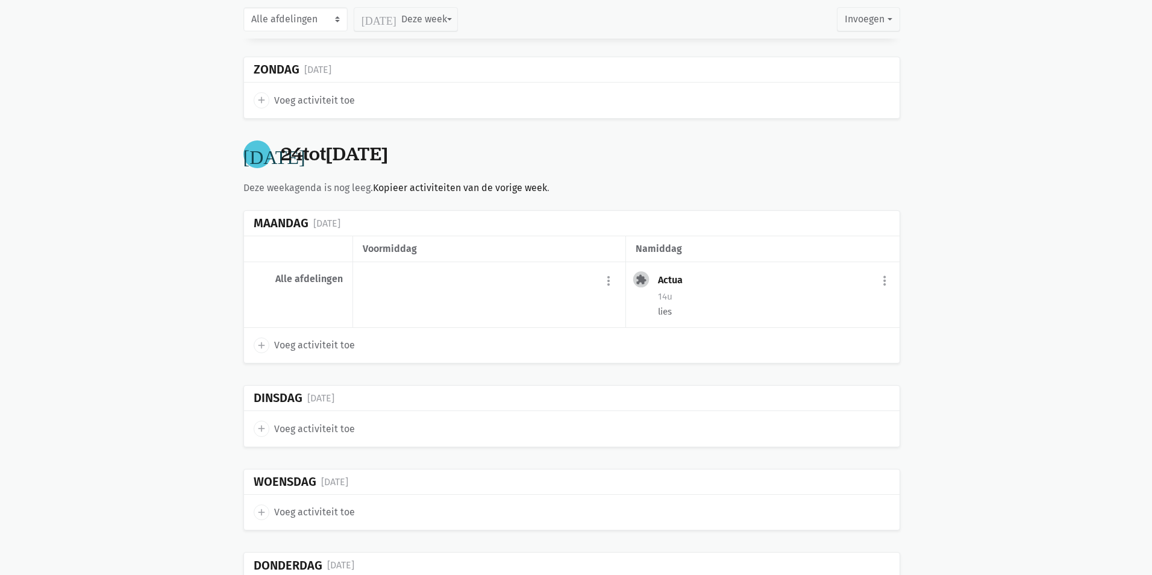
scroll to position [14431, 0]
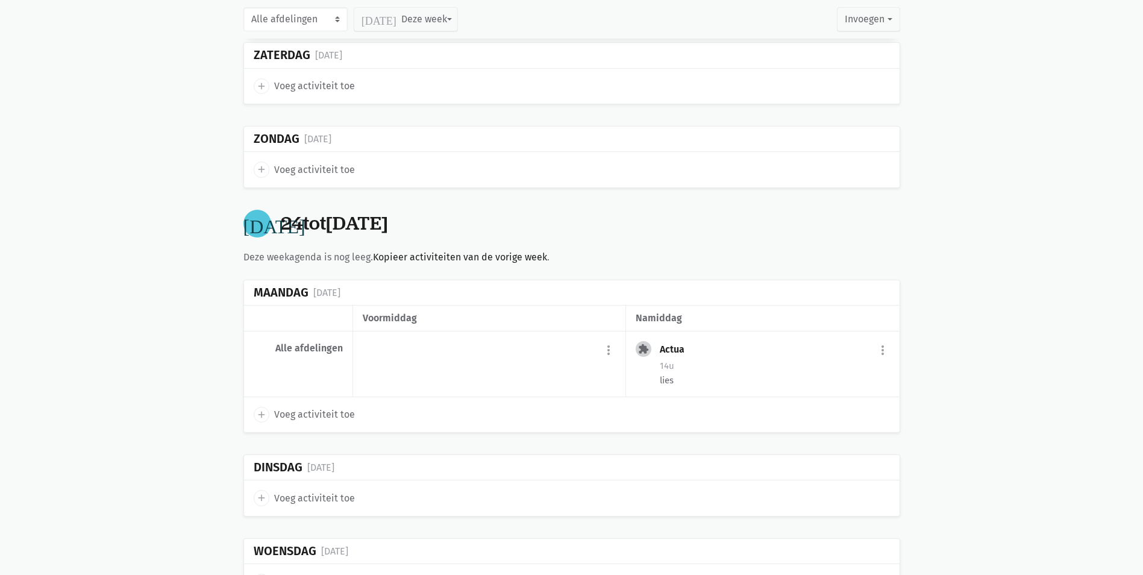
click at [293, 407] on span "Voeg activiteit toe" at bounding box center [314, 415] width 81 height 16
select select "14:00"
select select "15:00"
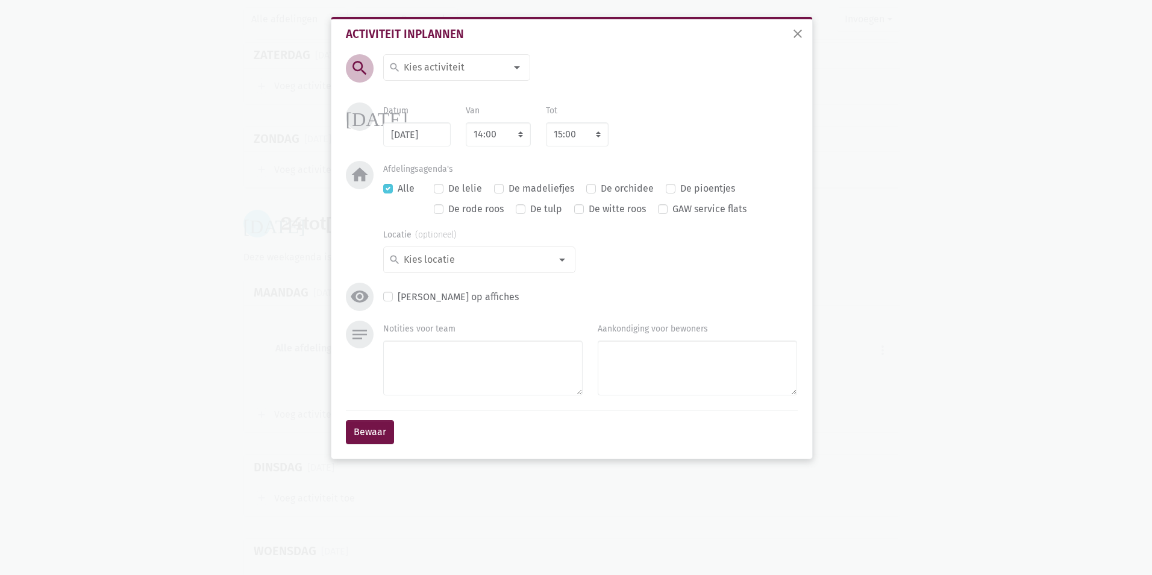
click at [514, 70] on div at bounding box center [517, 67] width 24 height 24
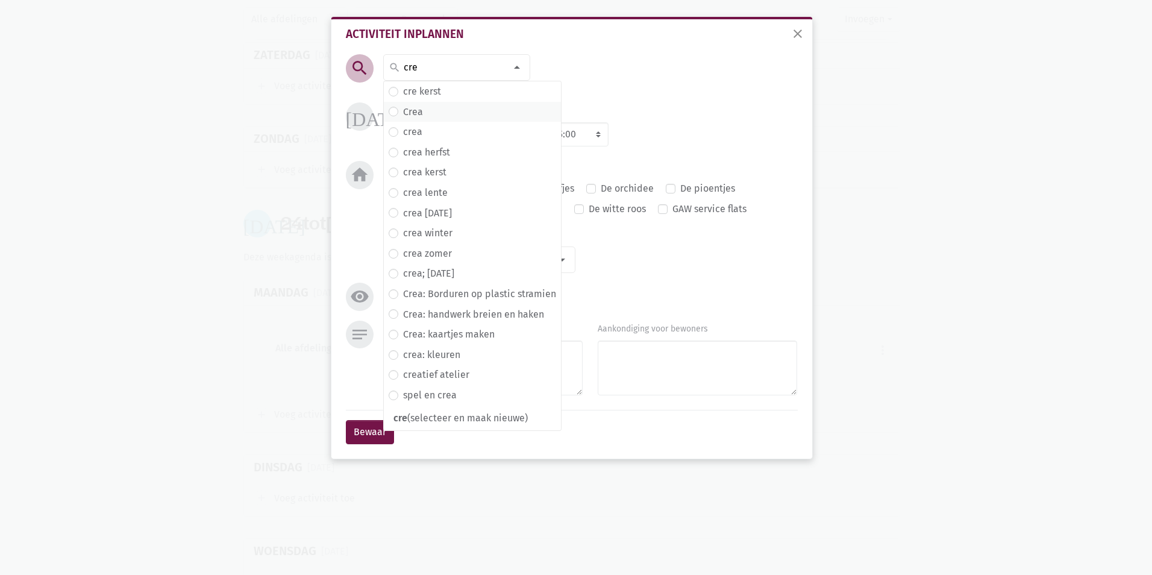
type input "cre"
click at [401, 106] on span "Crea" at bounding box center [473, 112] width 168 height 16
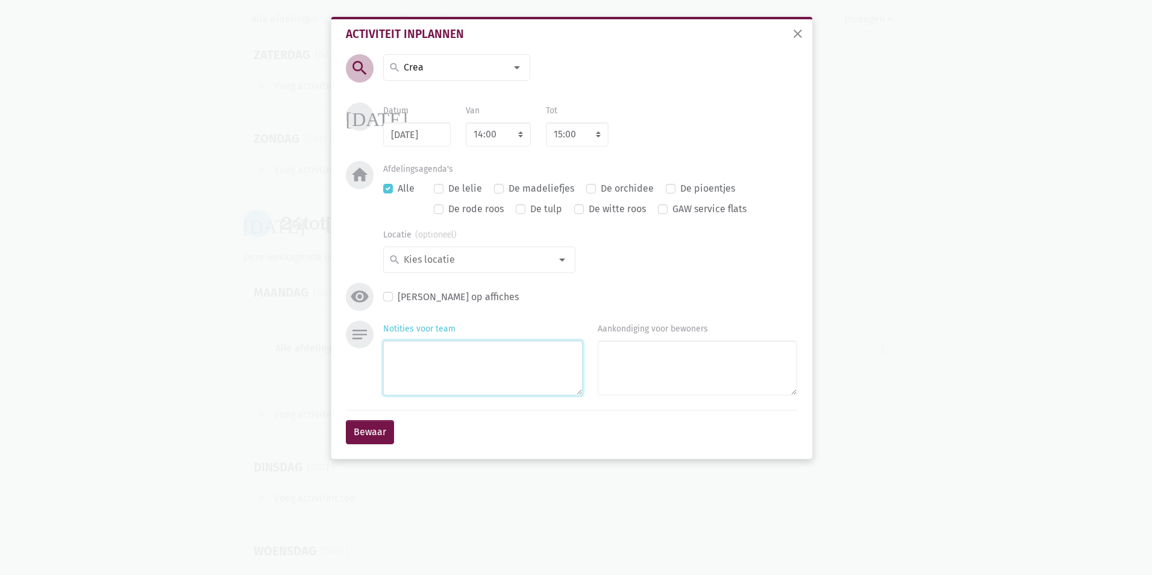
drag, startPoint x: 424, startPoint y: 363, endPoint x: 438, endPoint y: 348, distance: 20.1
click at [424, 363] on textarea "Notities voor team" at bounding box center [482, 367] width 199 height 55
type textarea "lies"
click at [377, 422] on button "Bewaar" at bounding box center [370, 432] width 48 height 24
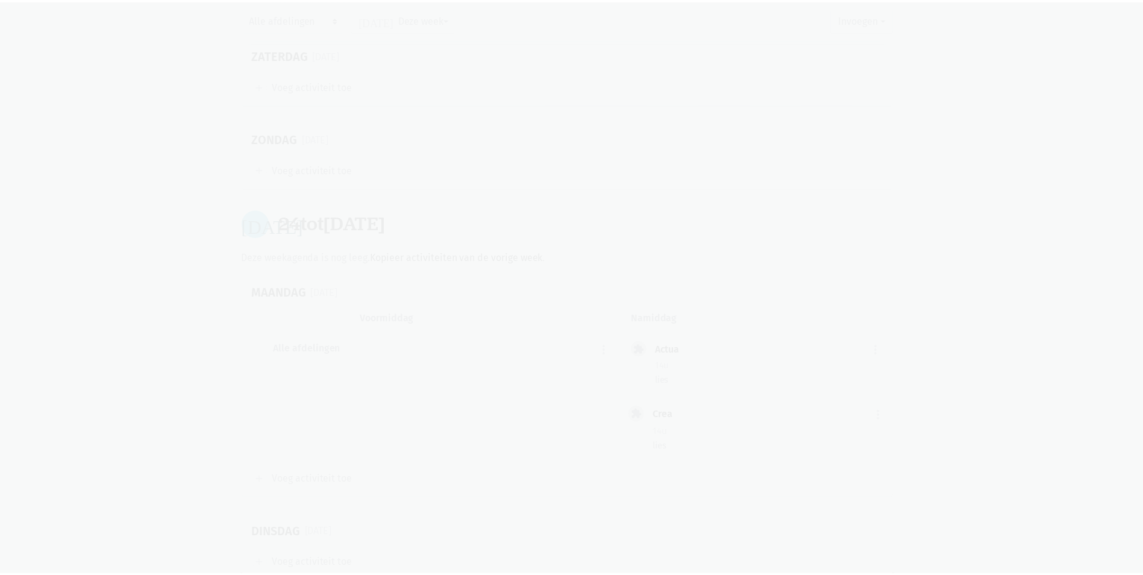
scroll to position [14464, 0]
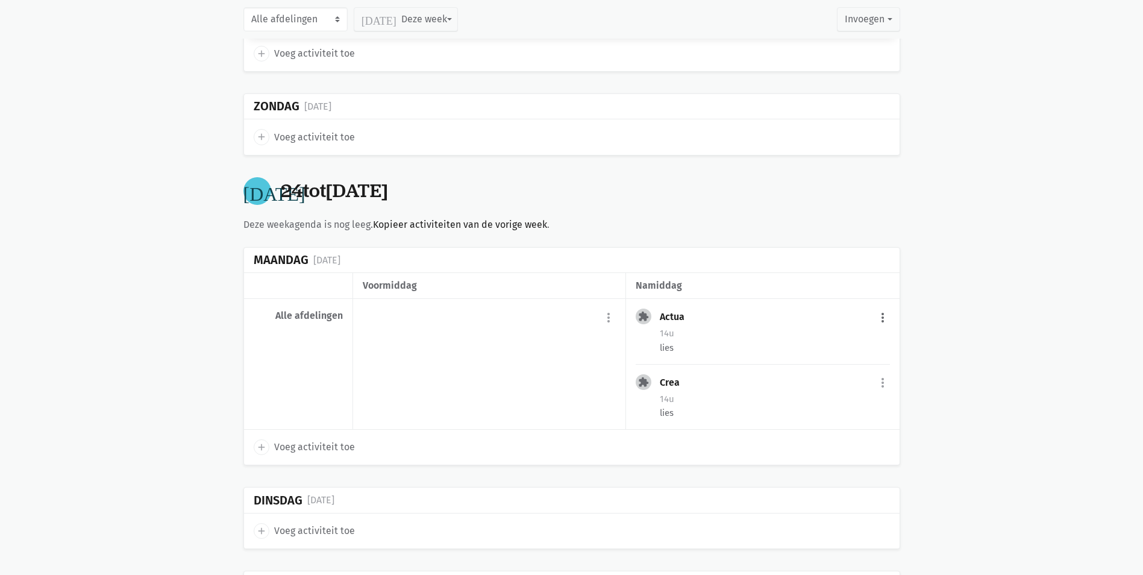
click at [883, 306] on button "more_vert" at bounding box center [883, 317] width 14 height 23
click at [862, 330] on div "edit Bewerk [PERSON_NAME] fiche [DATE] Plan opnieuw in content_copy Dupliceer d…" at bounding box center [843, 389] width 125 height 118
click at [883, 306] on button "more_vert" at bounding box center [883, 317] width 14 height 23
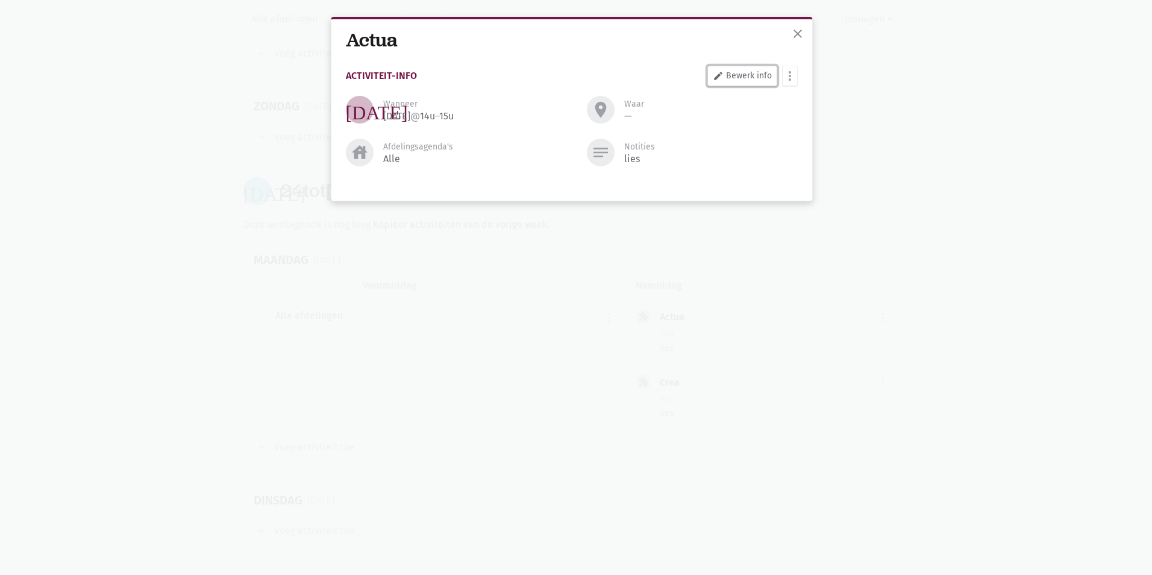
click at [757, 71] on link "edit Bewerk info" at bounding box center [743, 76] width 70 height 20
select select "14:00"
select select "15:00"
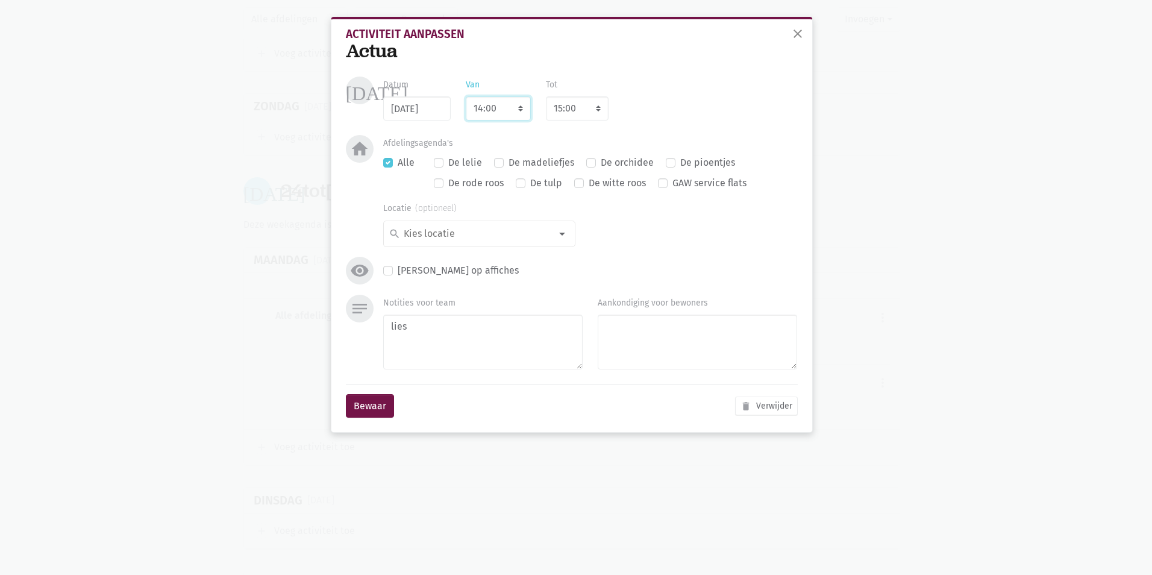
click at [523, 106] on select "7:00 7:15 7:30 7:45 8:00 8:15 8:30 8:45 9:00 9:15 9:30 9:45 10:00 10:15 10:30 1…" at bounding box center [498, 108] width 65 height 24
select select "10:30"
click at [466, 96] on select "7:00 7:15 7:30 7:45 8:00 8:15 8:30 8:45 9:00 9:15 9:30 9:45 10:00 10:15 10:30 1…" at bounding box center [498, 108] width 65 height 24
select select "11:30"
click at [366, 394] on button "Bewaar" at bounding box center [370, 406] width 48 height 24
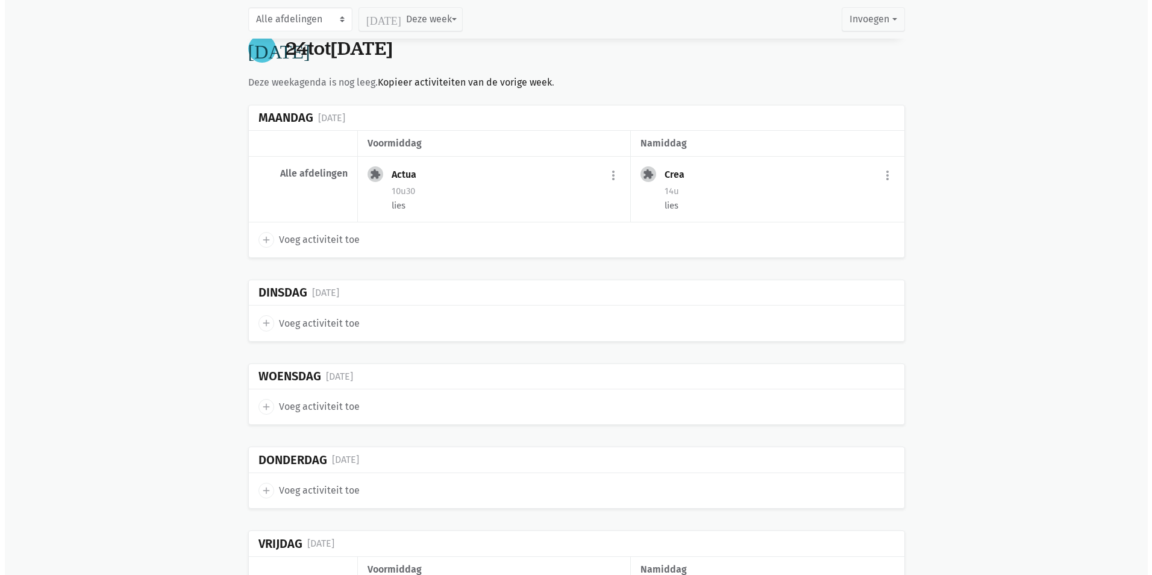
scroll to position [14645, 0]
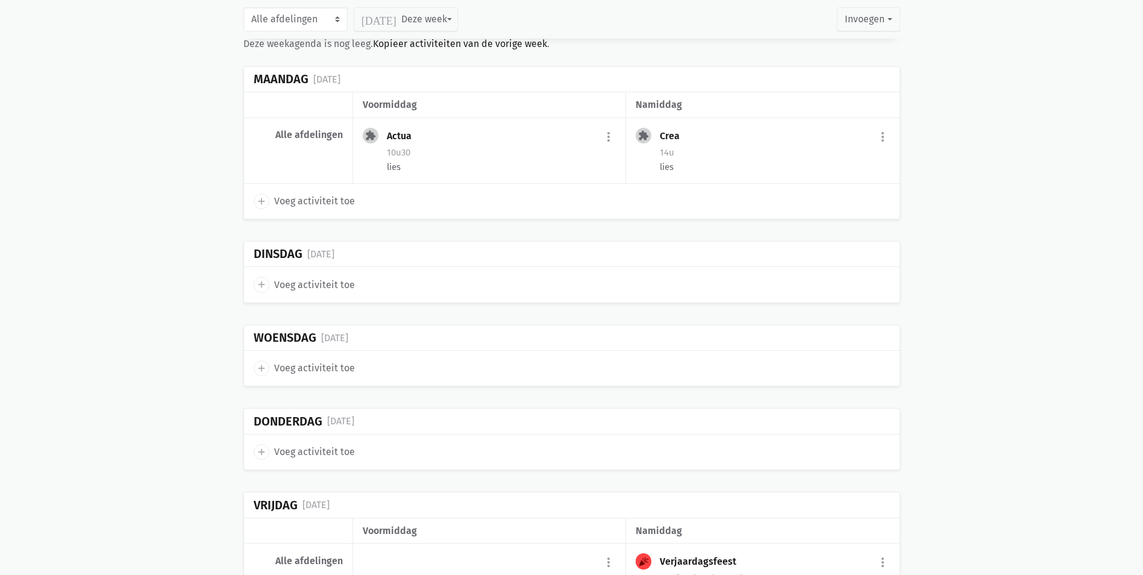
click at [334, 360] on span "Voeg activiteit toe" at bounding box center [314, 368] width 81 height 16
select select "14:00"
select select "15:00"
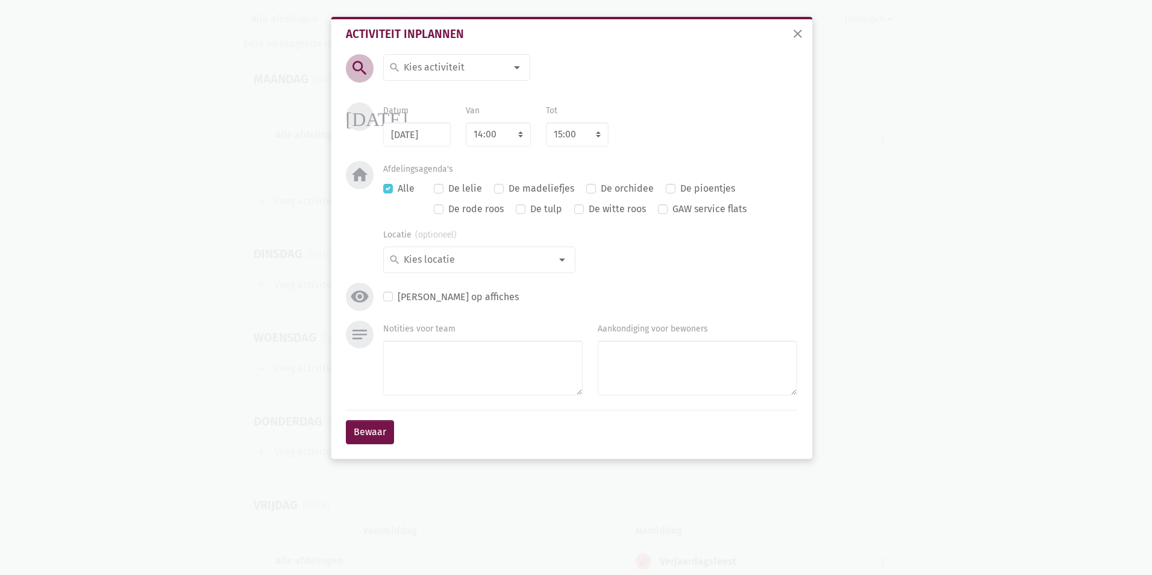
drag, startPoint x: 516, startPoint y: 72, endPoint x: 509, endPoint y: 71, distance: 7.3
click at [515, 72] on div at bounding box center [517, 67] width 24 height 24
type input "bab"
click at [500, 87] on span "babbelbladen" at bounding box center [463, 92] width 148 height 16
click at [454, 359] on textarea "Notities voor team" at bounding box center [482, 367] width 199 height 55
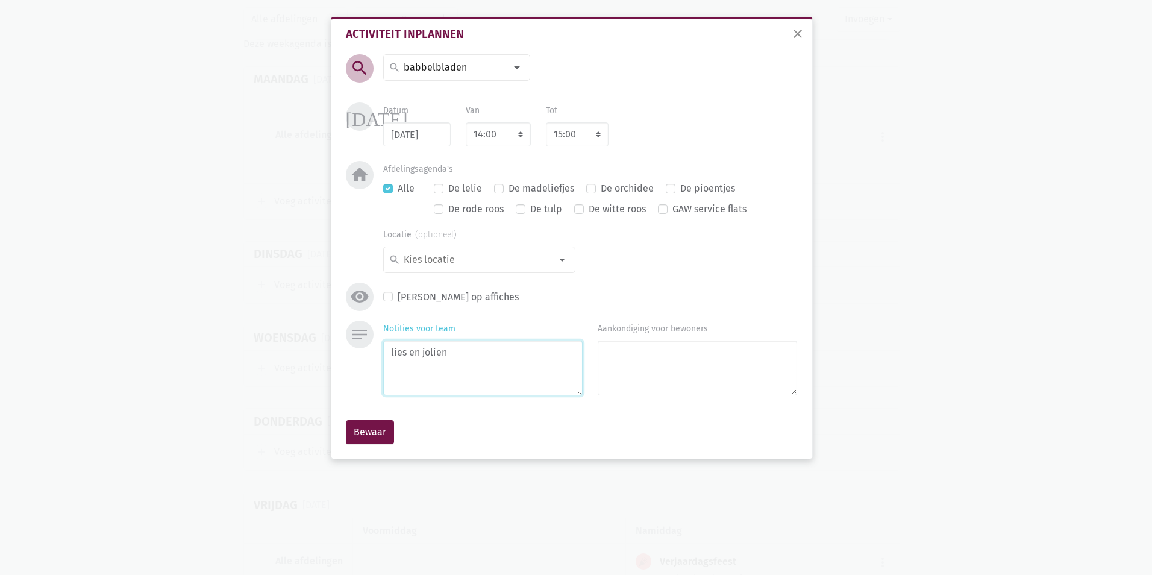
type textarea "lies en jolien"
drag, startPoint x: 524, startPoint y: 127, endPoint x: 526, endPoint y: 136, distance: 9.2
click at [523, 127] on select "7:00 7:15 7:30 7:45 8:00 8:15 8:30 8:45 9:00 9:15 9:30 9:45 10:00 10:15 10:30 1…" at bounding box center [498, 134] width 65 height 24
select select "10:30"
click at [466, 122] on select "7:00 7:15 7:30 7:45 8:00 8:15 8:30 8:45 9:00 9:15 9:30 9:45 10:00 10:15 10:30 1…" at bounding box center [498, 134] width 65 height 24
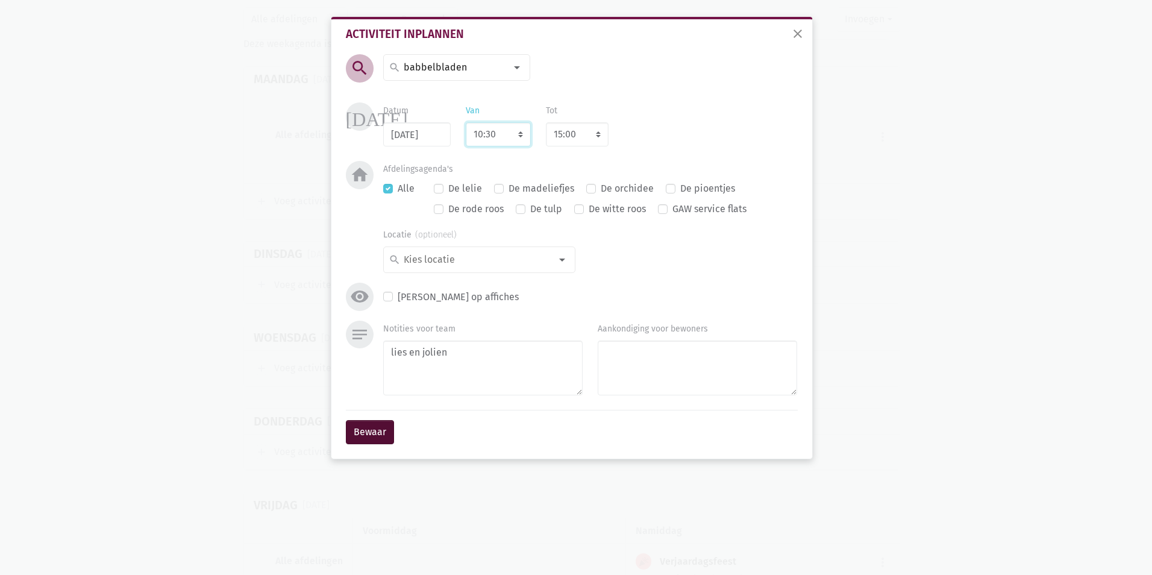
select select "11:30"
click at [354, 435] on button "Bewaar" at bounding box center [370, 432] width 48 height 24
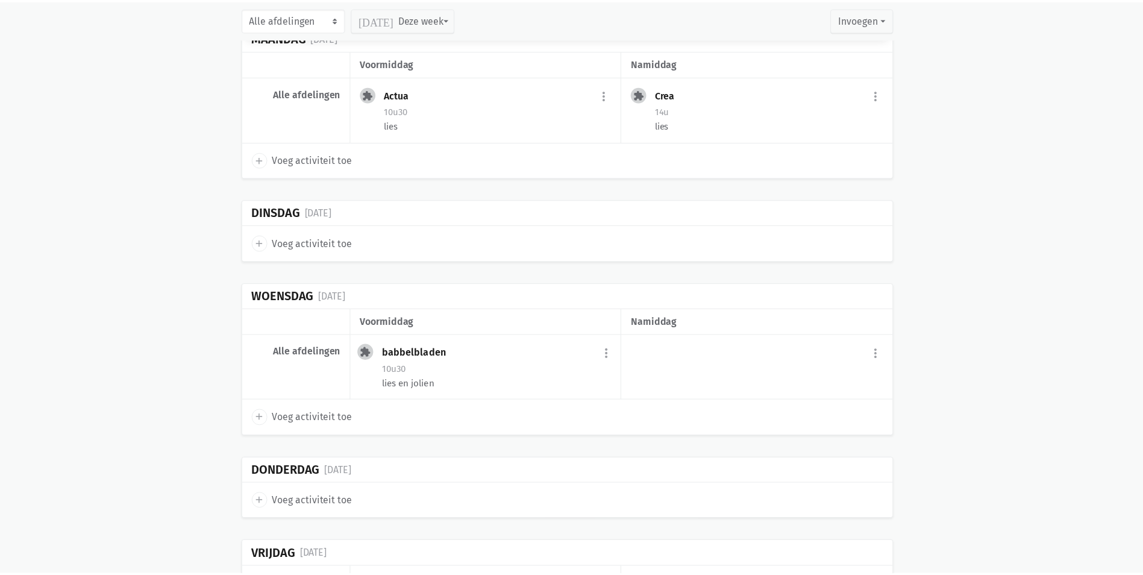
scroll to position [14690, 0]
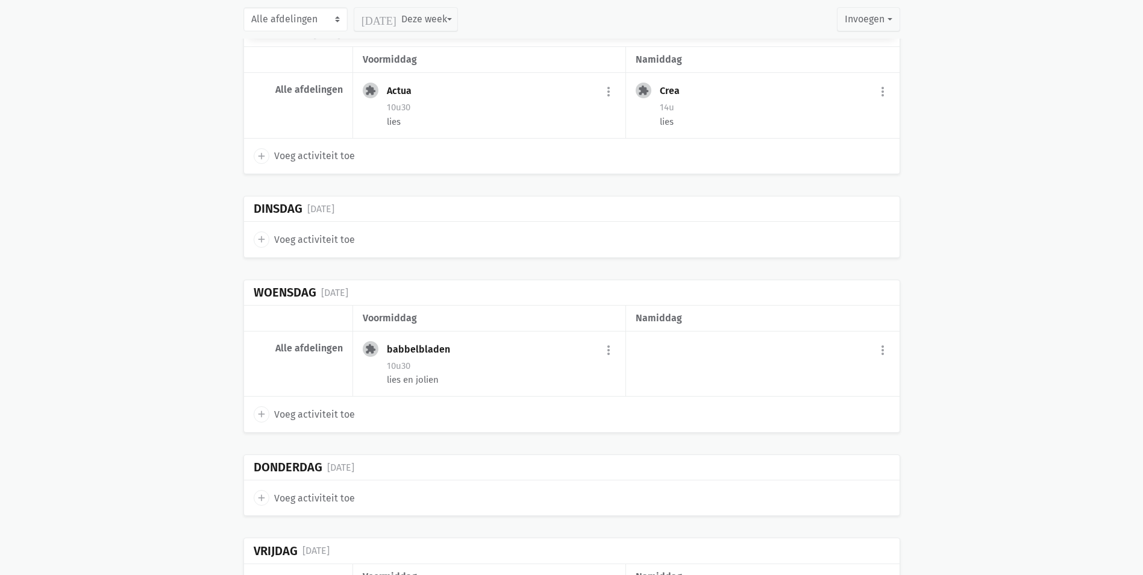
click at [315, 407] on span "Voeg activiteit toe" at bounding box center [314, 415] width 81 height 16
select select "14:00"
select select "15:00"
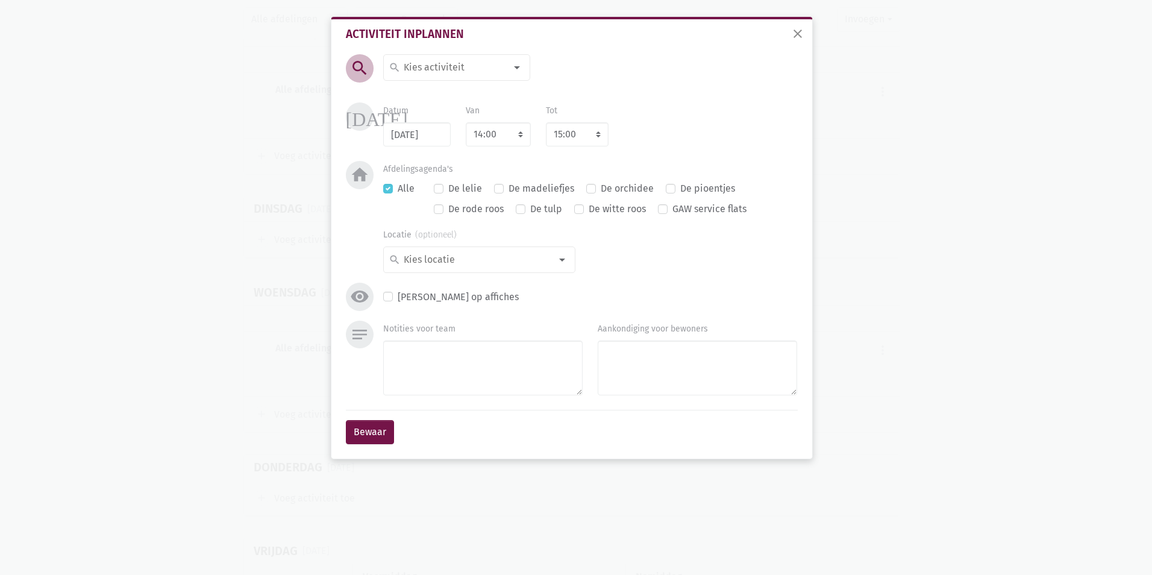
click at [511, 71] on div at bounding box center [517, 67] width 24 height 24
type input "zang"
click at [475, 93] on span "Zangkoor" at bounding box center [464, 92] width 151 height 16
click at [359, 438] on button "Bewaar" at bounding box center [370, 432] width 48 height 24
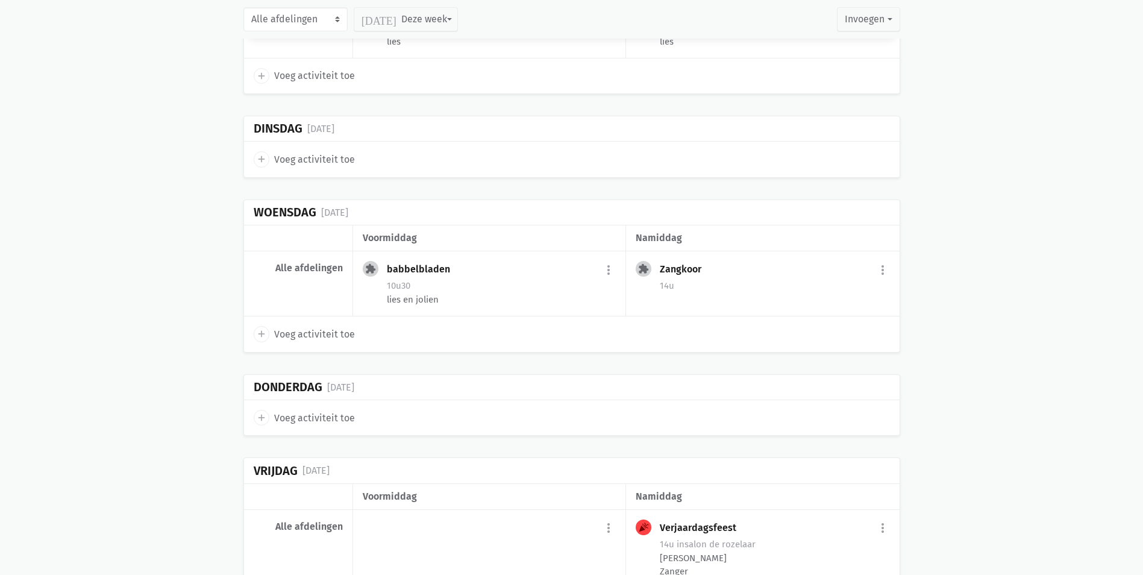
scroll to position [14871, 0]
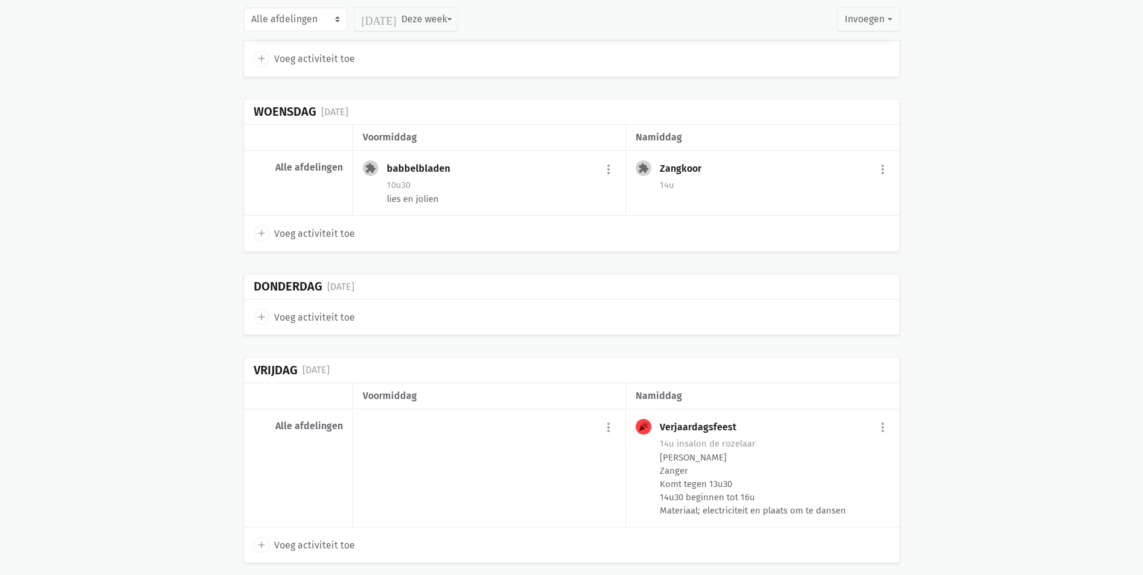
click at [319, 538] on span "Voeg activiteit toe" at bounding box center [314, 546] width 81 height 16
select select "14:00"
select select "15:00"
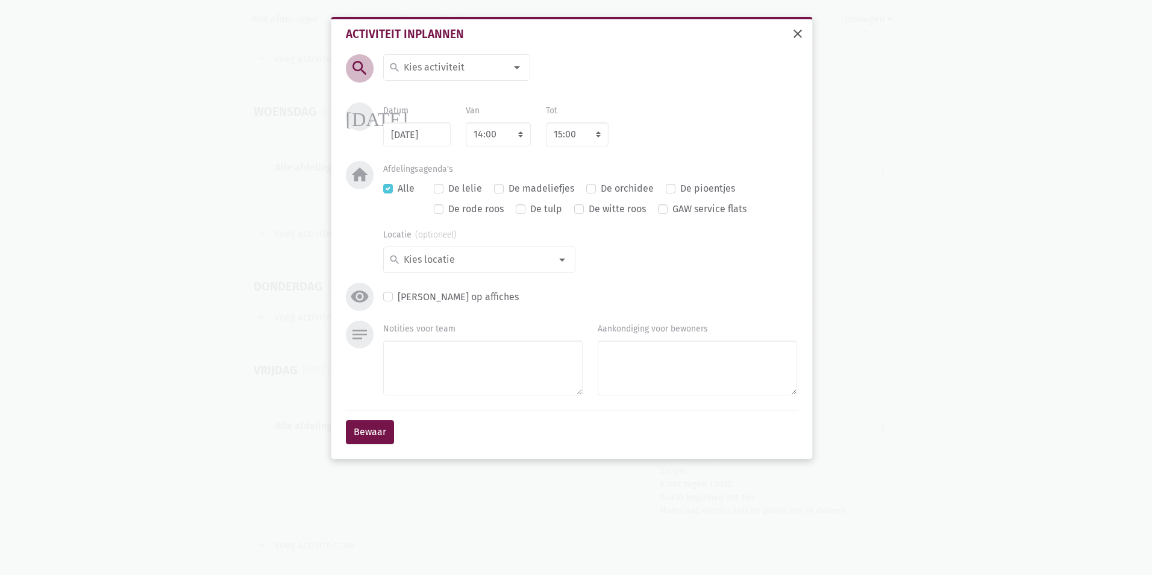
click at [794, 42] on button "close" at bounding box center [798, 35] width 24 height 27
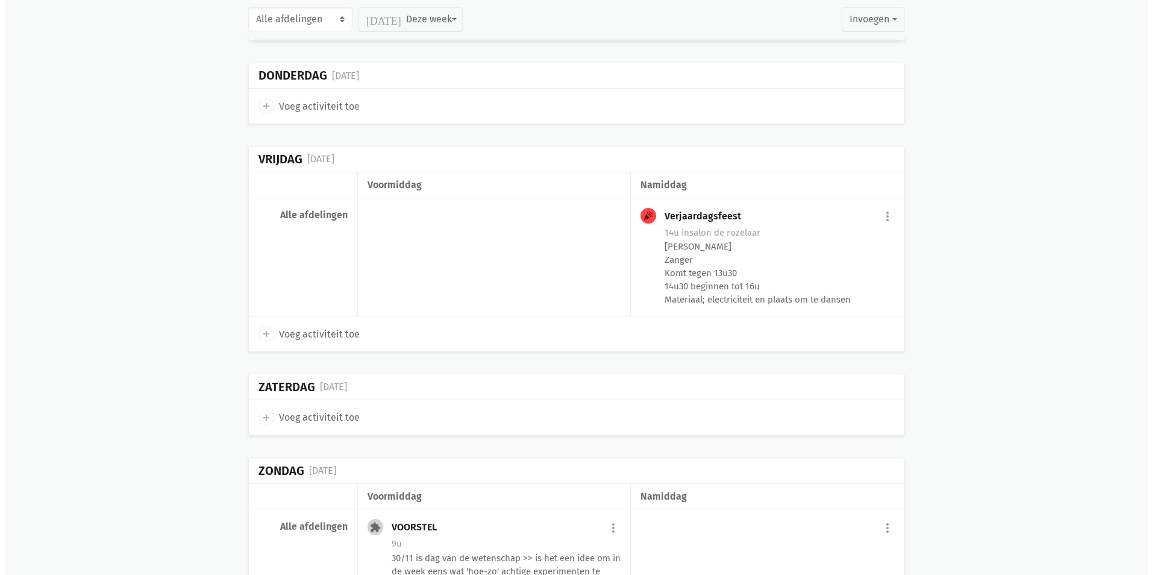
scroll to position [15112, 0]
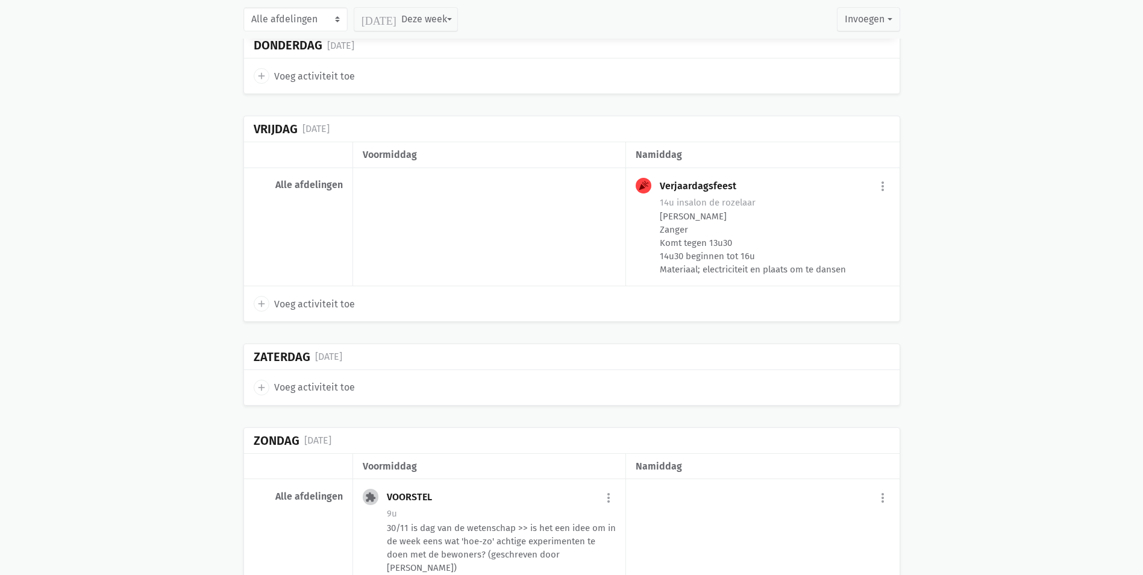
click at [336, 380] on span "Voeg activiteit toe" at bounding box center [314, 388] width 81 height 16
type input "[DATE]"
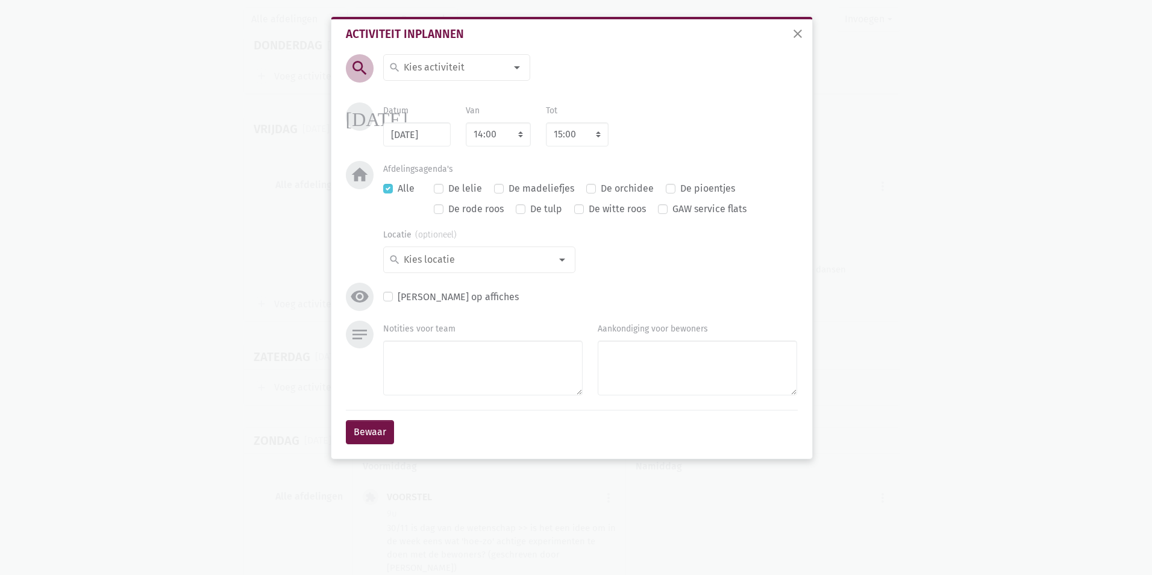
click at [517, 65] on div at bounding box center [517, 67] width 24 height 24
type input "gez"
click at [486, 89] on label "Gezelschapsspelen" at bounding box center [445, 92] width 84 height 16
drag, startPoint x: 459, startPoint y: 349, endPoint x: 453, endPoint y: 302, distance: 47.4
click at [458, 350] on textarea "Notities voor team" at bounding box center [482, 367] width 199 height 55
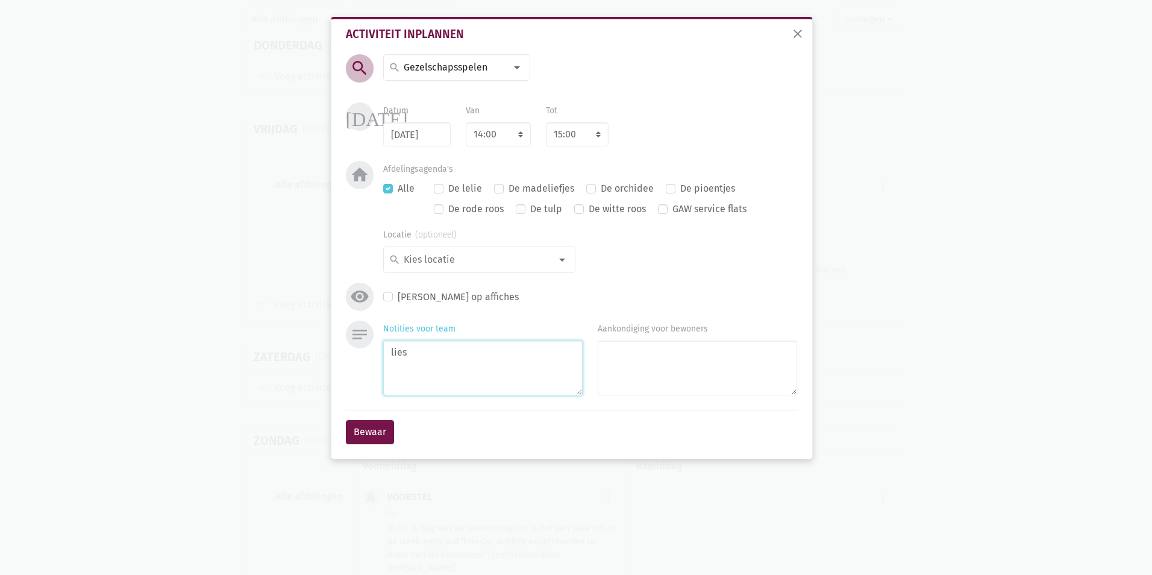
type textarea "lies"
click at [361, 446] on div "Bewaar" at bounding box center [572, 432] width 452 height 44
click at [361, 431] on button "Bewaar" at bounding box center [370, 432] width 48 height 24
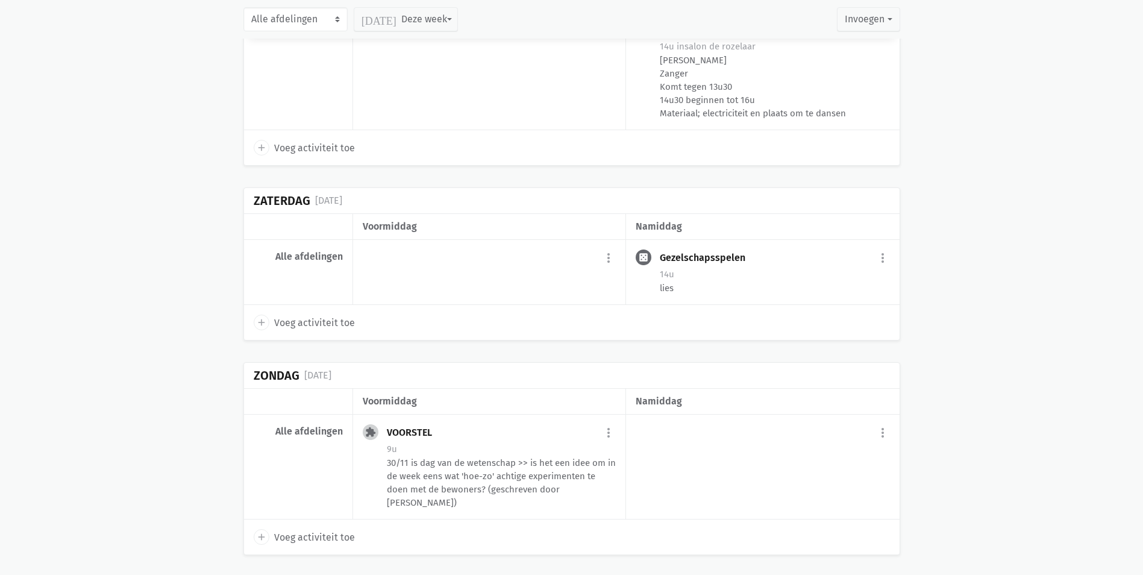
scroll to position [15270, 0]
click at [321, 528] on span "Voeg activiteit toe" at bounding box center [314, 536] width 81 height 16
select select "14:00"
select select "15:00"
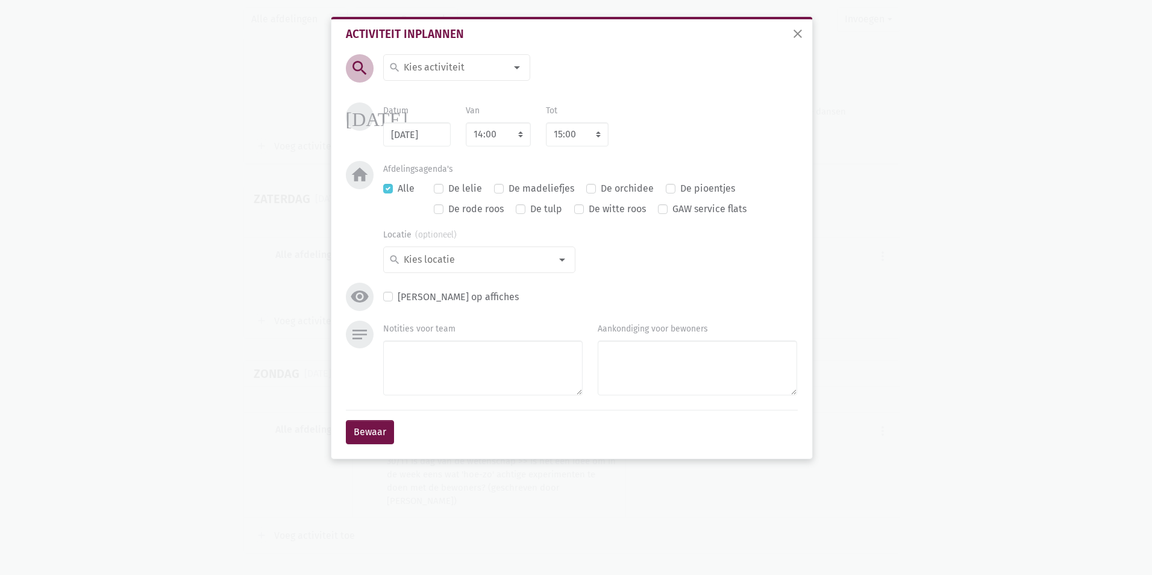
click at [521, 70] on div at bounding box center [517, 67] width 24 height 24
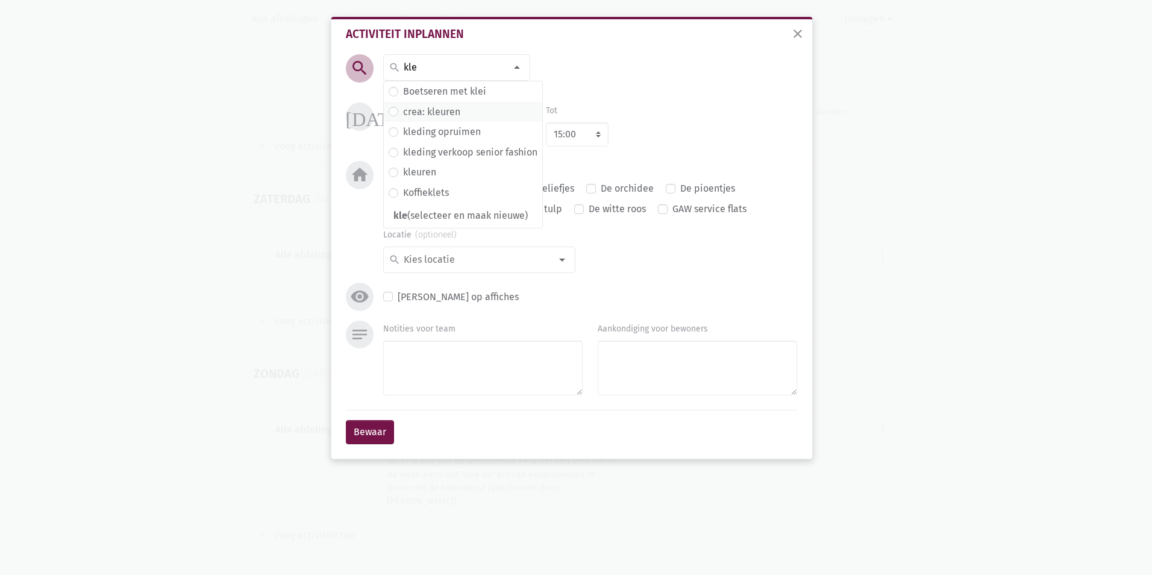
type input "kle"
click at [442, 111] on label "crea: kleuren" at bounding box center [431, 112] width 57 height 16
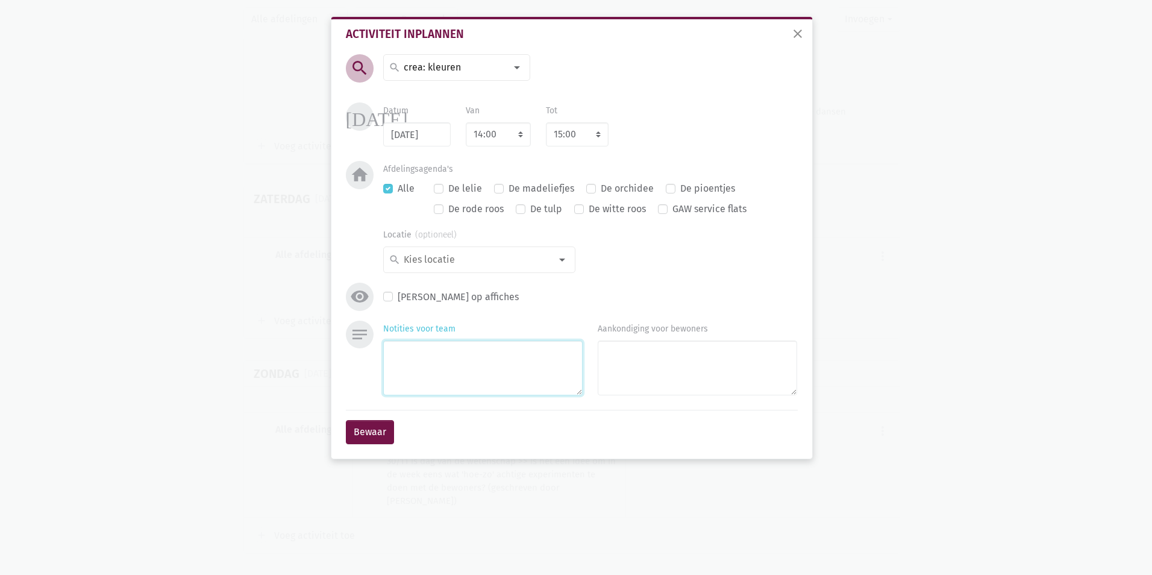
click at [429, 380] on textarea "Notities voor team" at bounding box center [482, 367] width 199 height 55
type textarea "lies"
click at [375, 433] on button "Bewaar" at bounding box center [370, 432] width 48 height 24
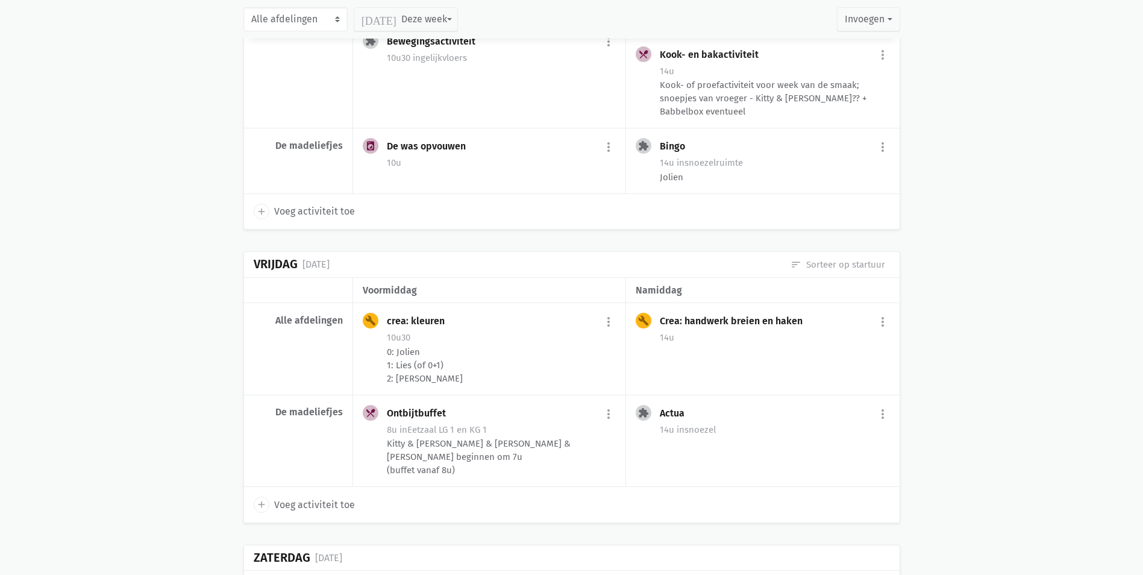
scroll to position [7895, 0]
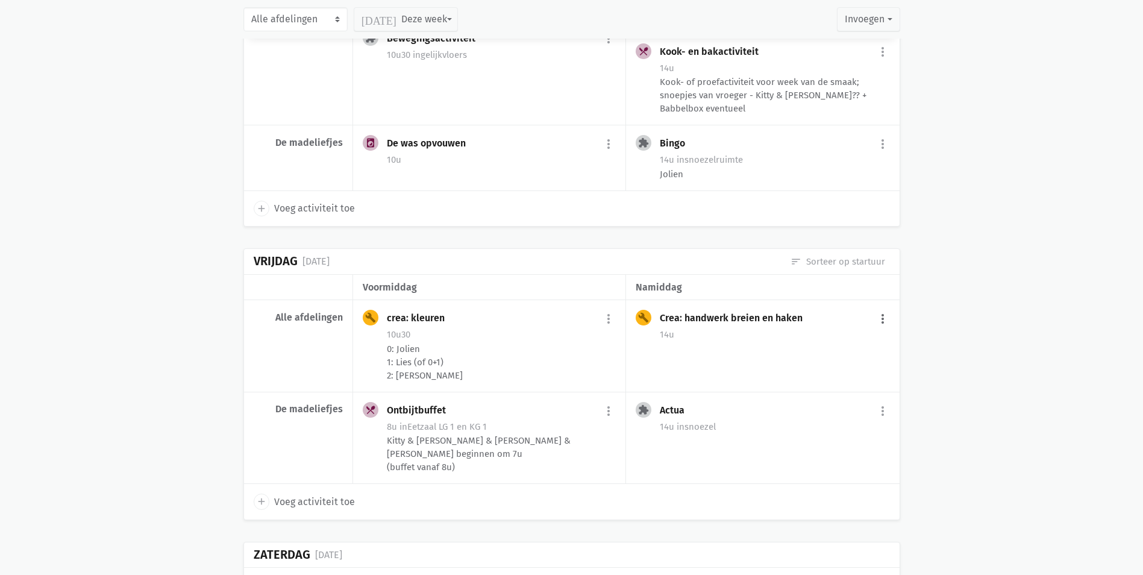
click at [885, 313] on button "more_vert" at bounding box center [883, 318] width 14 height 23
drag, startPoint x: 862, startPoint y: 333, endPoint x: 850, endPoint y: 330, distance: 13.2
click at [861, 334] on link "edit Bewerk" at bounding box center [844, 344] width 124 height 20
select select "14:00"
select select "15:00"
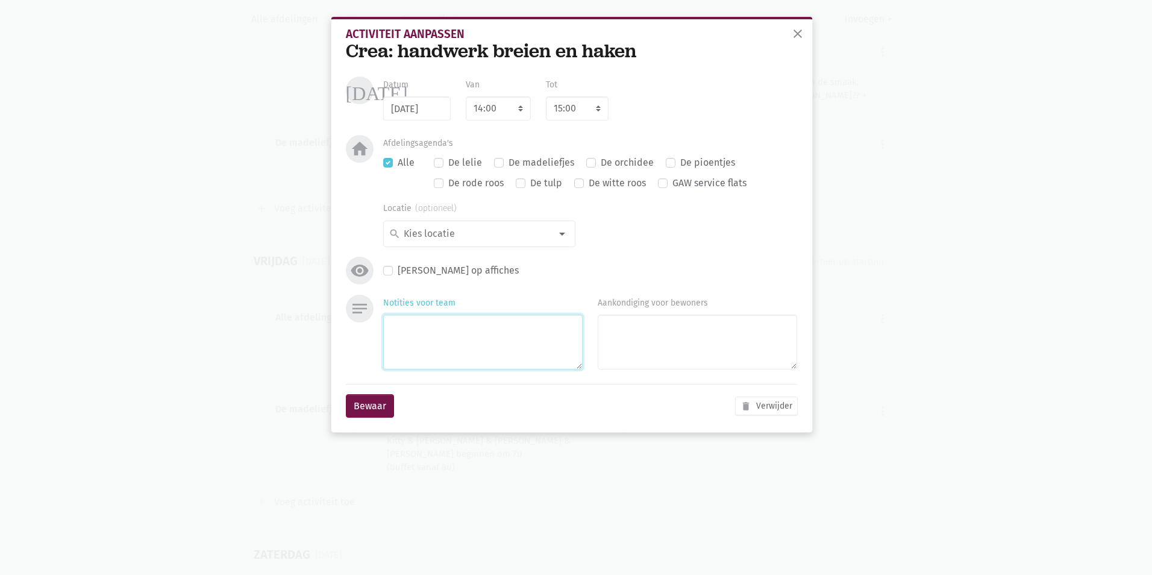
click at [454, 347] on textarea "Notities voor team" at bounding box center [482, 342] width 199 height 55
type textarea "lies"
click at [369, 412] on button "Bewaar" at bounding box center [370, 406] width 48 height 24
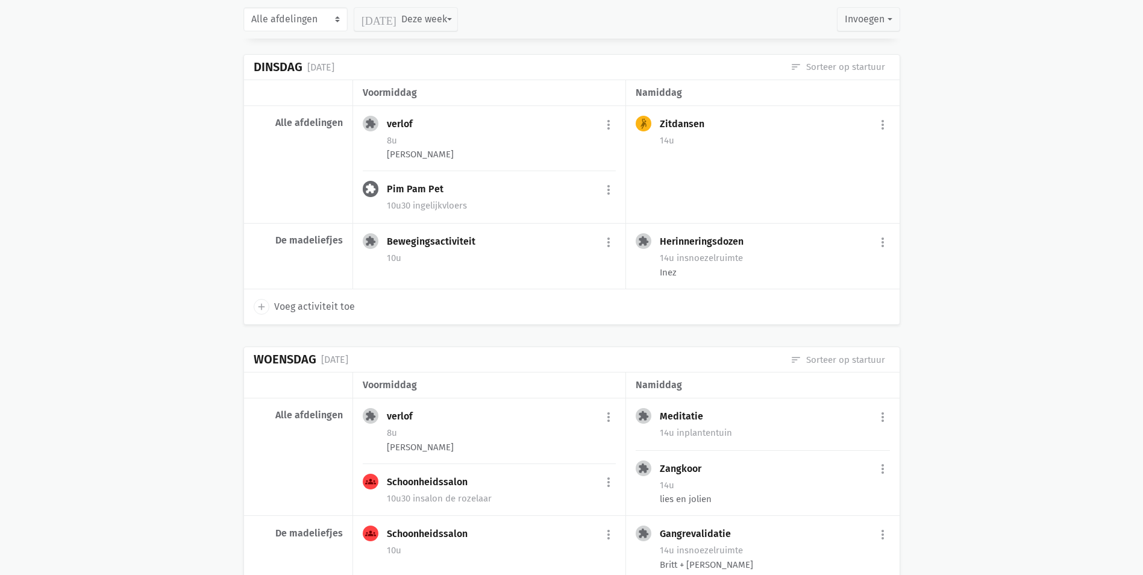
scroll to position [8979, 0]
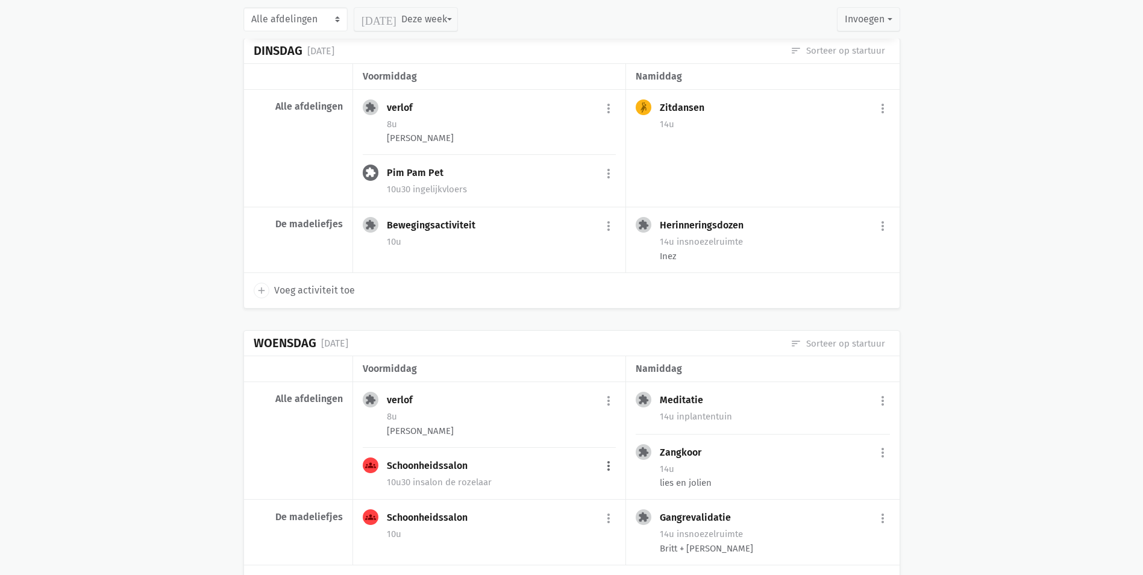
click at [606, 455] on button "more_vert" at bounding box center [608, 466] width 14 height 23
click at [550, 482] on link "edit Bewerk" at bounding box center [569, 492] width 124 height 20
select select "10:30"
select select "11:30"
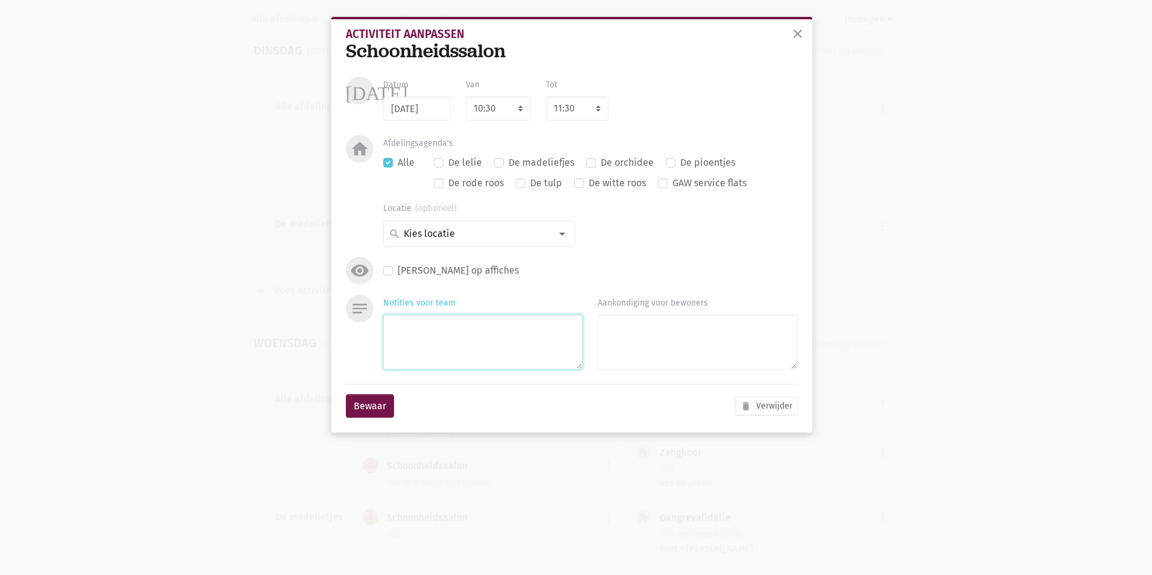
click at [463, 328] on textarea "Notities voor team" at bounding box center [482, 342] width 199 height 55
type textarea "lies en jolien"
click at [371, 401] on button "Bewaar" at bounding box center [370, 406] width 48 height 24
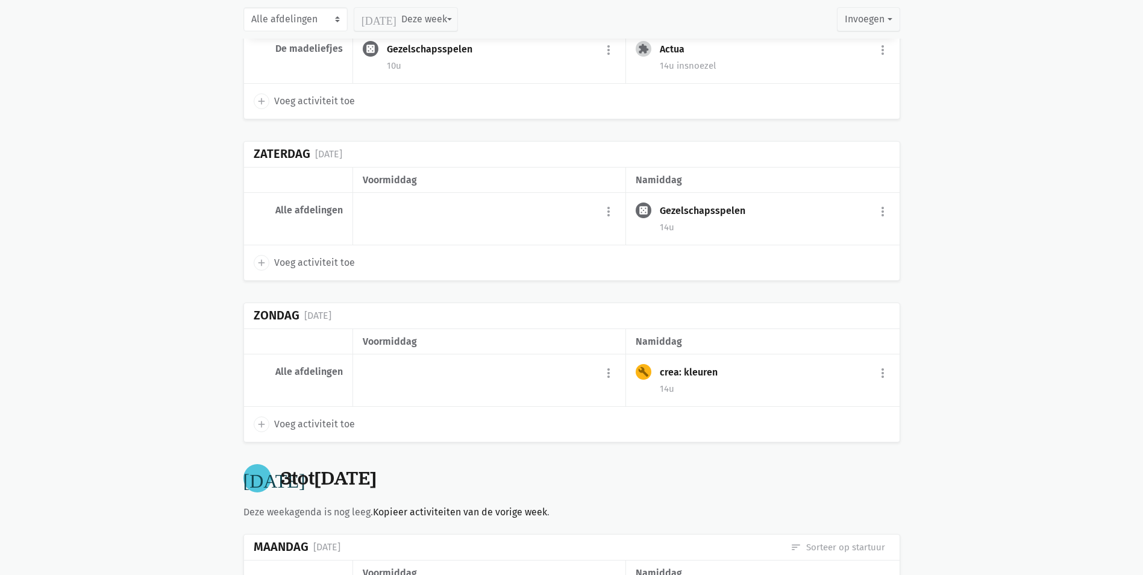
scroll to position [10185, 0]
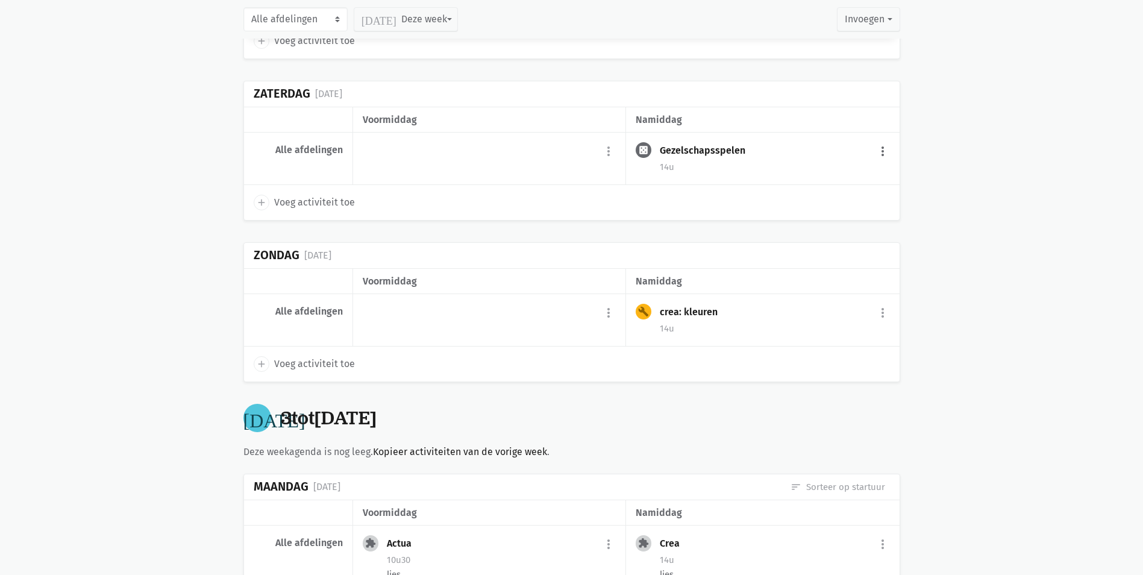
click at [888, 140] on button "more_vert" at bounding box center [883, 151] width 14 height 23
click at [835, 167] on link "edit Bewerk" at bounding box center [844, 177] width 124 height 20
select select "14:00"
select select "15:00"
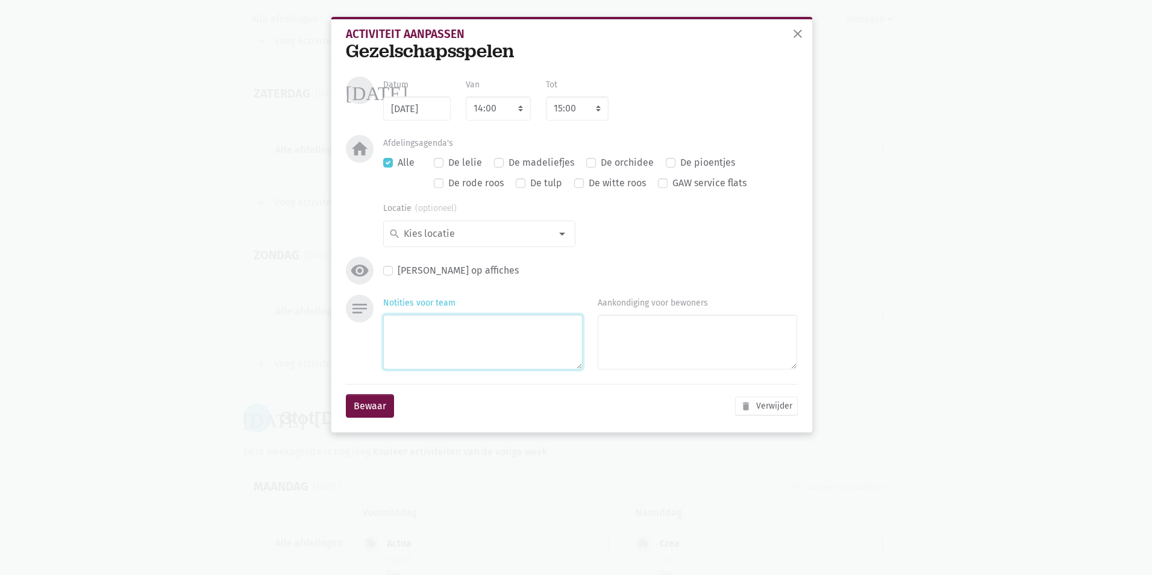
click at [466, 335] on textarea "Notities voor team" at bounding box center [482, 342] width 199 height 55
type textarea "lies"
click at [387, 400] on button "Bewaar" at bounding box center [370, 406] width 48 height 24
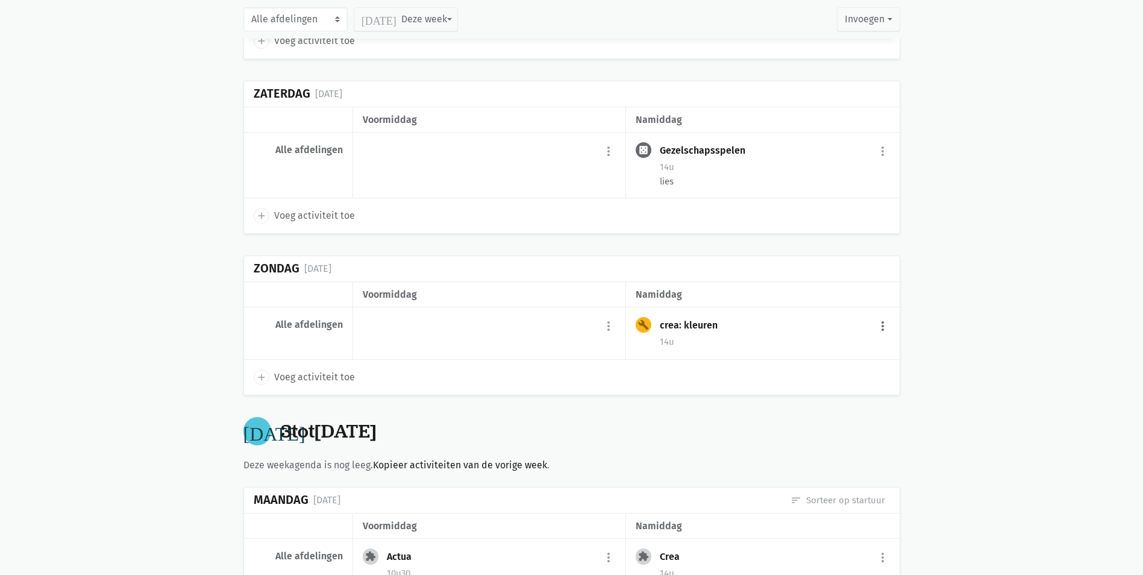
click at [880, 315] on button "more_vert" at bounding box center [883, 326] width 14 height 23
click at [846, 342] on link "edit Bewerk" at bounding box center [844, 352] width 124 height 20
select select "14:00"
select select "15:00"
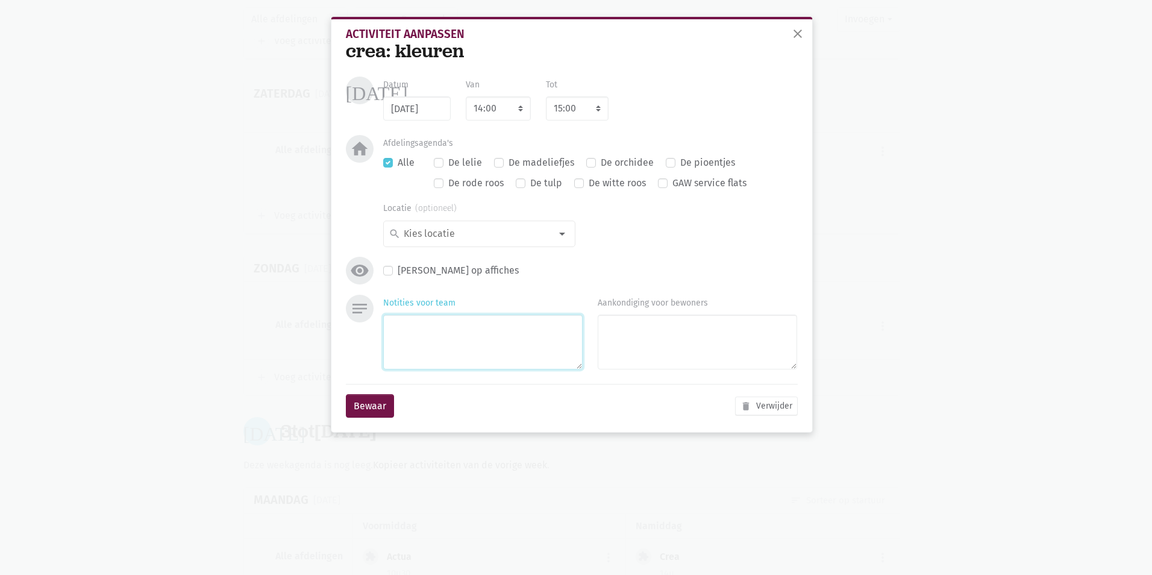
click at [466, 340] on textarea "Notities voor team" at bounding box center [482, 342] width 199 height 55
type textarea "lies"
click at [384, 400] on button "Bewaar" at bounding box center [370, 406] width 48 height 24
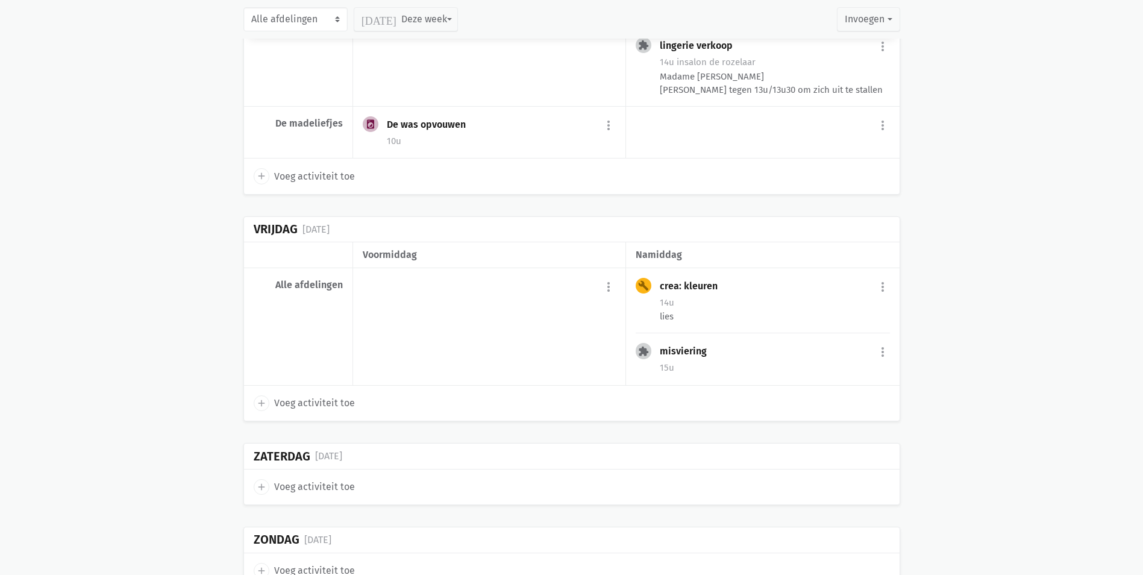
scroll to position [11510, 0]
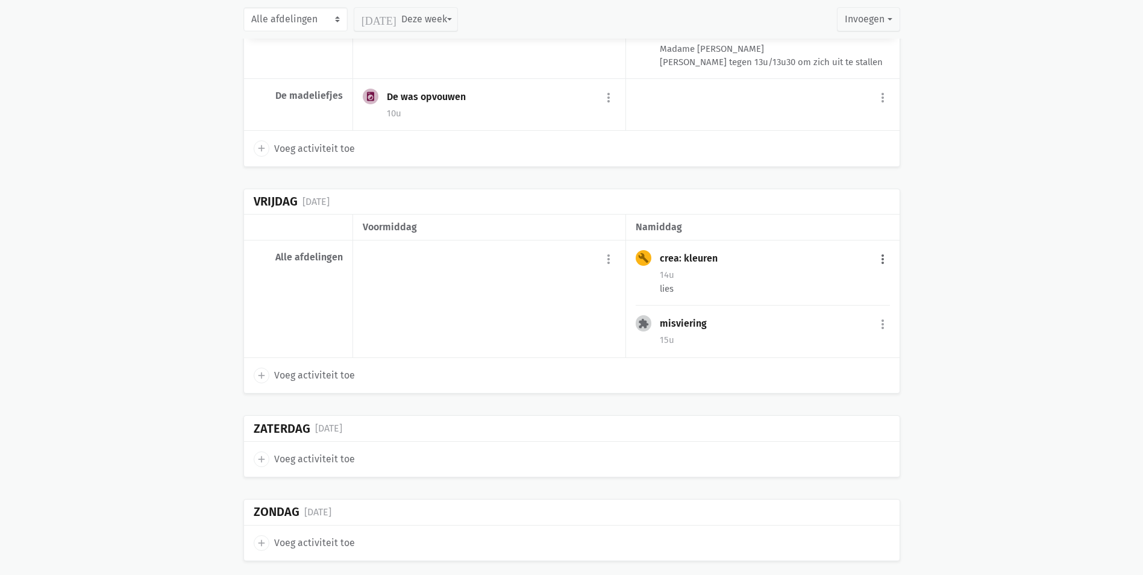
click at [881, 248] on button "more_vert" at bounding box center [883, 259] width 14 height 23
click at [855, 275] on link "edit Bewerk" at bounding box center [844, 285] width 124 height 20
select select "14:00"
select select "15:00"
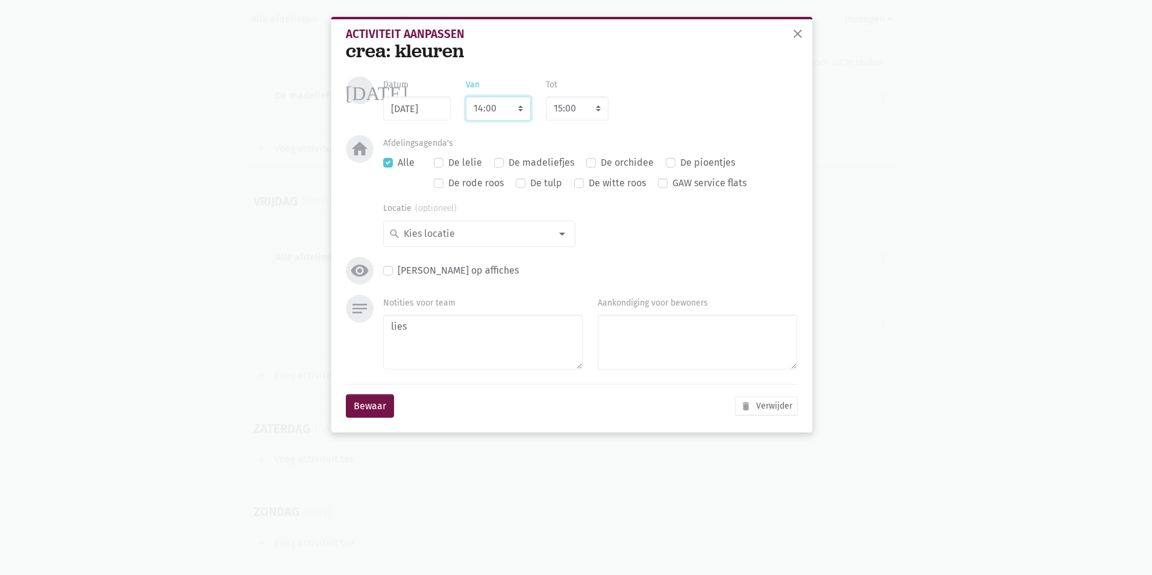
click at [516, 105] on select "7:00 7:15 7:30 7:45 8:00 8:15 8:30 8:45 9:00 9:15 9:30 9:45 10:00 10:15 10:30 1…" at bounding box center [498, 108] width 65 height 24
select select "10:30"
click at [466, 96] on select "7:00 7:15 7:30 7:45 8:00 8:15 8:30 8:45 9:00 9:15 9:30 9:45 10:00 10:15 10:30 1…" at bounding box center [498, 108] width 65 height 24
select select "11:30"
click at [382, 403] on button "Bewaar" at bounding box center [370, 406] width 48 height 24
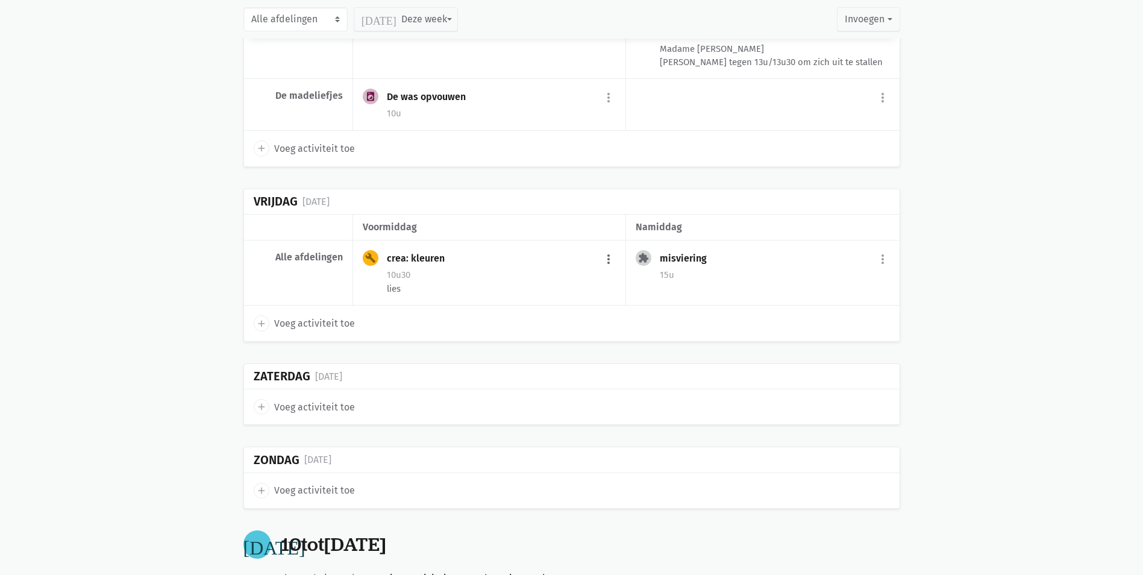
click at [613, 248] on button "more_vert" at bounding box center [608, 259] width 14 height 23
click at [573, 250] on div "crea: kleuren more_vert edit Bewerk [PERSON_NAME] fiche [DATE] Plan opnieuw in …" at bounding box center [501, 259] width 229 height 19
click at [609, 248] on button "more_vert" at bounding box center [608, 259] width 14 height 23
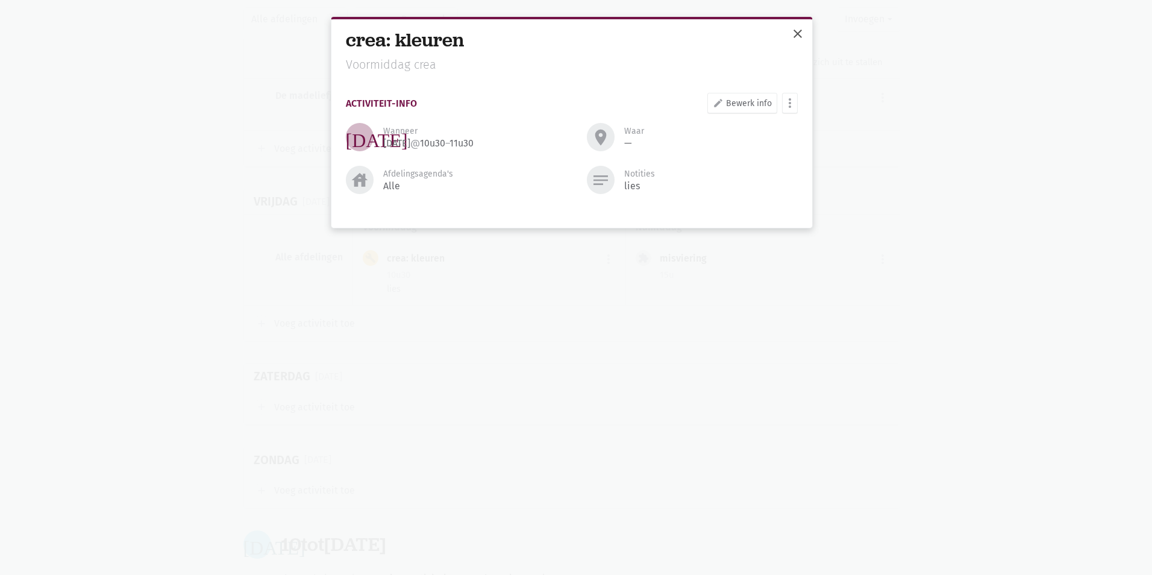
click at [800, 31] on span "close" at bounding box center [798, 34] width 14 height 14
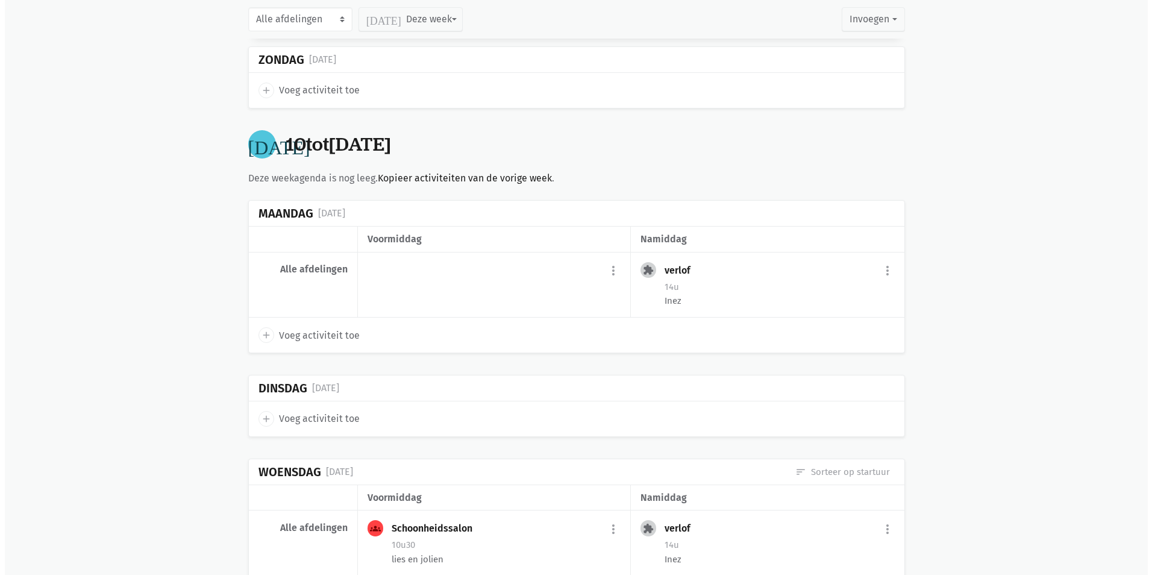
scroll to position [11932, 0]
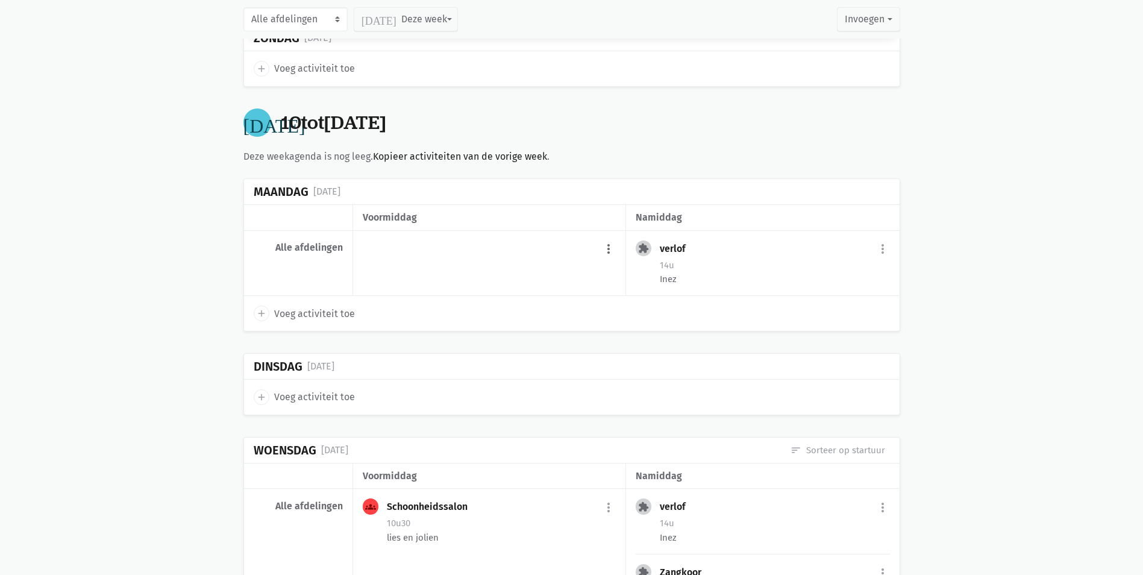
click at [607, 238] on button "more_vert" at bounding box center [608, 249] width 14 height 23
click at [547, 270] on link "add Voeg activiteit toe" at bounding box center [558, 280] width 118 height 20
select select "10:00"
select select "11:00"
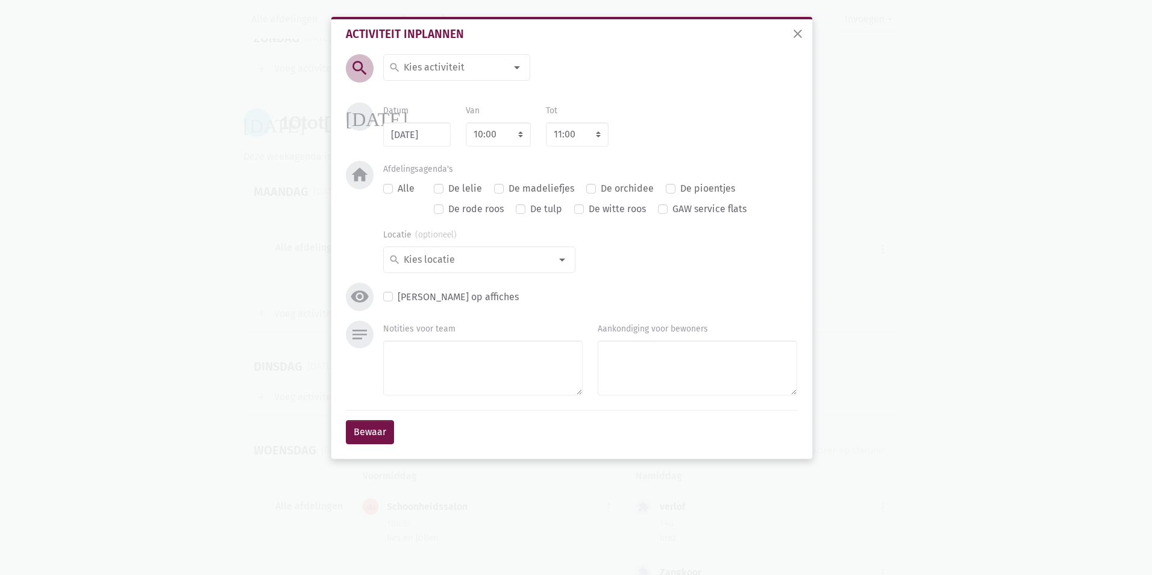
click at [516, 68] on div at bounding box center [517, 67] width 24 height 24
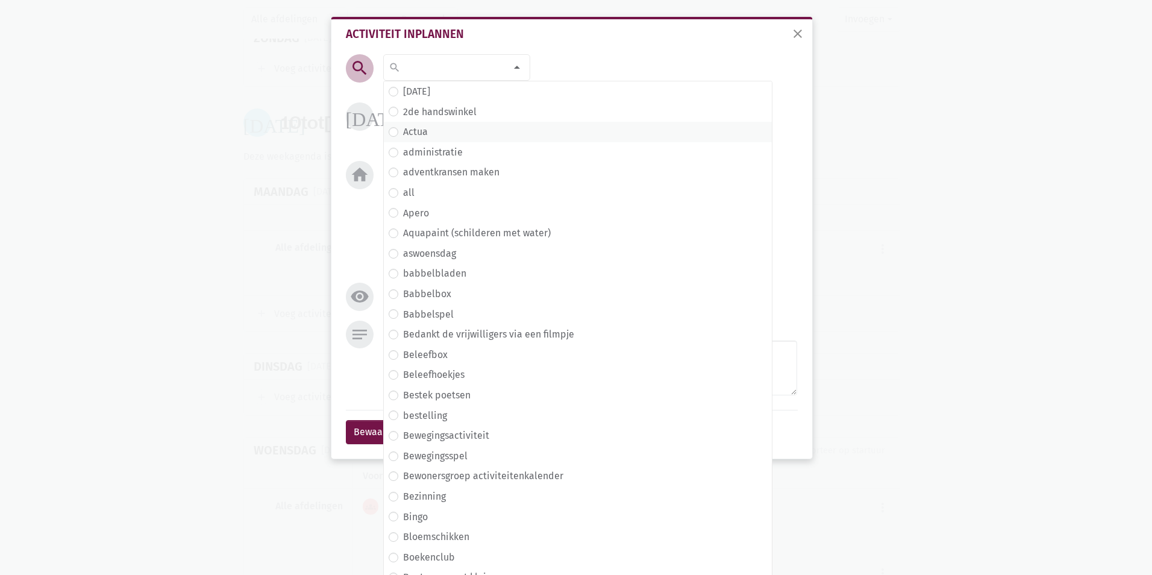
click at [418, 133] on label "Actua" at bounding box center [415, 132] width 25 height 16
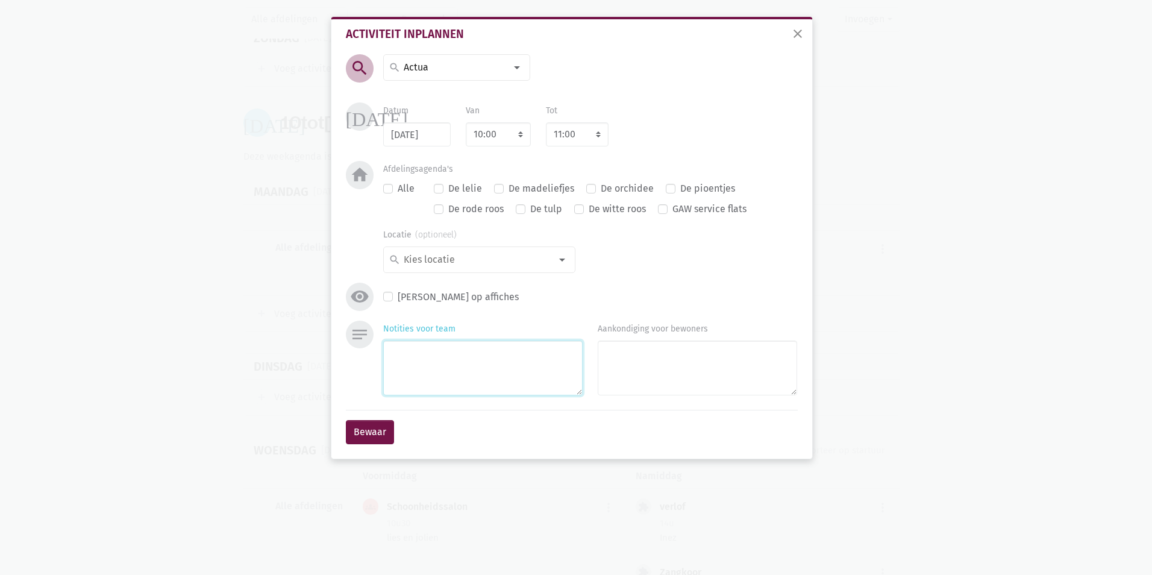
drag, startPoint x: 468, startPoint y: 362, endPoint x: 469, endPoint y: 341, distance: 20.5
click at [467, 359] on textarea "Notities voor team" at bounding box center [482, 367] width 199 height 55
type textarea "lies"
click at [522, 131] on select "7:00 7:15 7:30 7:45 8:00 8:15 8:30 8:45 9:00 9:15 9:30 9:45 10:00 10:15 10:30 1…" at bounding box center [498, 134] width 65 height 24
select select "10:30"
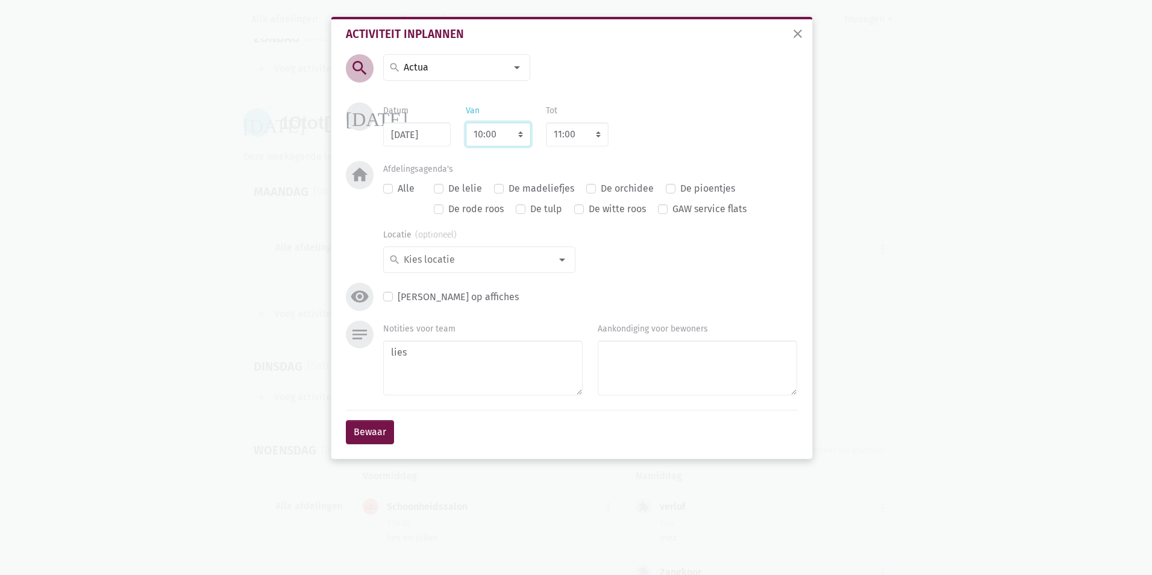
click at [466, 122] on select "7:00 7:15 7:30 7:45 8:00 8:15 8:30 8:45 9:00 9:15 9:30 9:45 10:00 10:15 10:30 1…" at bounding box center [498, 134] width 65 height 24
drag, startPoint x: 360, startPoint y: 424, endPoint x: 377, endPoint y: 417, distance: 17.6
click at [361, 424] on button "Bewaar" at bounding box center [370, 432] width 48 height 24
select select "11:30"
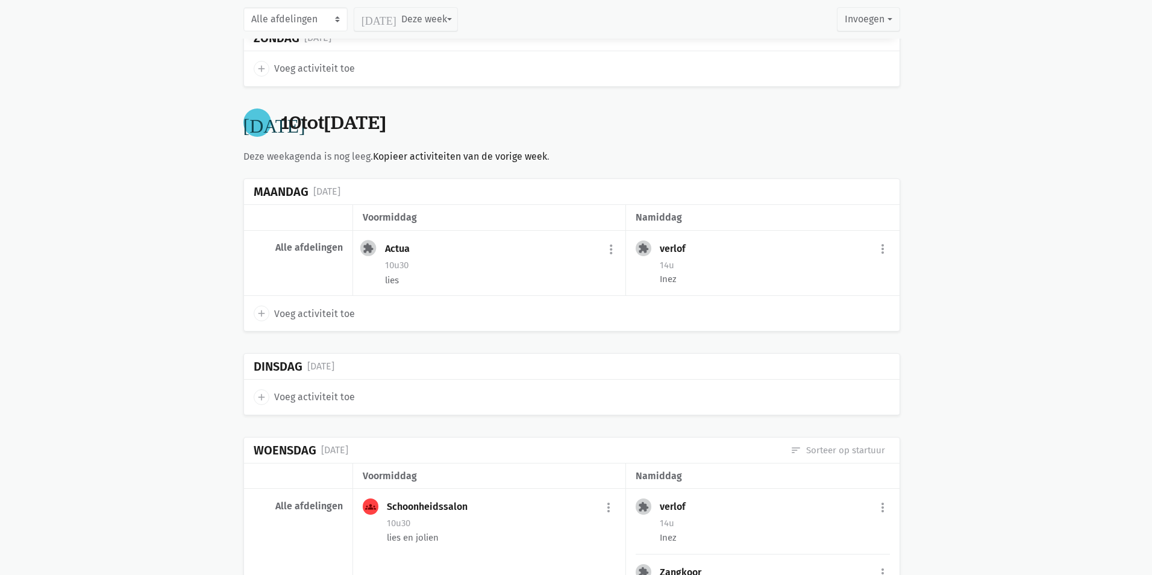
scroll to position [11844, 0]
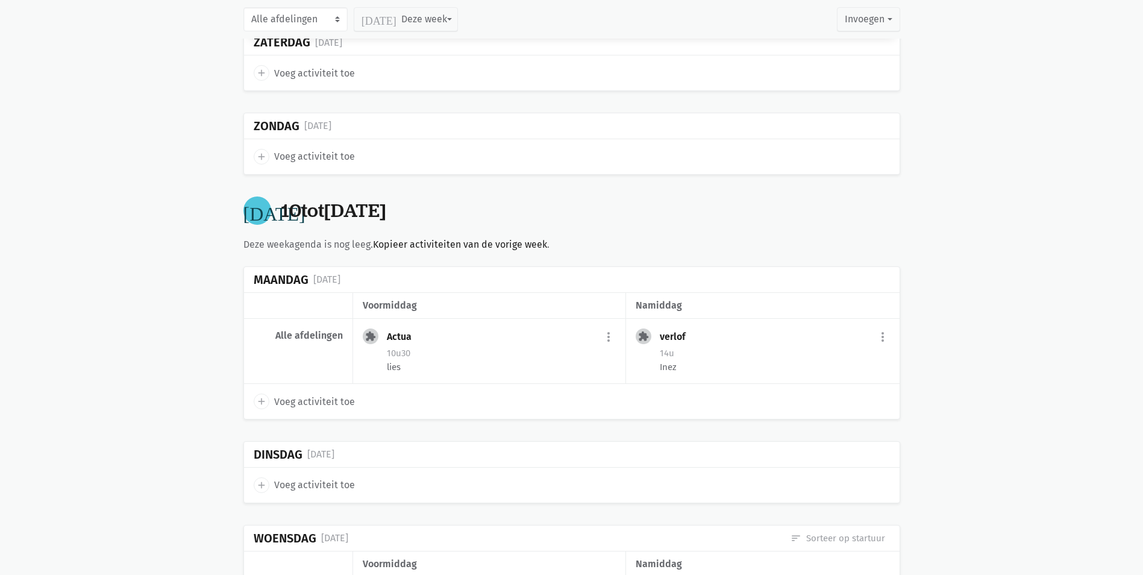
click at [322, 394] on span "Voeg activiteit toe" at bounding box center [314, 402] width 81 height 16
select select "14:00"
select select "15:00"
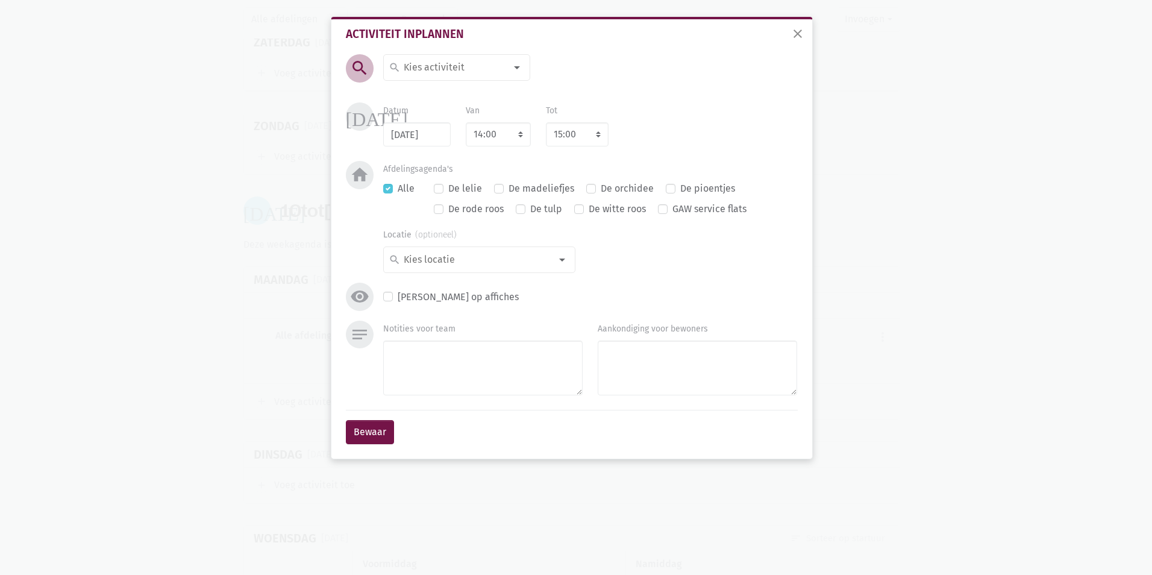
click at [511, 71] on div at bounding box center [517, 67] width 24 height 24
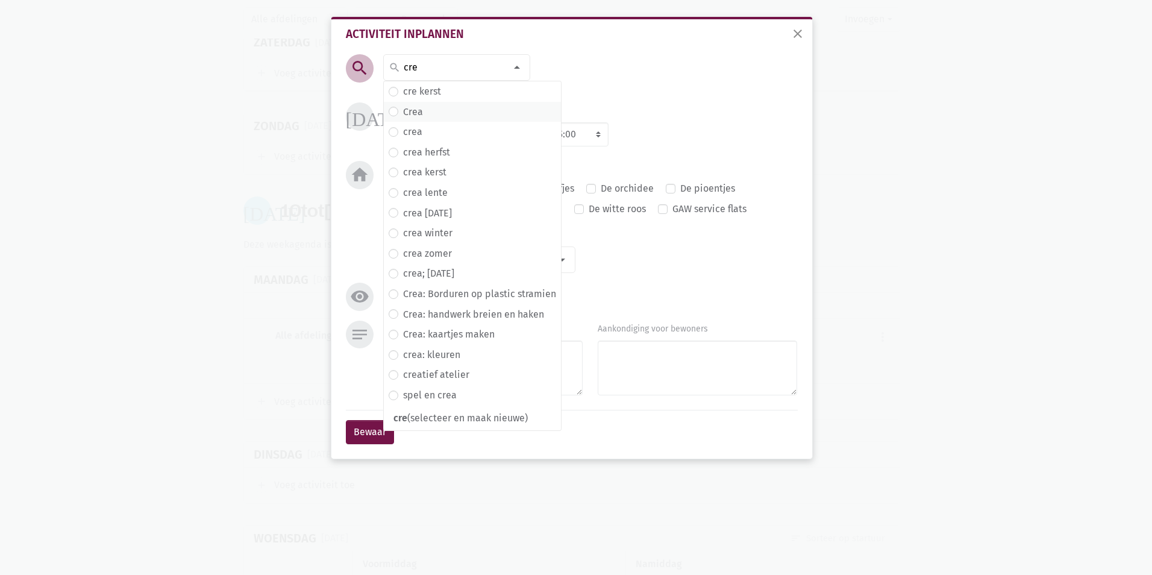
type input "cre"
click at [480, 114] on span "Crea" at bounding box center [473, 112] width 168 height 16
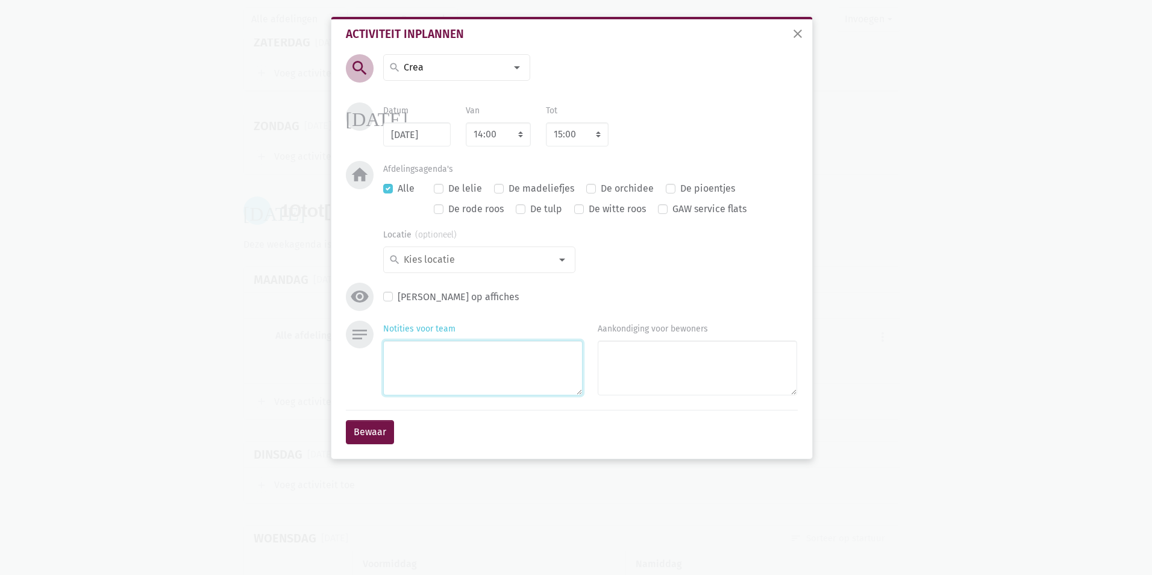
click at [448, 343] on textarea "Notities voor team" at bounding box center [482, 367] width 199 height 55
type textarea "lies"
click at [375, 436] on button "Bewaar" at bounding box center [370, 432] width 48 height 24
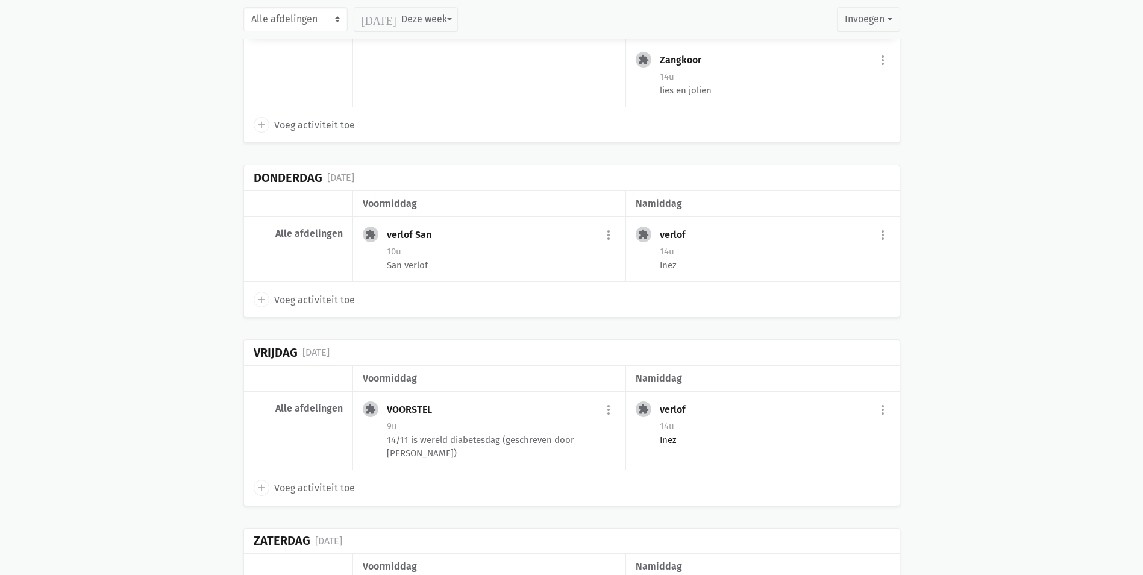
scroll to position [12540, 0]
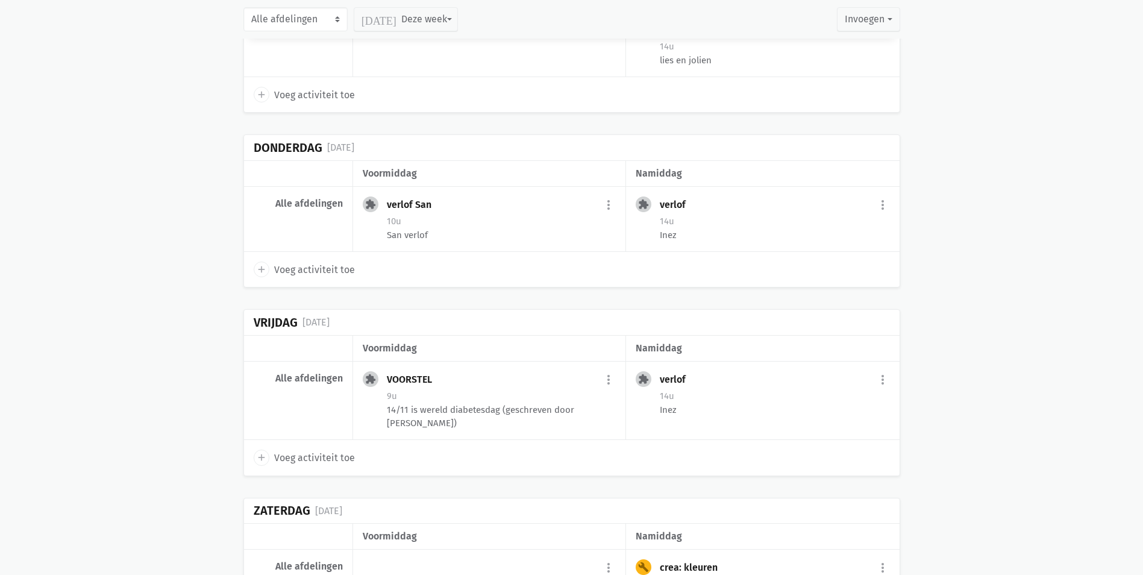
click at [330, 450] on span "Voeg activiteit toe" at bounding box center [314, 458] width 81 height 16
select select "14:00"
select select "15:00"
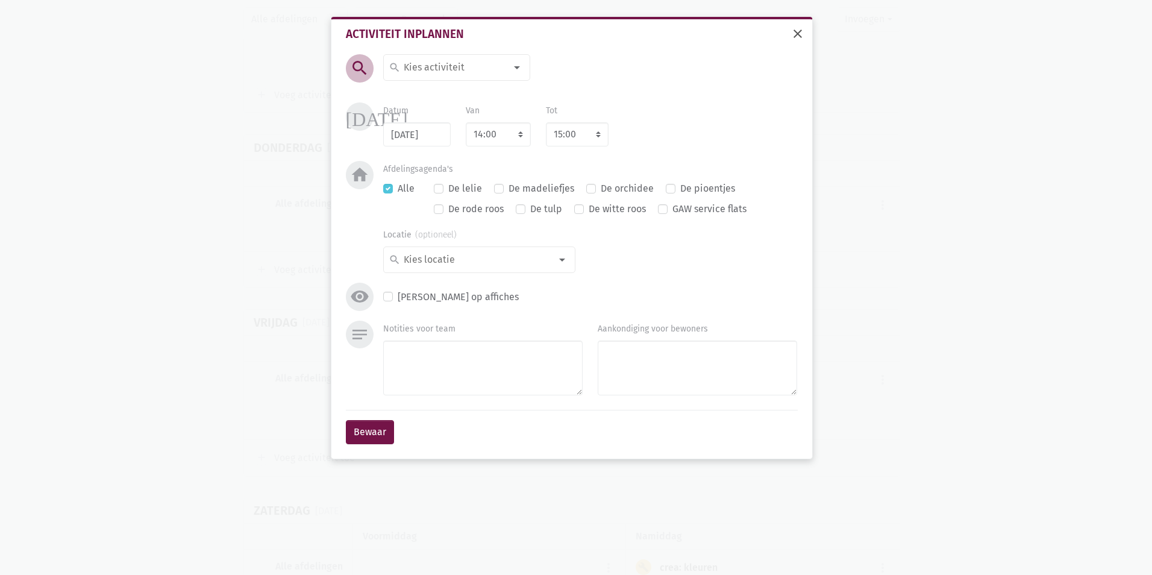
click at [800, 38] on span "close" at bounding box center [798, 34] width 14 height 14
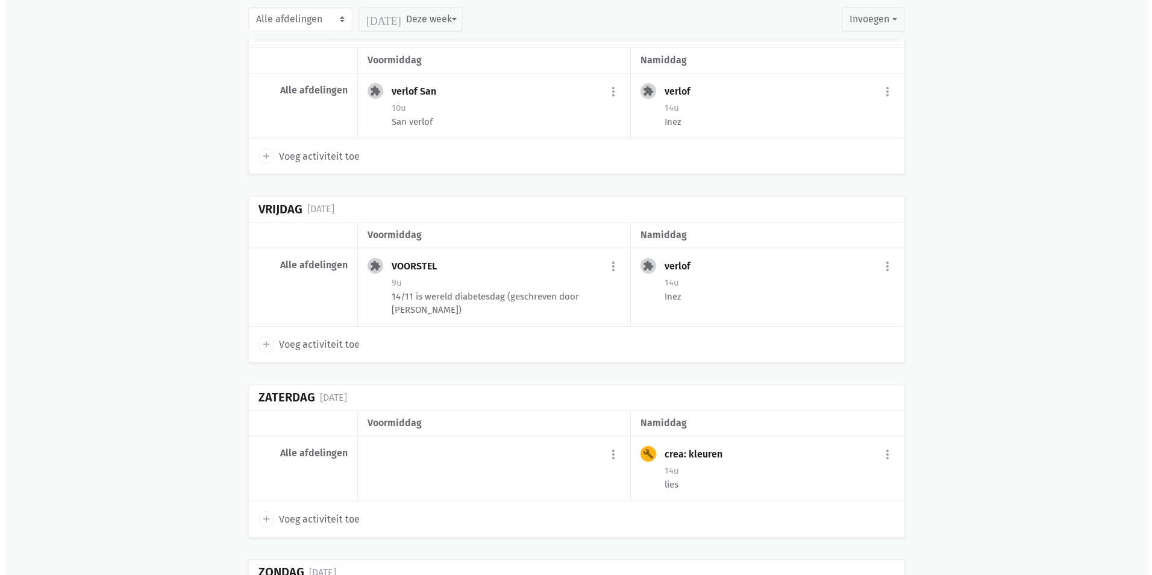
scroll to position [12661, 0]
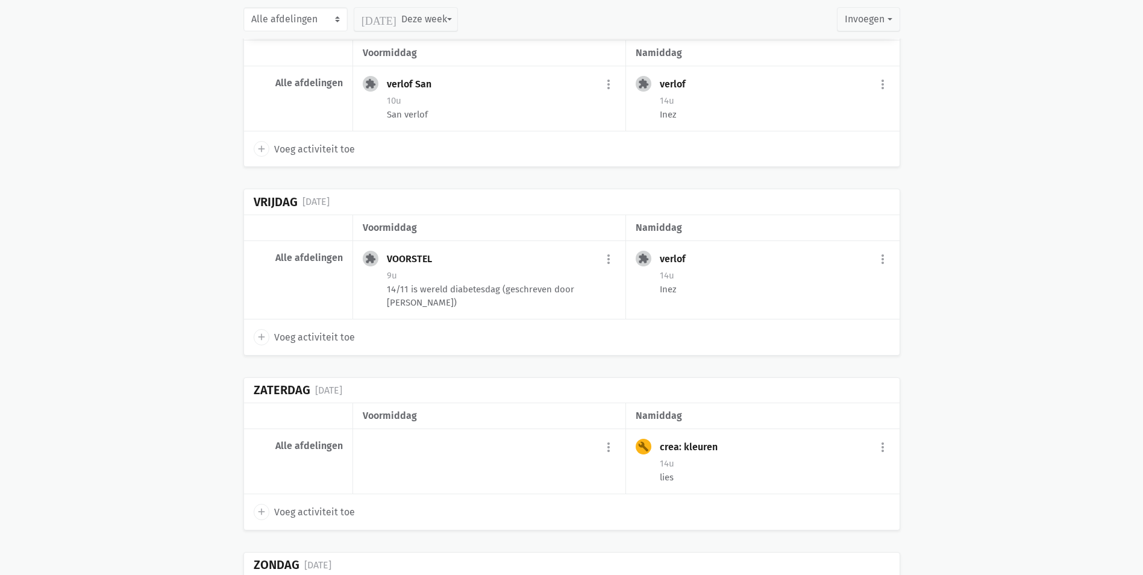
click at [330, 330] on span "Voeg activiteit toe" at bounding box center [314, 338] width 81 height 16
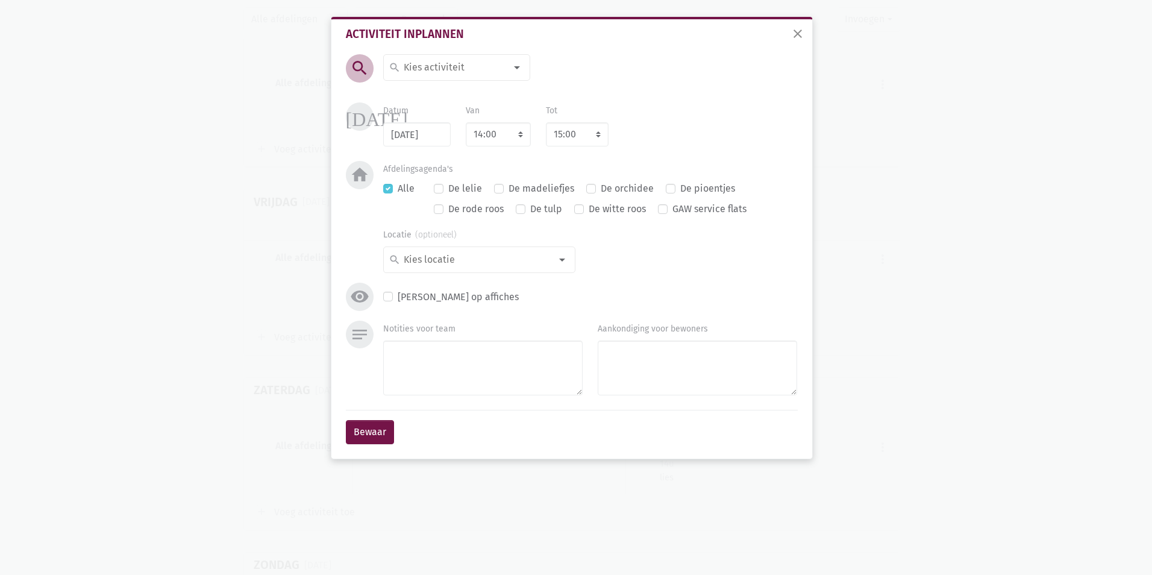
click at [515, 61] on div at bounding box center [517, 67] width 24 height 24
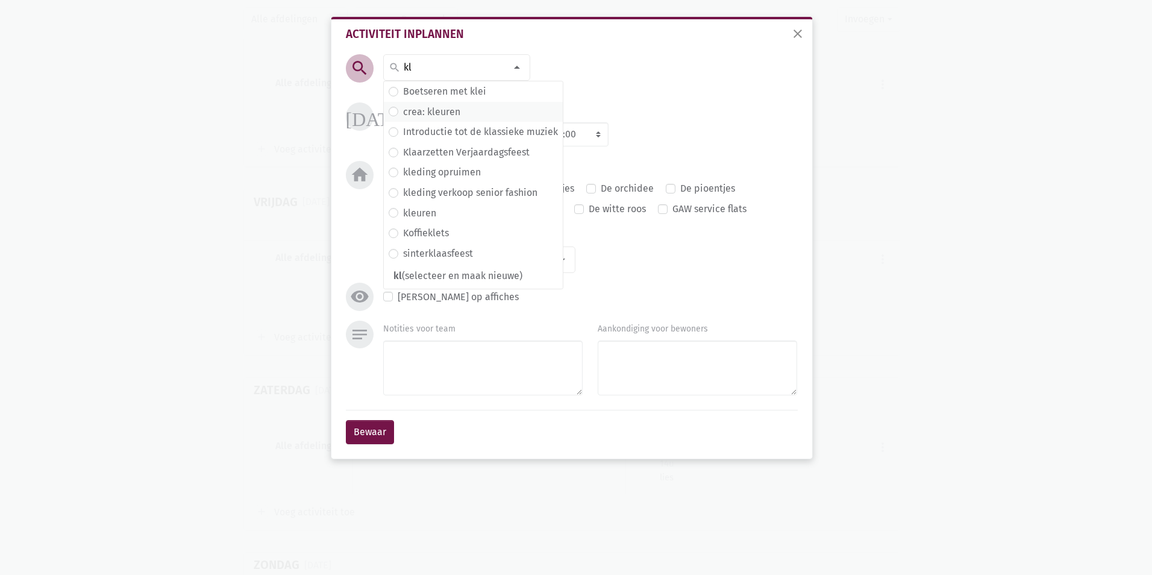
type input "kl"
click at [457, 109] on label "crea: kleuren" at bounding box center [431, 112] width 57 height 16
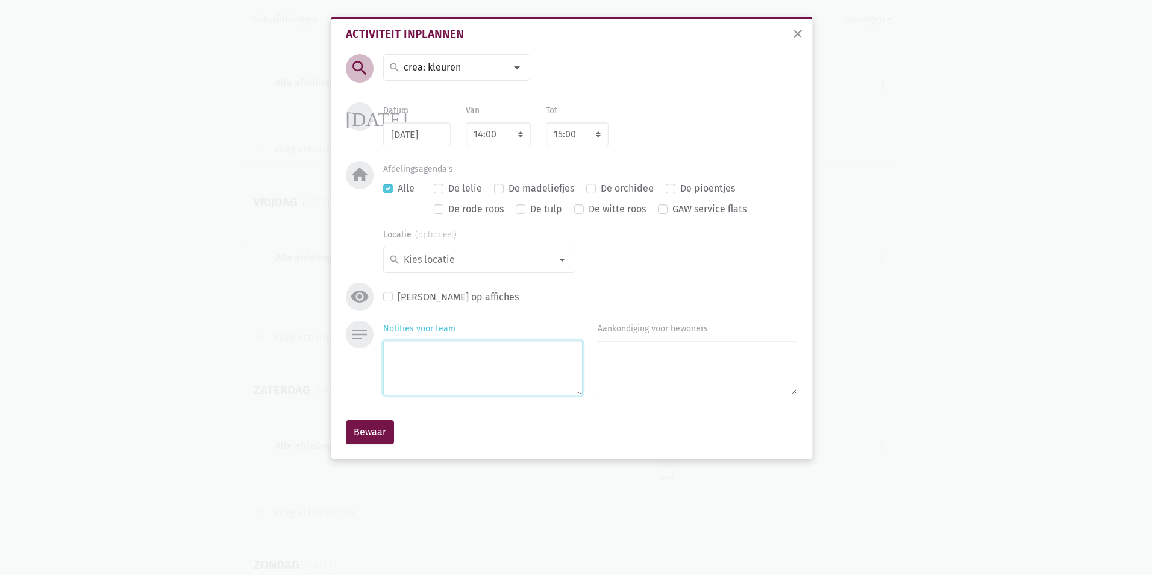
drag, startPoint x: 420, startPoint y: 351, endPoint x: 444, endPoint y: 348, distance: 24.3
click at [423, 351] on textarea "Notities voor team" at bounding box center [482, 367] width 199 height 55
type textarea "lies"
click at [519, 138] on select "7:00 7:15 7:30 7:45 8:00 8:15 8:30 8:45 9:00 9:15 9:30 9:45 10:00 10:15 10:30 1…" at bounding box center [498, 134] width 65 height 24
select select "10:30"
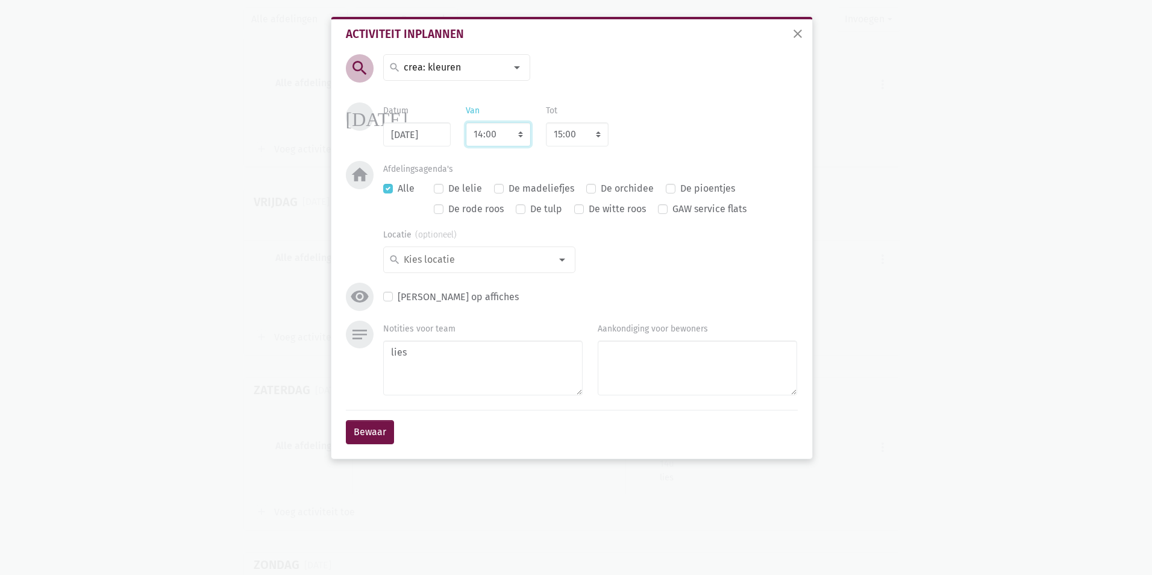
click at [466, 122] on select "7:00 7:15 7:30 7:45 8:00 8:15 8:30 8:45 9:00 9:15 9:30 9:45 10:00 10:15 10:30 1…" at bounding box center [498, 134] width 65 height 24
select select "11:30"
click at [370, 427] on button "Bewaar" at bounding box center [370, 432] width 48 height 24
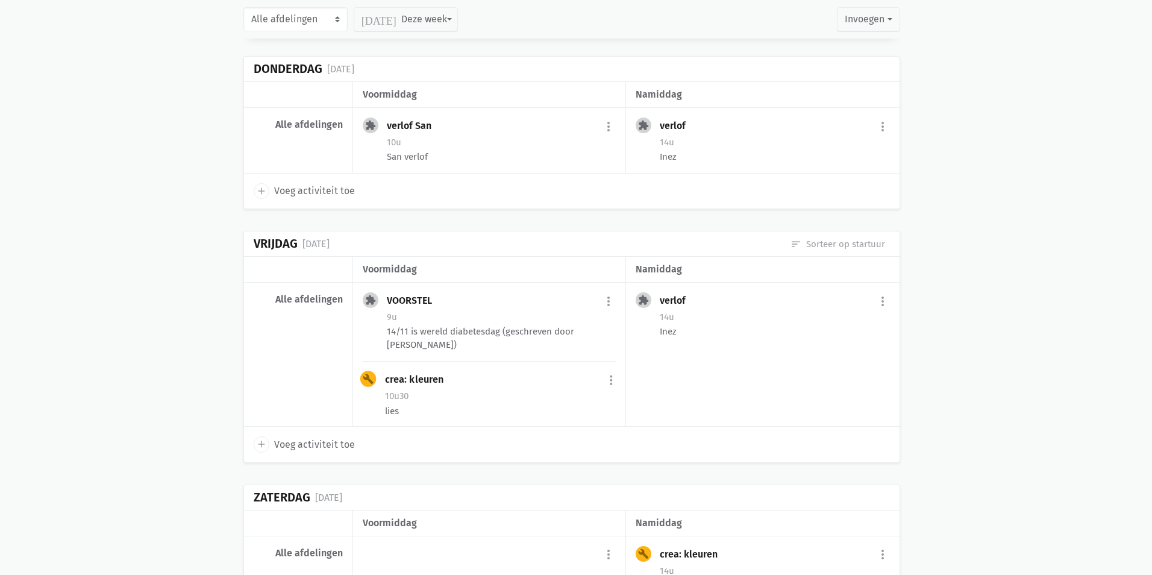
scroll to position [12589, 0]
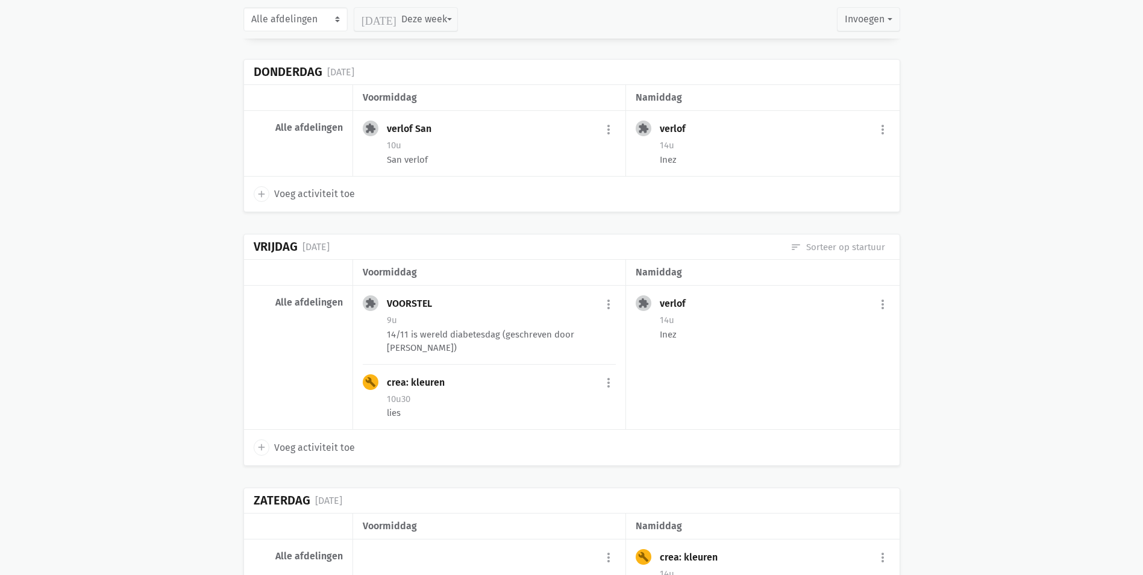
click at [330, 440] on span "Voeg activiteit toe" at bounding box center [314, 448] width 81 height 16
select select "14:00"
select select "15:00"
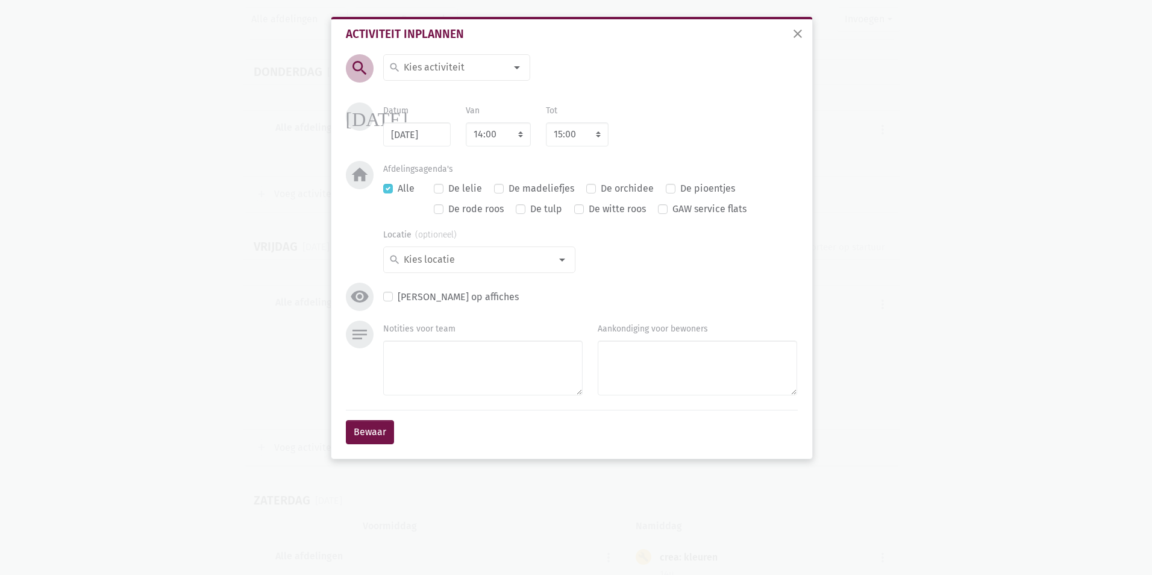
click at [521, 63] on div at bounding box center [517, 67] width 24 height 24
type input "han"
click at [471, 125] on label "tweedehandswinkel" at bounding box center [446, 132] width 87 height 16
click at [515, 70] on div at bounding box center [517, 67] width 24 height 24
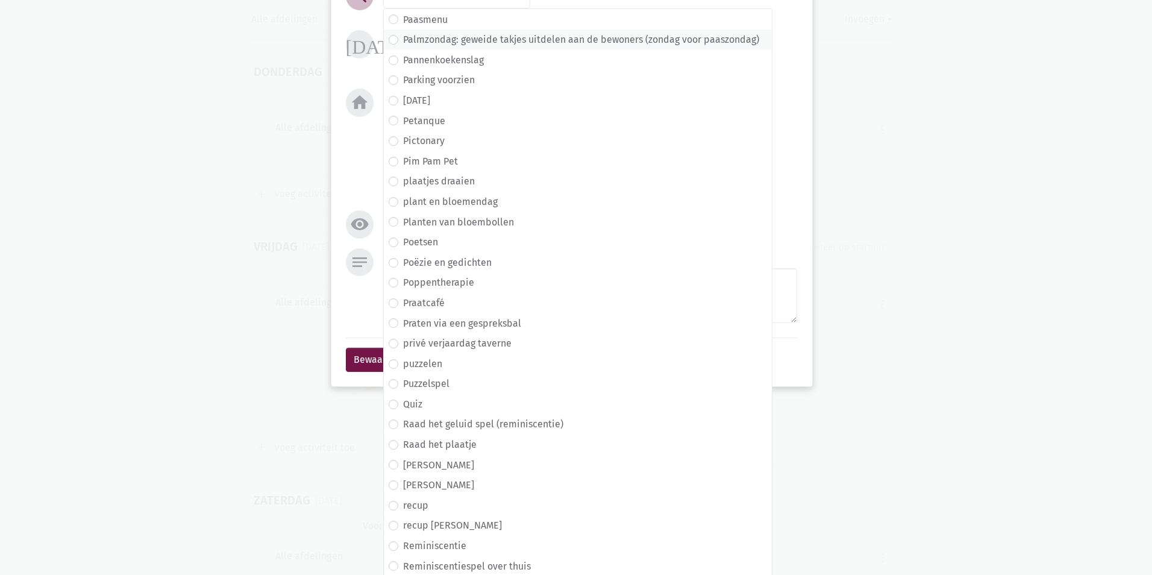
scroll to position [3904, 0]
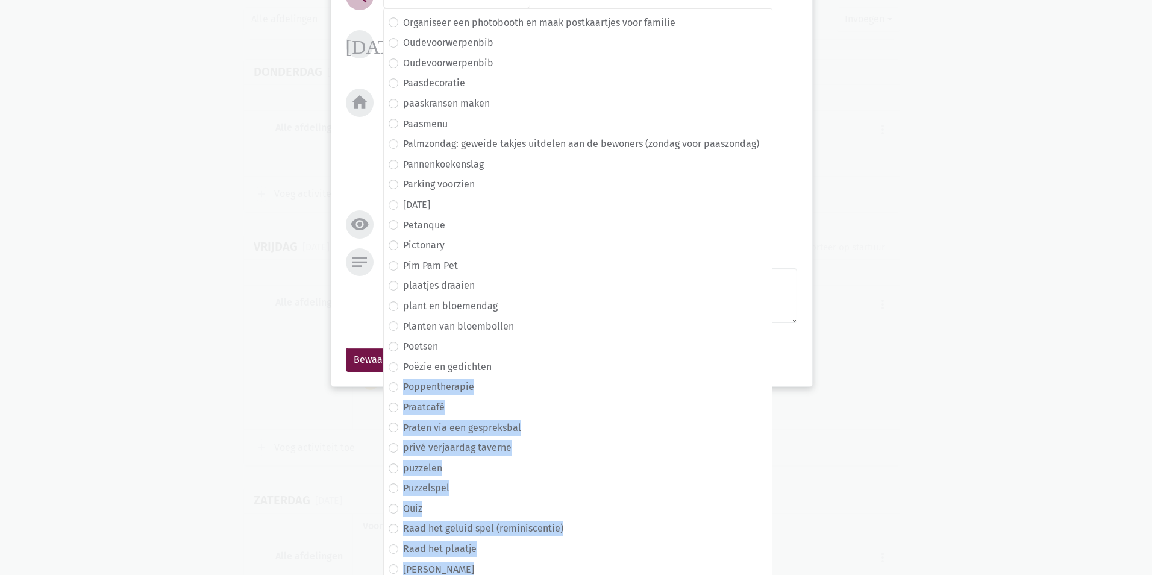
drag, startPoint x: 766, startPoint y: 359, endPoint x: 770, endPoint y: 298, distance: 61.0
click at [770, 298] on div "[DATE] 2de handswinkel [GEOGRAPHIC_DATA] administratie adventkransen maken all …" at bounding box center [577, 295] width 389 height 575
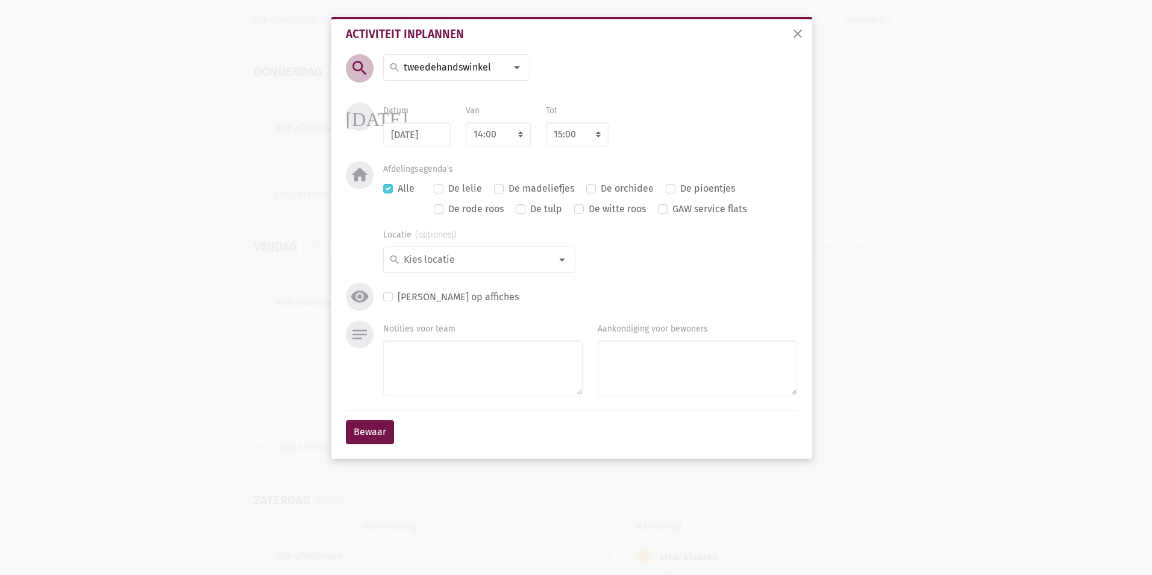
scroll to position [0, 0]
click at [480, 66] on input at bounding box center [454, 68] width 104 height 16
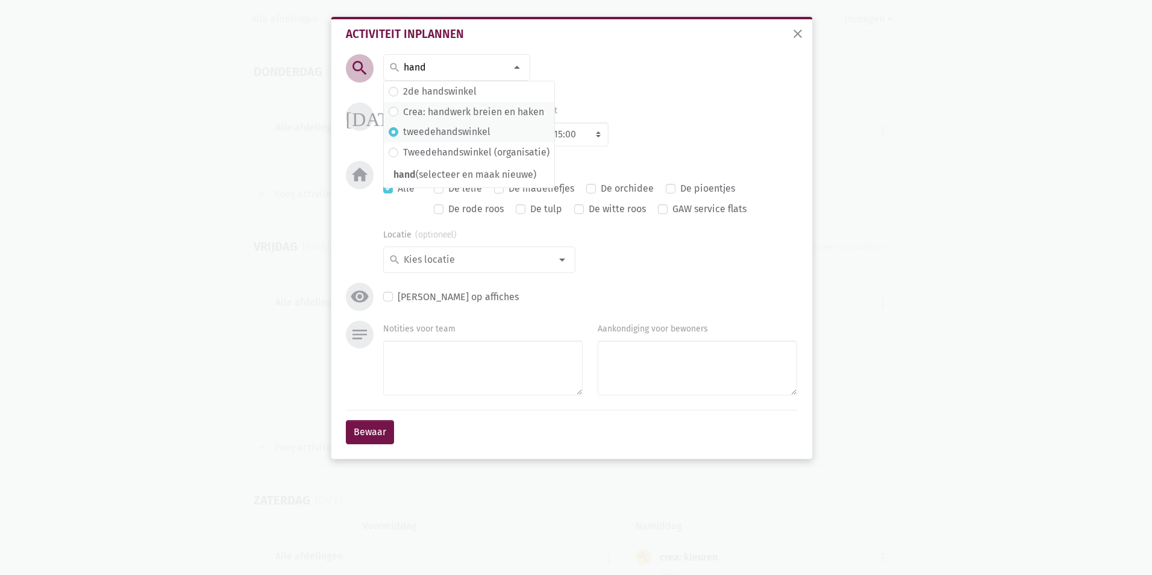
type input "hand"
click at [478, 119] on label "Crea: handwerk breien en haken" at bounding box center [473, 112] width 141 height 16
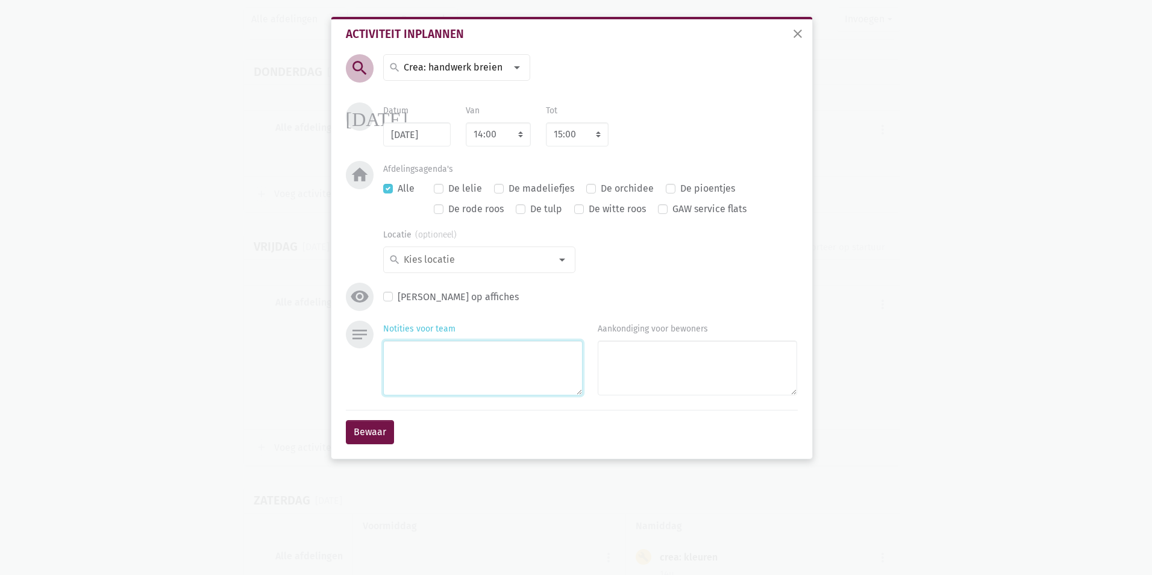
click at [478, 353] on textarea "Notities voor team" at bounding box center [482, 367] width 199 height 55
type textarea "lies"
click at [375, 440] on button "Bewaar" at bounding box center [370, 432] width 48 height 24
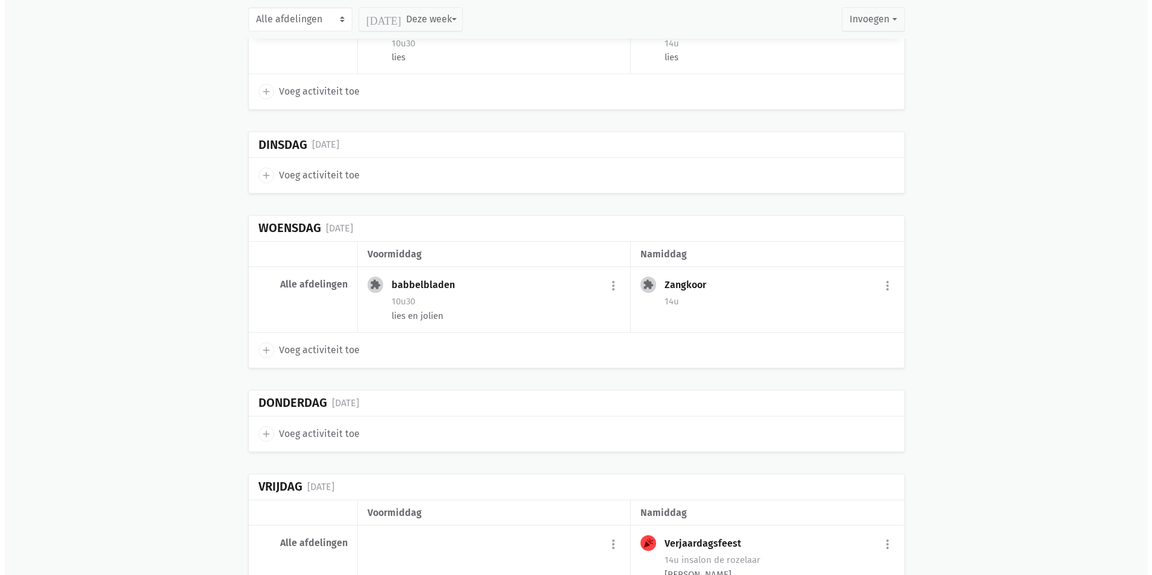
scroll to position [14879, 0]
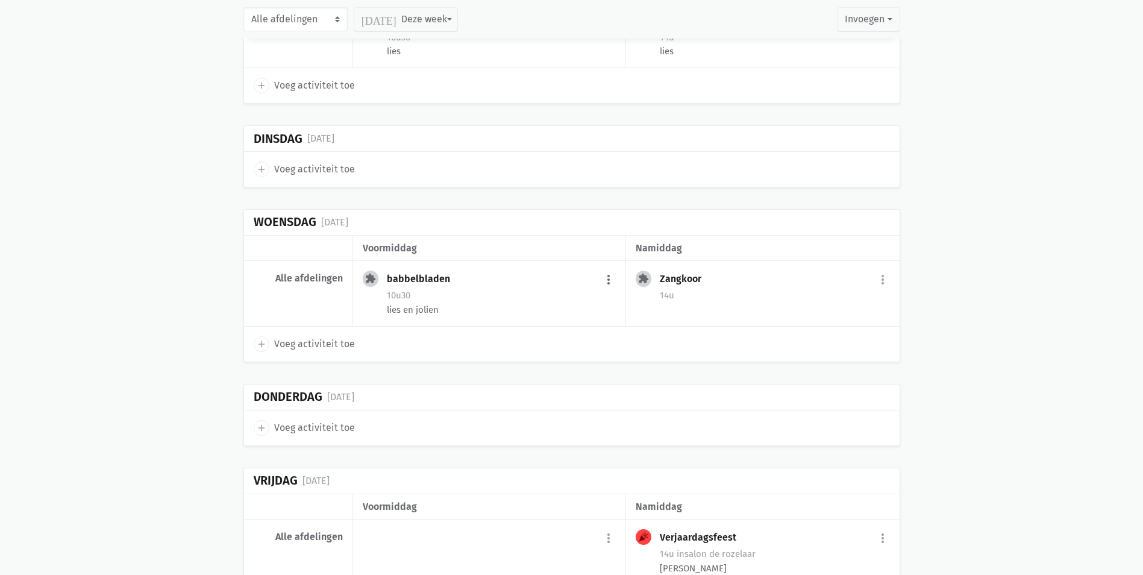
click at [607, 268] on button "more_vert" at bounding box center [608, 279] width 14 height 23
click at [557, 295] on link "edit Bewerk" at bounding box center [569, 305] width 124 height 20
select select "10:30"
select select "11:30"
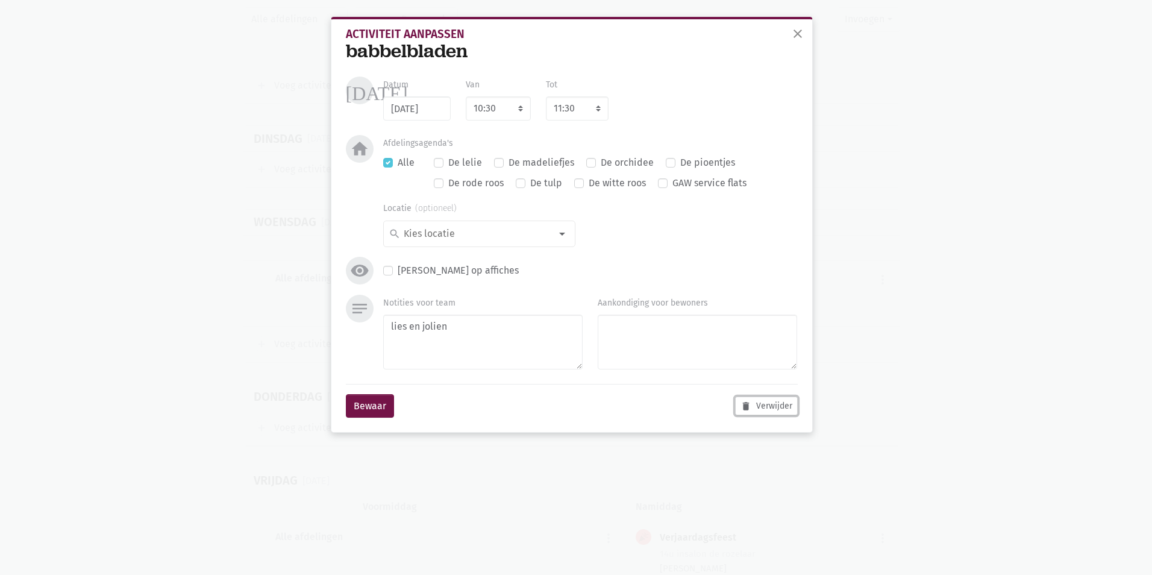
click at [779, 406] on button "delete Verwijder" at bounding box center [766, 406] width 63 height 19
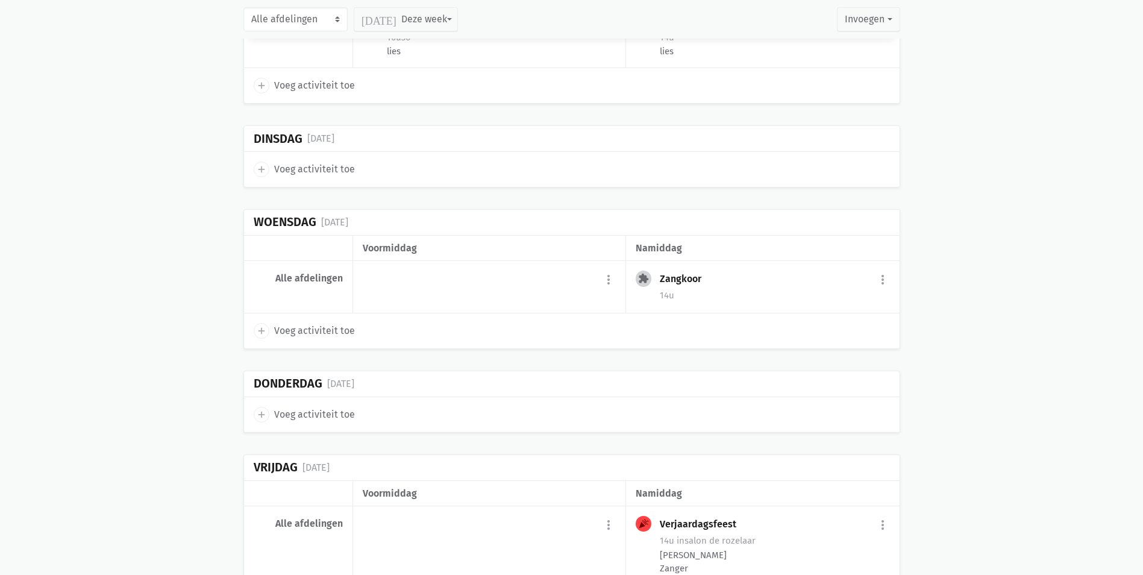
click at [335, 323] on span "Voeg activiteit toe" at bounding box center [314, 331] width 81 height 16
select select "14:00"
select select "15:00"
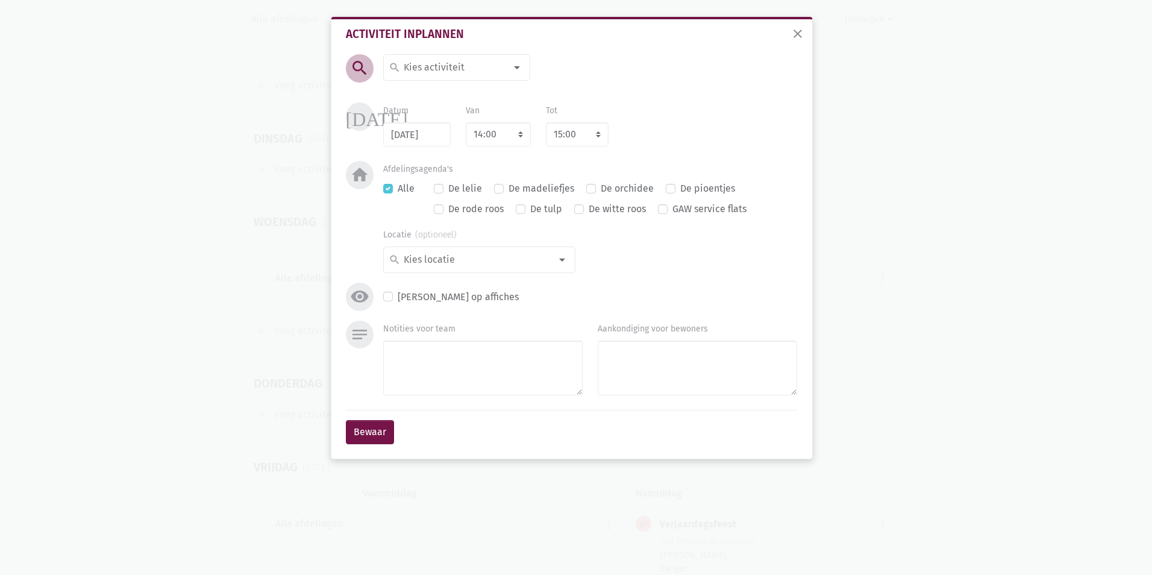
click at [509, 68] on div at bounding box center [517, 67] width 24 height 24
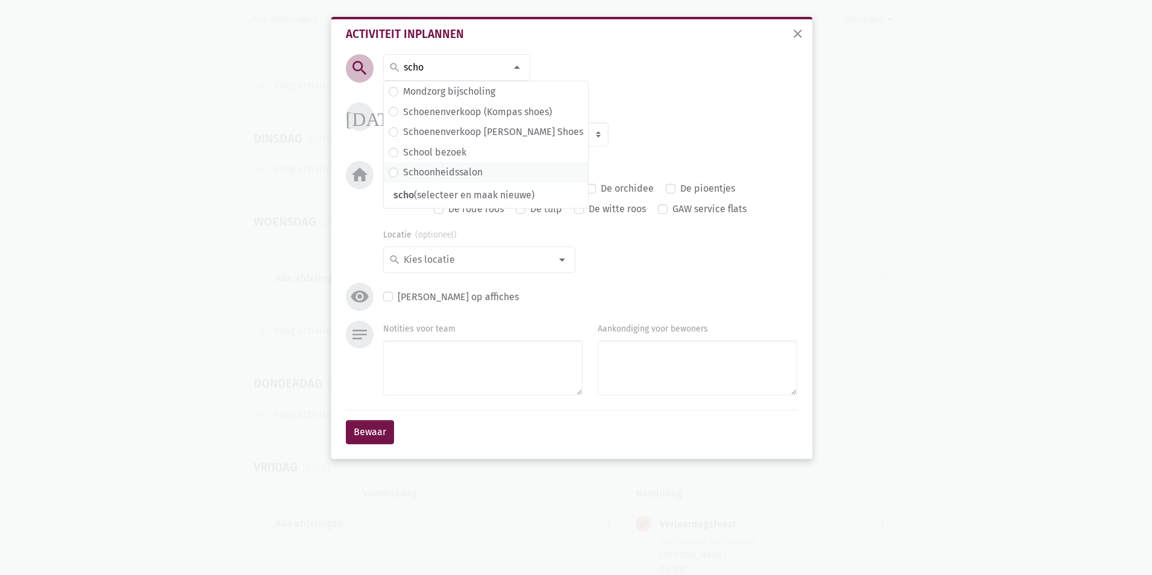
type input "scho"
click at [455, 168] on label "Schoonheidssalon" at bounding box center [443, 173] width 80 height 16
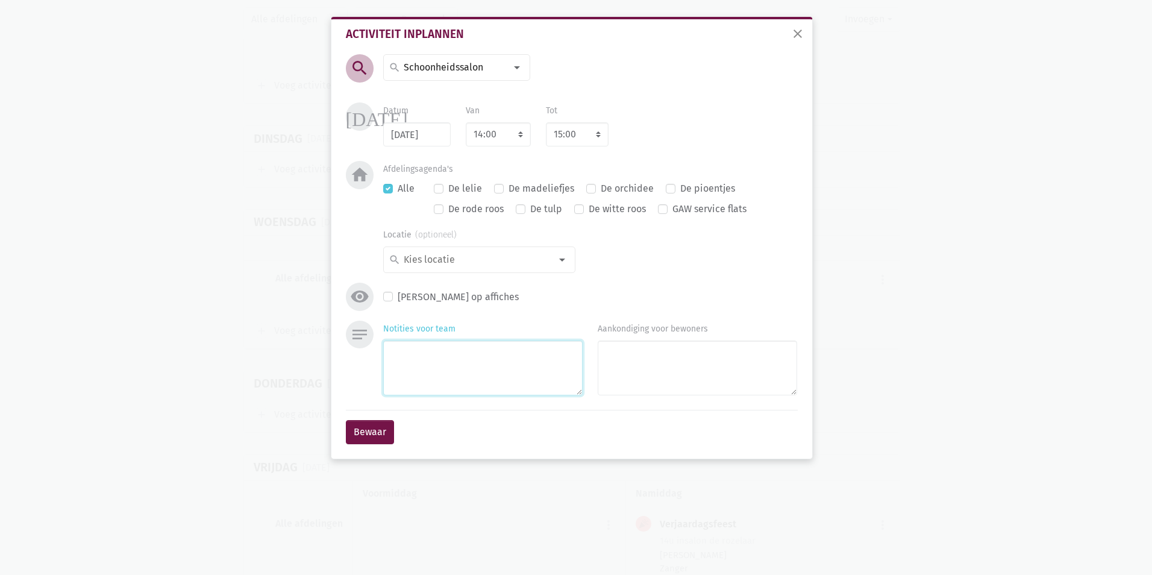
drag, startPoint x: 464, startPoint y: 365, endPoint x: 453, endPoint y: 271, distance: 94.0
click at [463, 365] on textarea "Notities voor team" at bounding box center [482, 367] width 199 height 55
type textarea "lies en jolien"
click at [521, 134] on select "7:00 7:15 7:30 7:45 8:00 8:15 8:30 8:45 9:00 9:15 9:30 9:45 10:00 10:15 10:30 1…" at bounding box center [498, 134] width 65 height 24
select select "10:30"
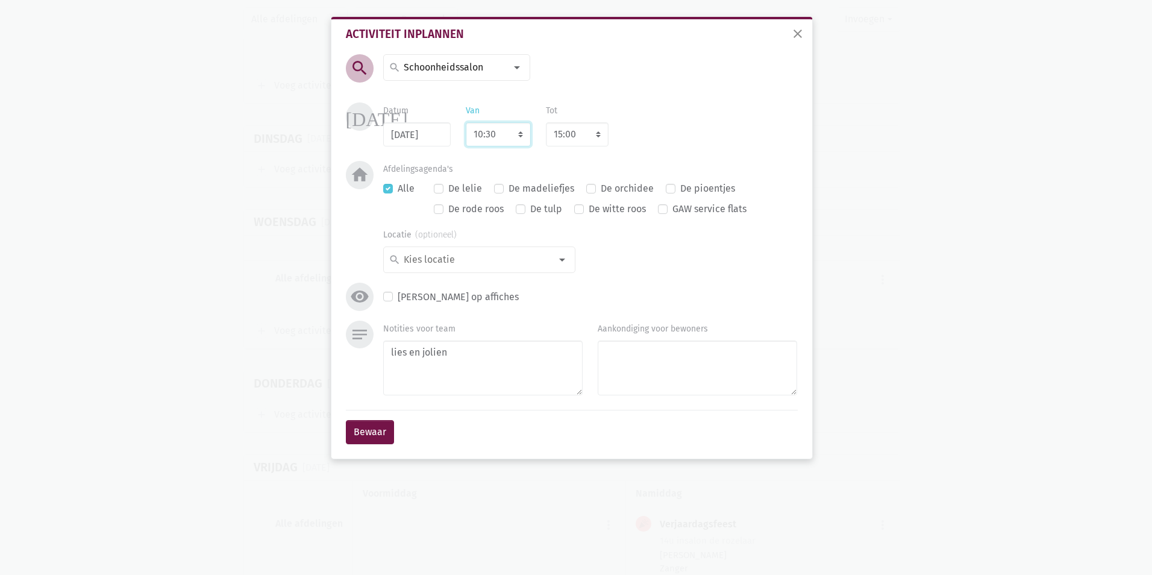
click at [466, 122] on select "7:00 7:15 7:30 7:45 8:00 8:15 8:30 8:45 9:00 9:15 9:30 9:45 10:00 10:15 10:30 1…" at bounding box center [498, 134] width 65 height 24
select select "11:30"
click at [362, 431] on button "Bewaar" at bounding box center [370, 432] width 48 height 24
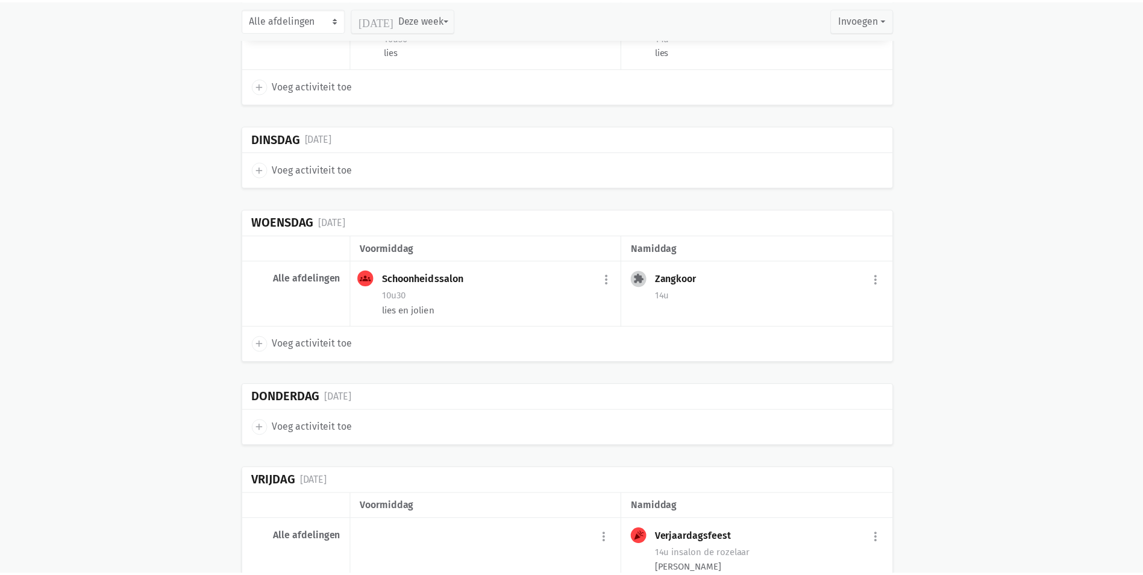
scroll to position [14808, 0]
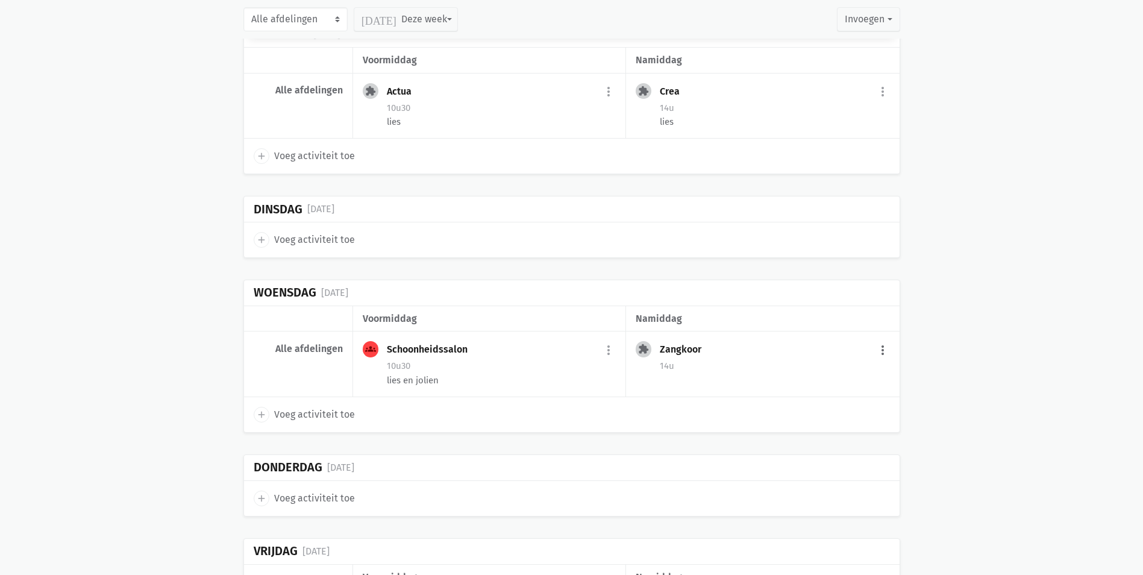
click at [876, 339] on button "more_vert" at bounding box center [883, 350] width 14 height 23
click at [841, 366] on link "edit Bewerk" at bounding box center [844, 376] width 124 height 20
select select "14:00"
select select "15:00"
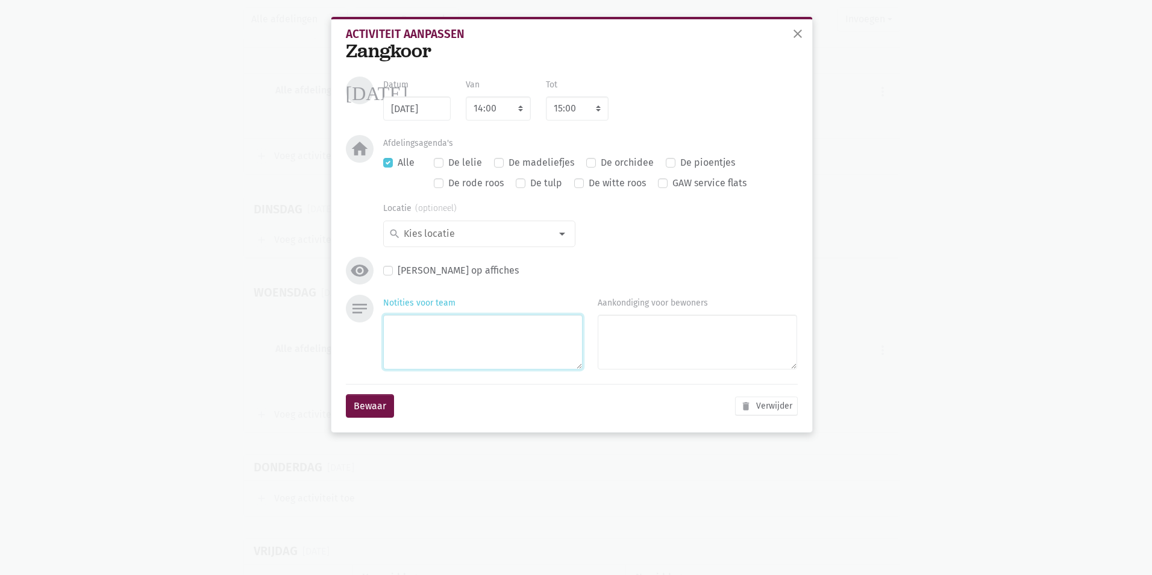
click at [501, 350] on textarea "Notities voor team" at bounding box center [482, 342] width 199 height 55
type textarea "lies en jolien"
click at [349, 407] on button "Bewaar" at bounding box center [370, 406] width 48 height 24
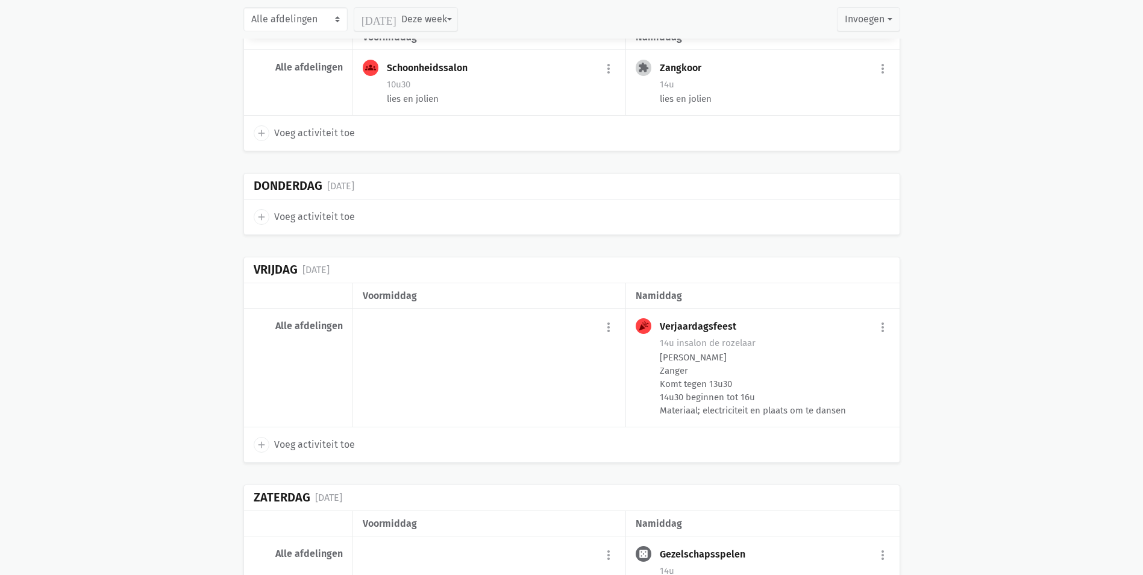
scroll to position [15109, 0]
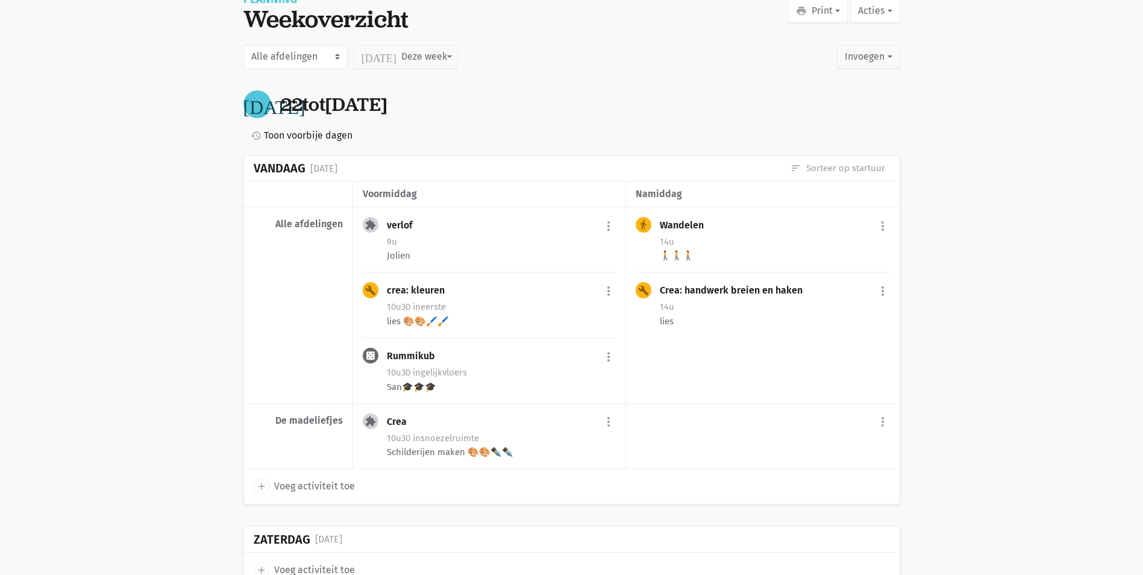
scroll to position [121, 0]
